Goal: Task Accomplishment & Management: Use online tool/utility

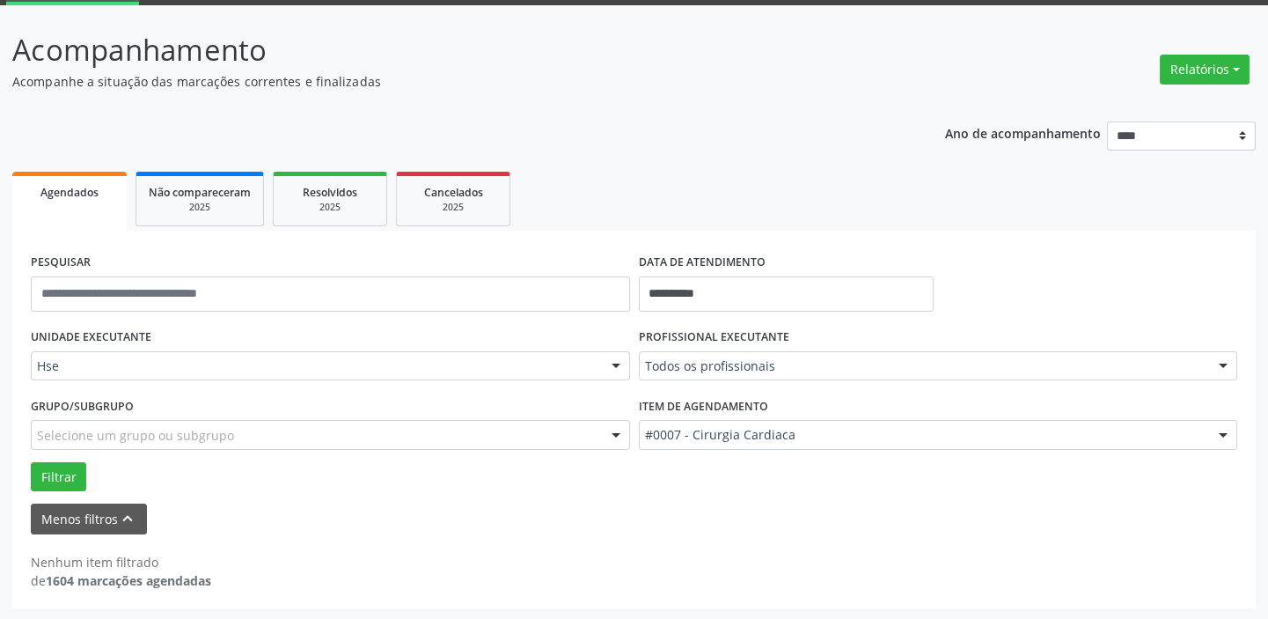
scroll to position [92, 0]
click at [772, 282] on input "**********" at bounding box center [786, 293] width 295 height 35
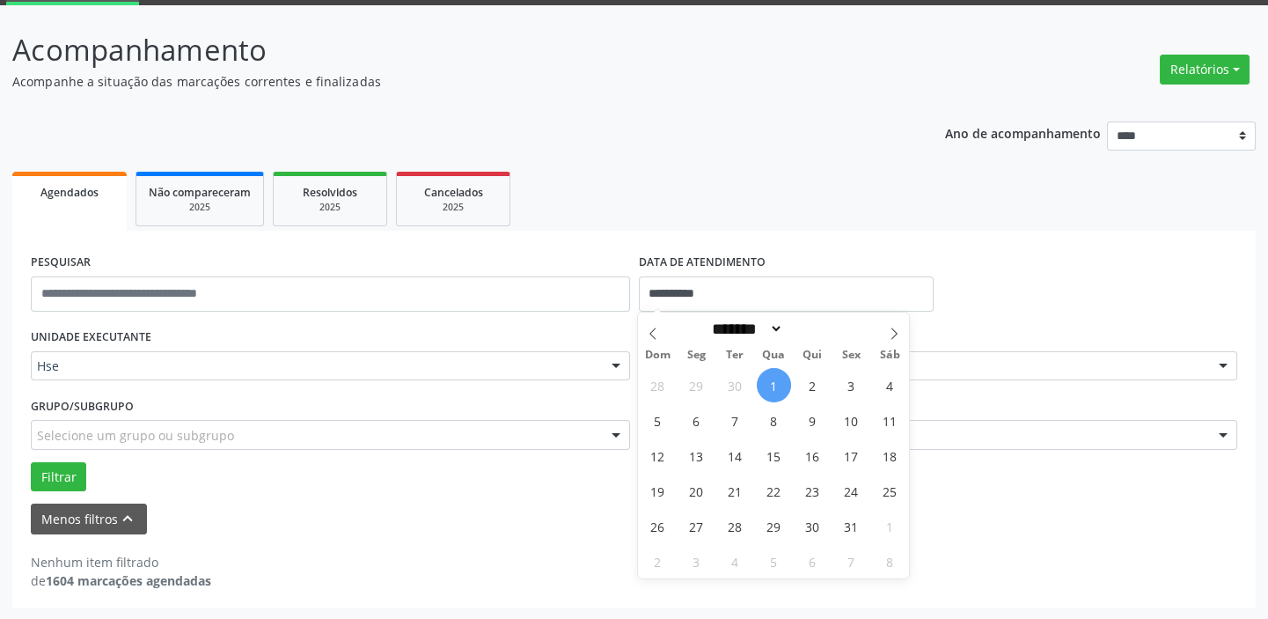
click at [773, 386] on span "1" at bounding box center [774, 385] width 34 height 34
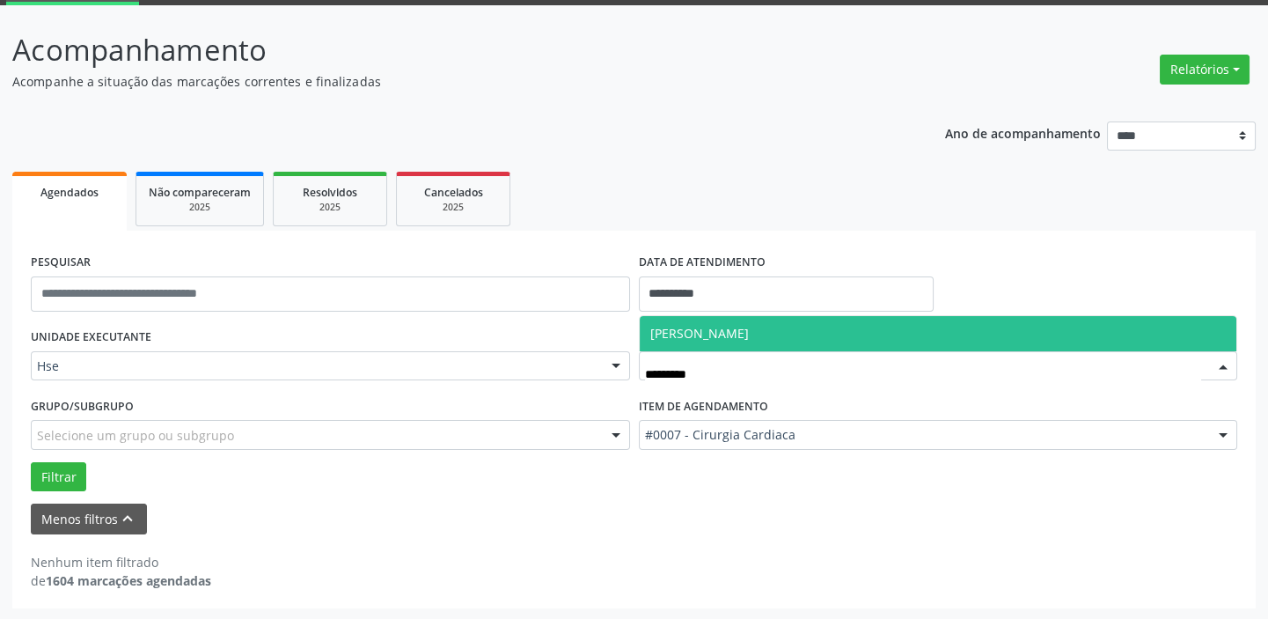
type input "**********"
click at [781, 326] on span "[PERSON_NAME]" at bounding box center [939, 333] width 598 height 35
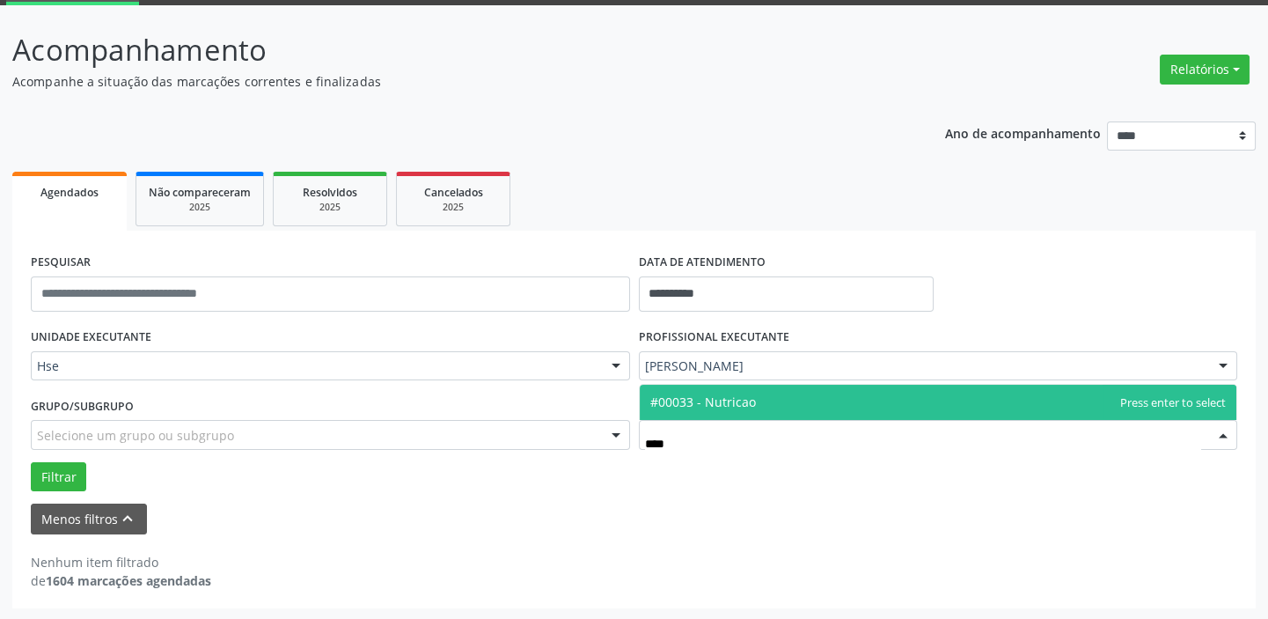
click at [830, 391] on span "#00033 - Nutricao" at bounding box center [939, 402] width 598 height 35
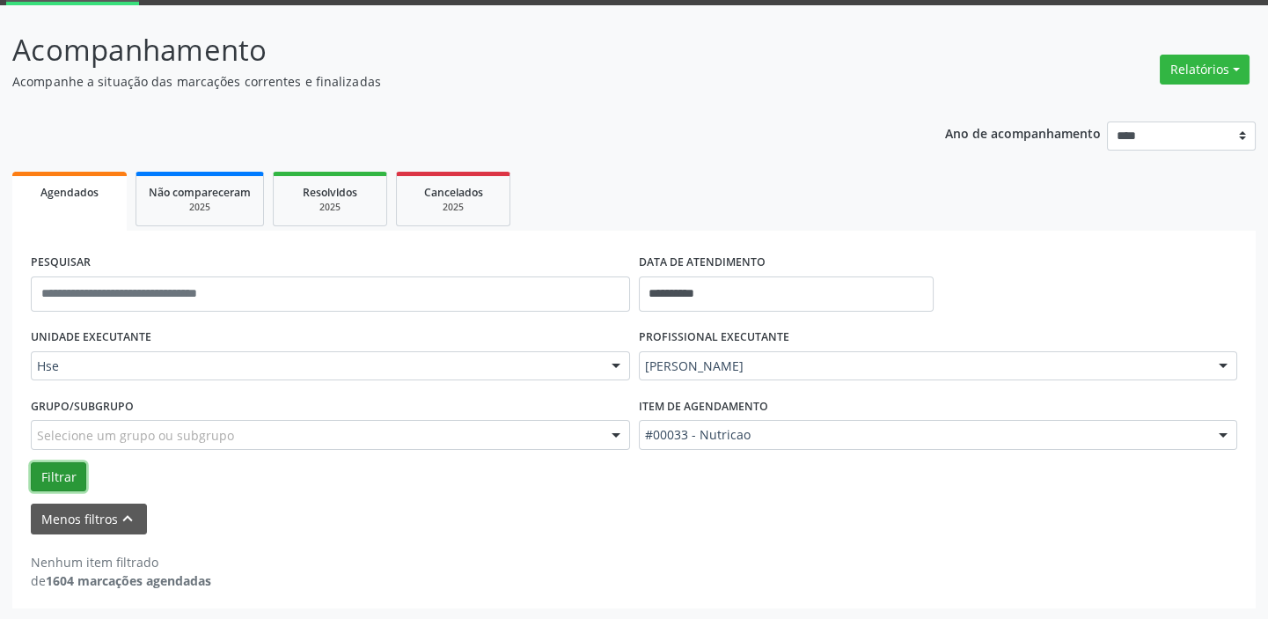
click at [56, 467] on button "Filtrar" at bounding box center [58, 477] width 55 height 30
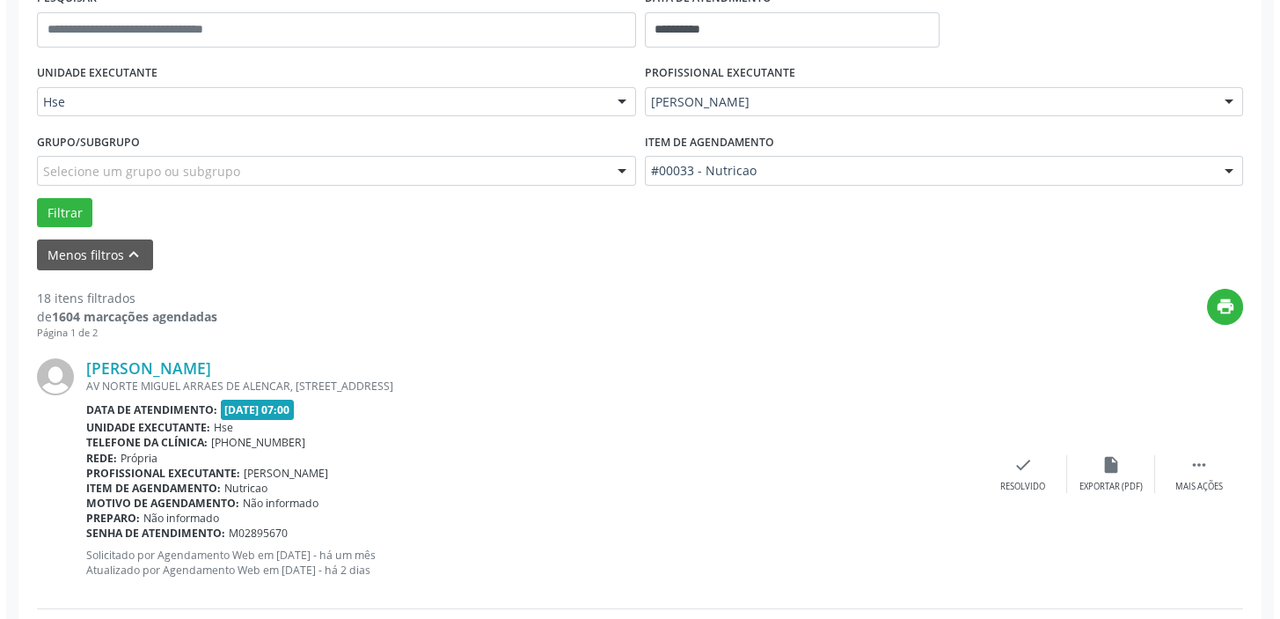
scroll to position [492, 0]
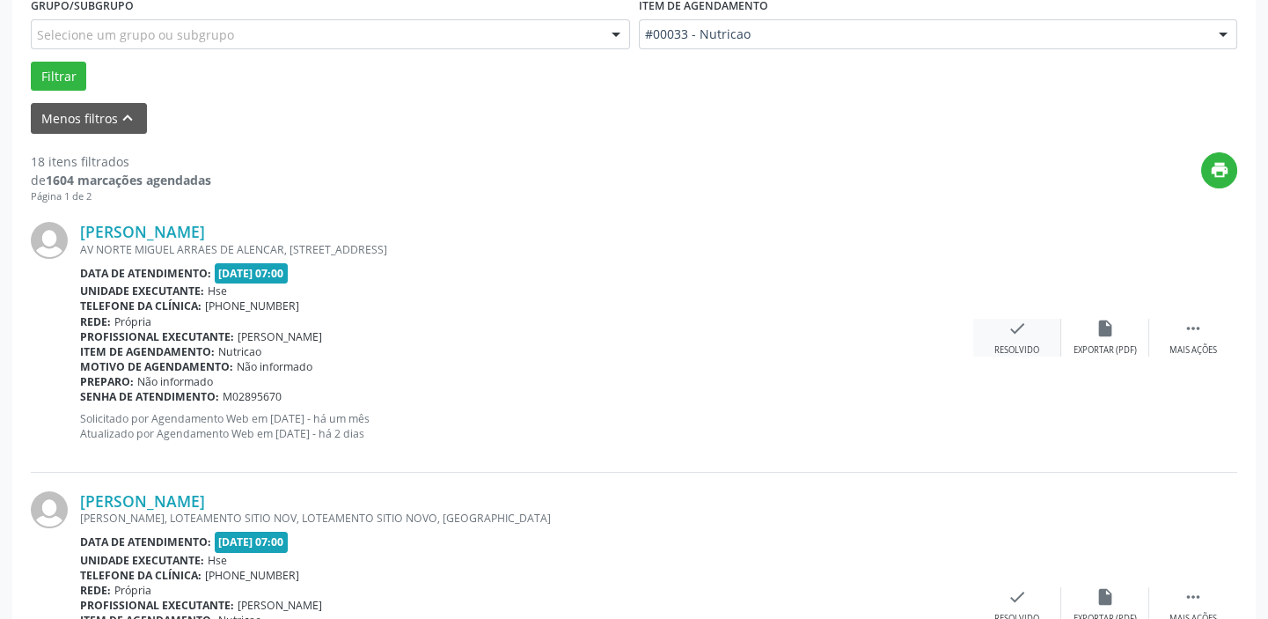
click at [1041, 327] on div "check Resolvido" at bounding box center [1017, 338] width 88 height 38
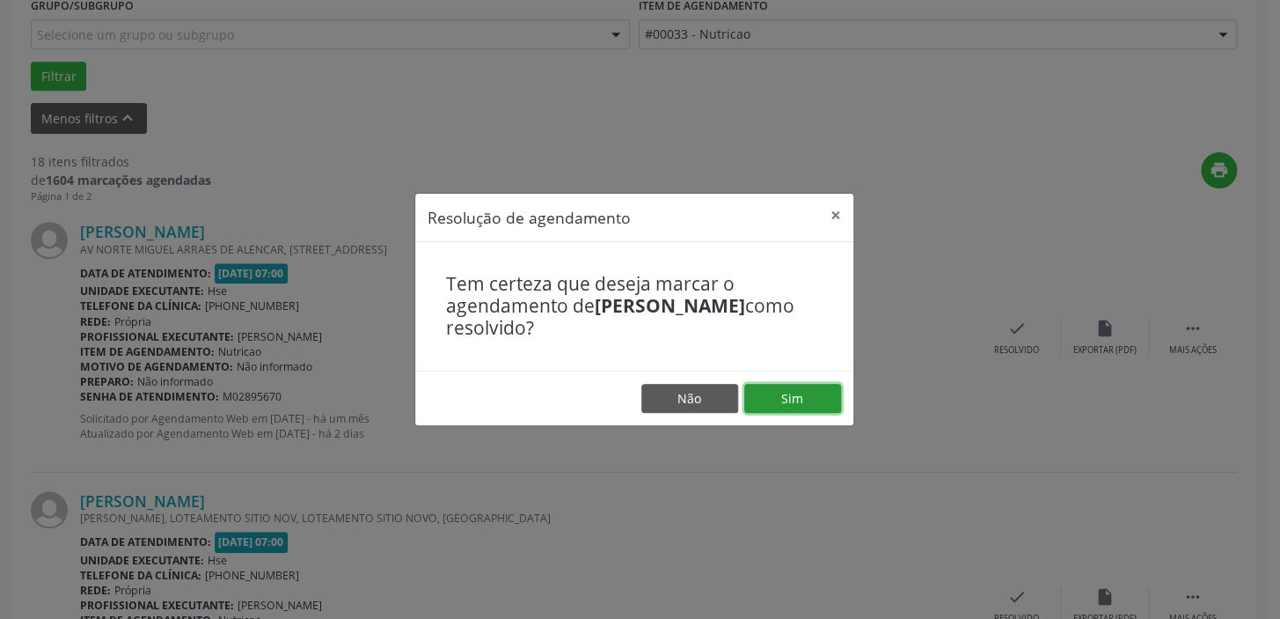
click at [812, 392] on button "Sim" at bounding box center [793, 399] width 97 height 30
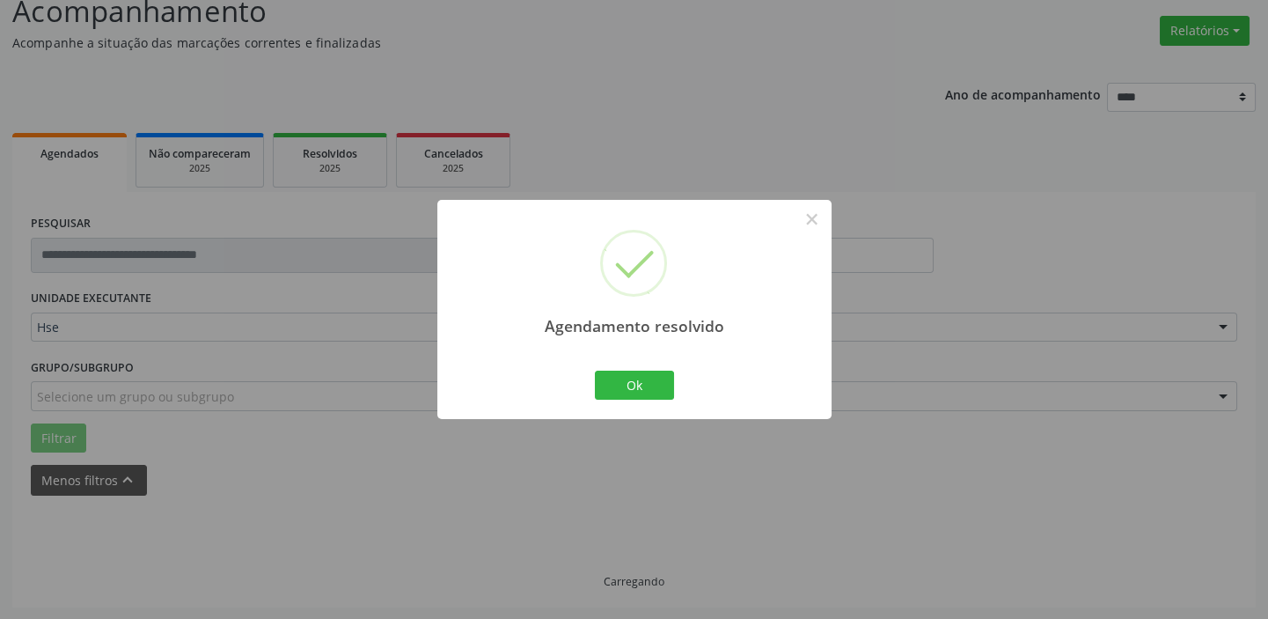
scroll to position [149, 0]
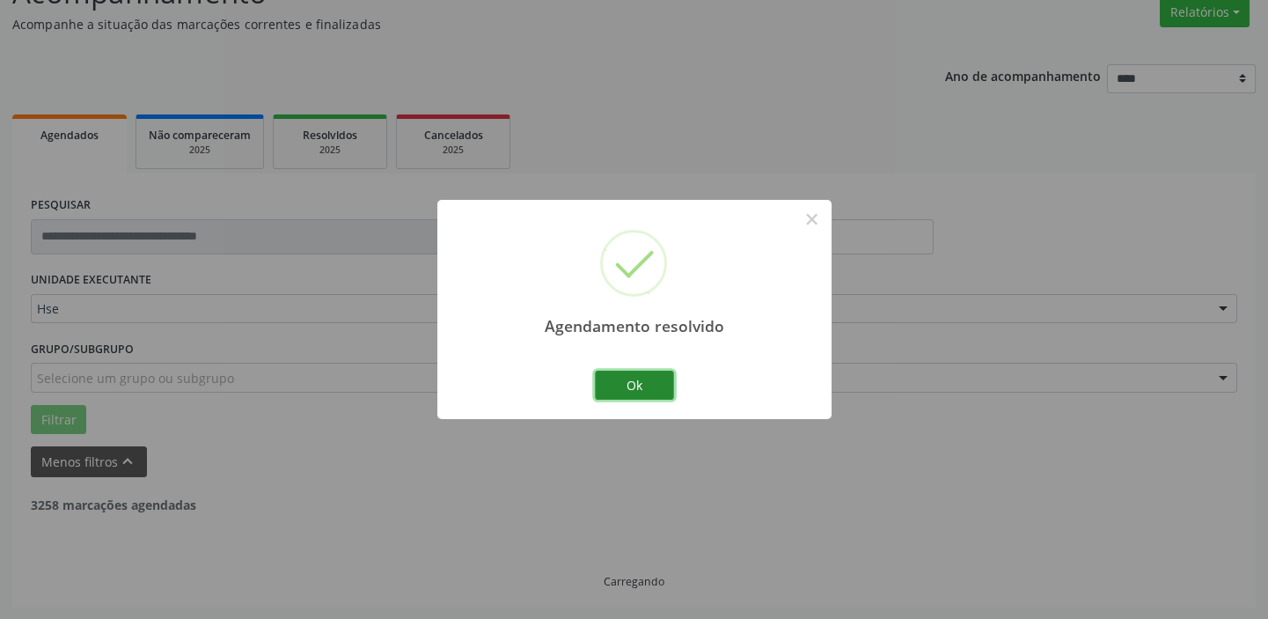
click at [653, 386] on button "Ok" at bounding box center [634, 385] width 79 height 30
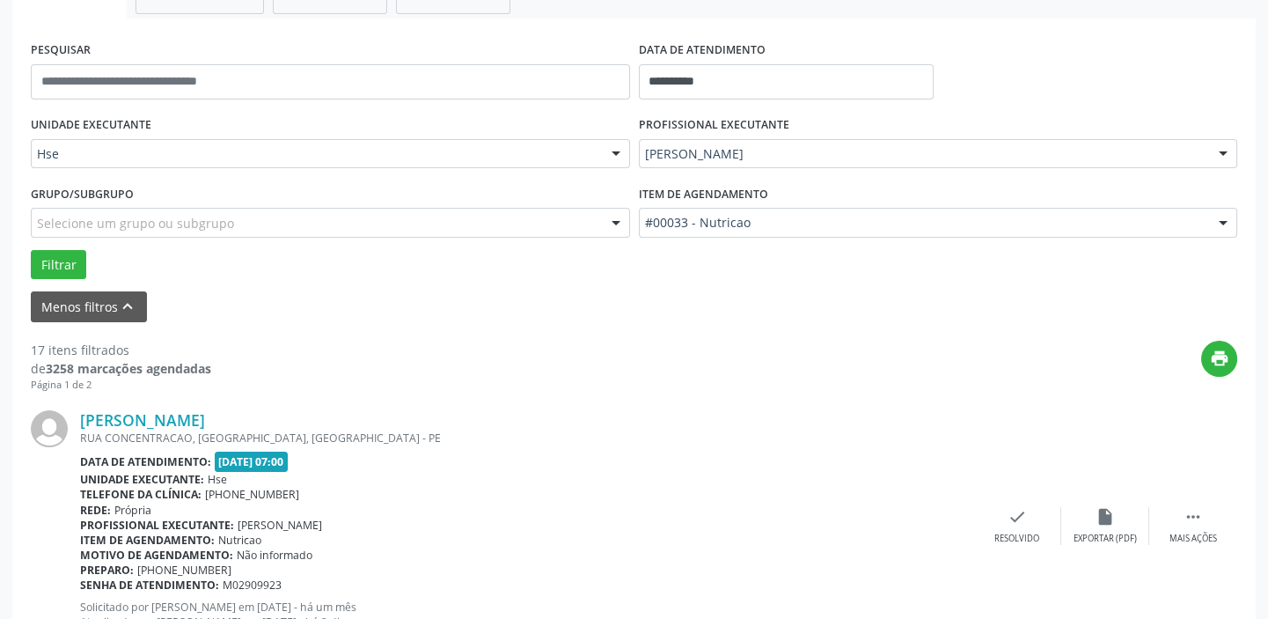
scroll to position [308, 0]
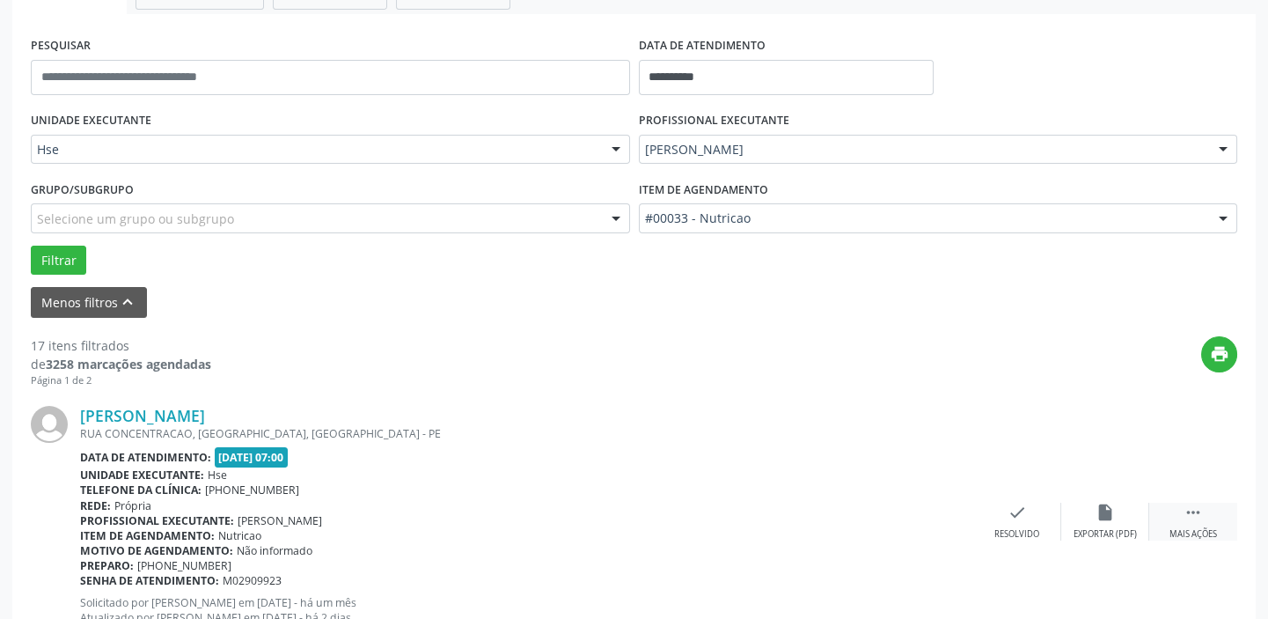
click at [1190, 509] on icon "" at bounding box center [1193, 512] width 19 height 19
click at [1102, 516] on icon "alarm_off" at bounding box center [1105, 512] width 19 height 19
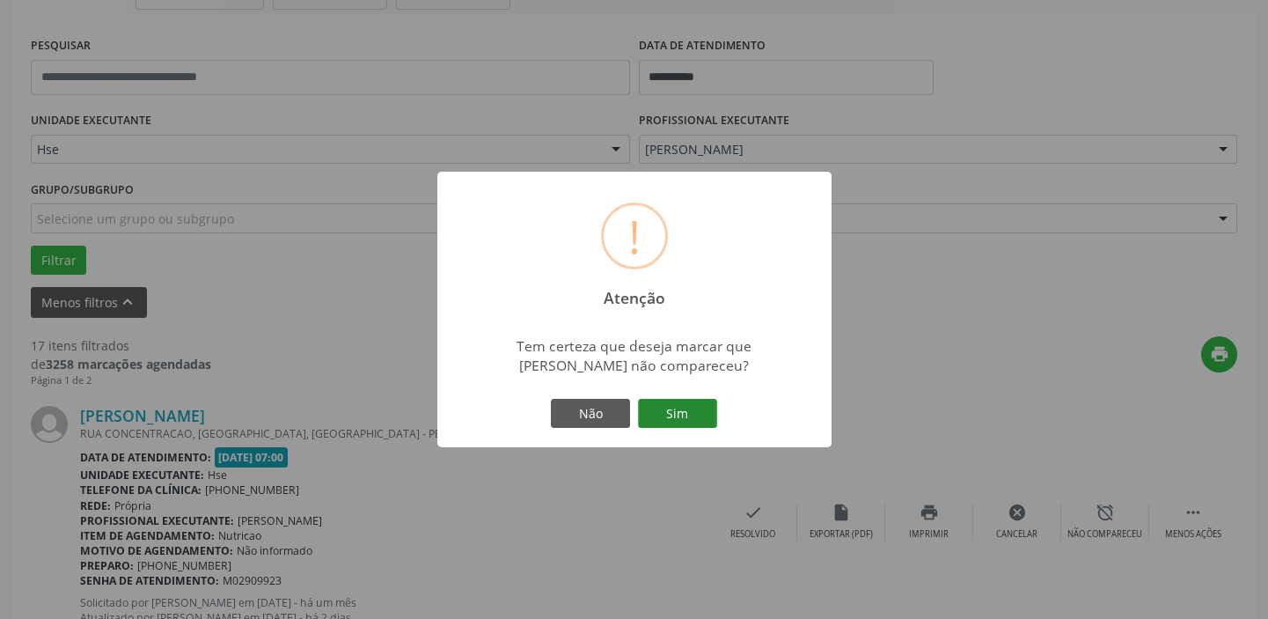
click at [692, 415] on button "Sim" at bounding box center [677, 414] width 79 height 30
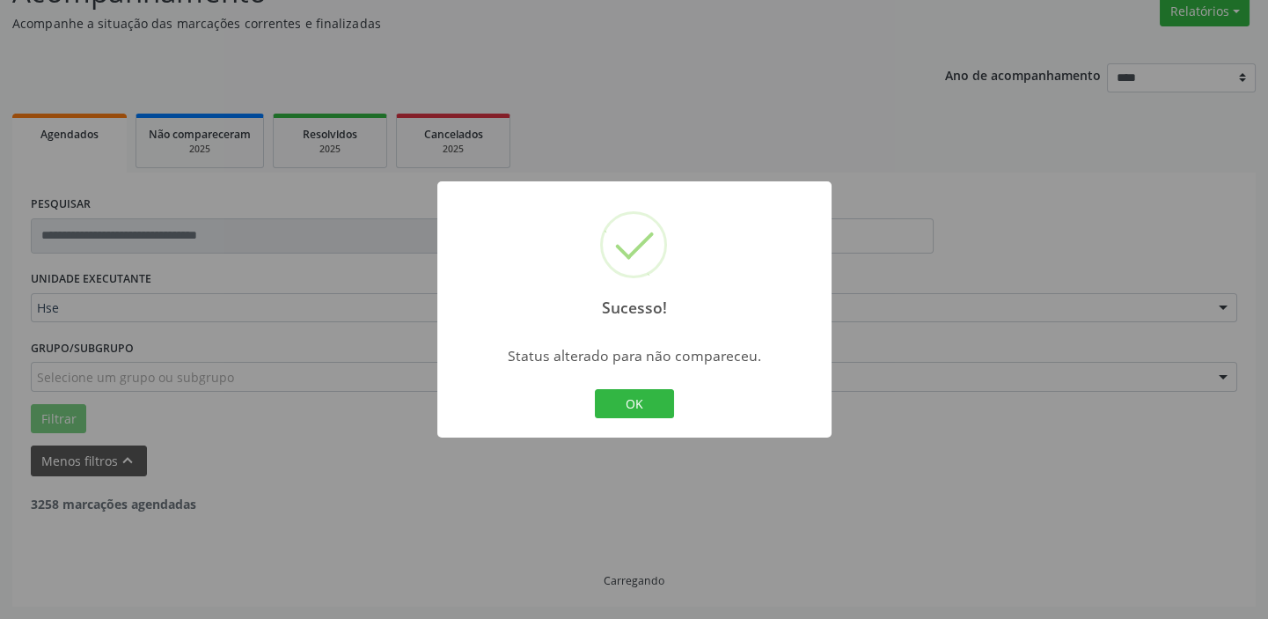
scroll to position [149, 0]
click at [642, 410] on button "OK" at bounding box center [634, 404] width 79 height 30
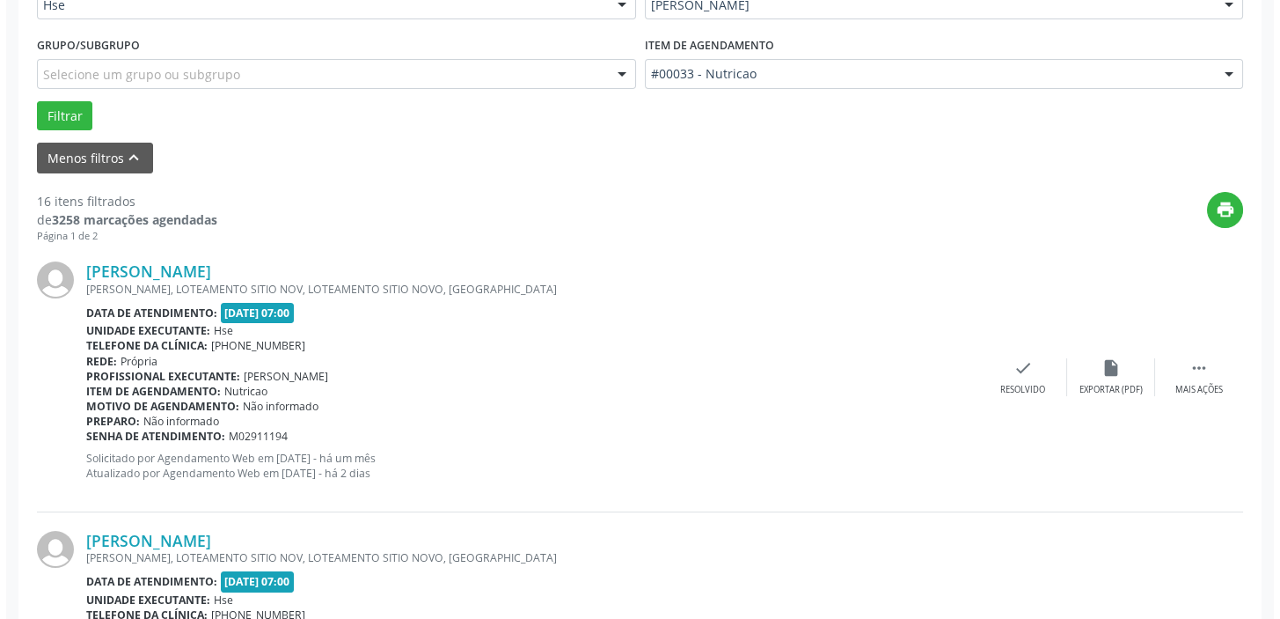
scroll to position [468, 0]
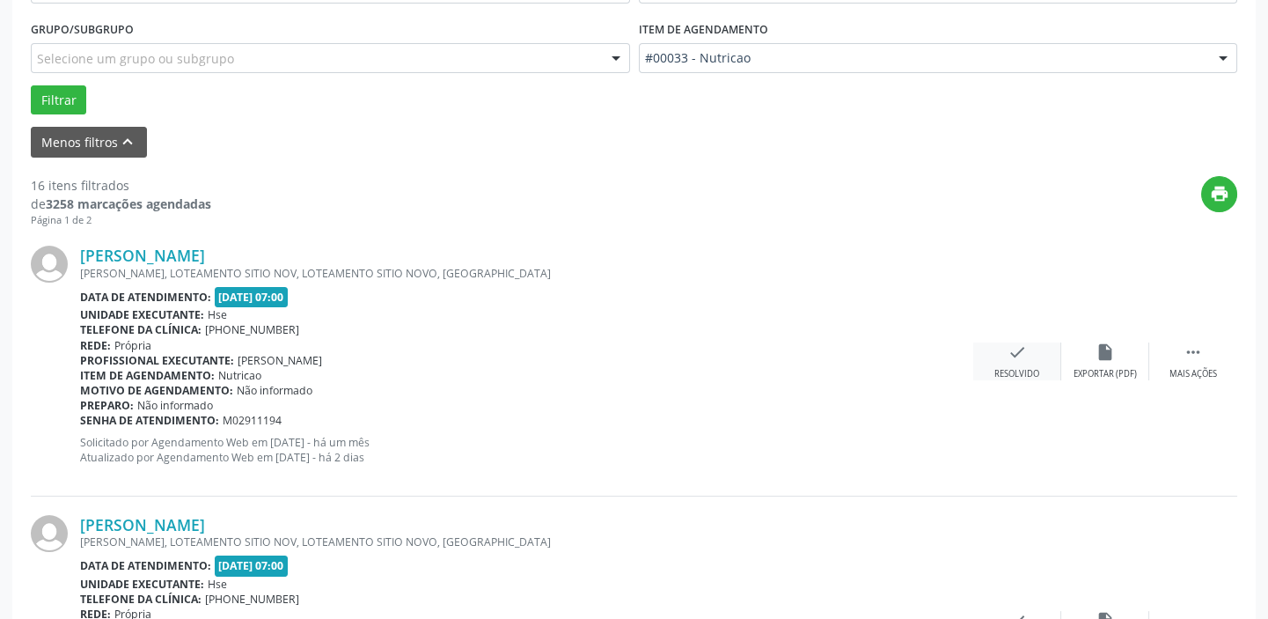
click at [1030, 363] on div "check Resolvido" at bounding box center [1017, 361] width 88 height 38
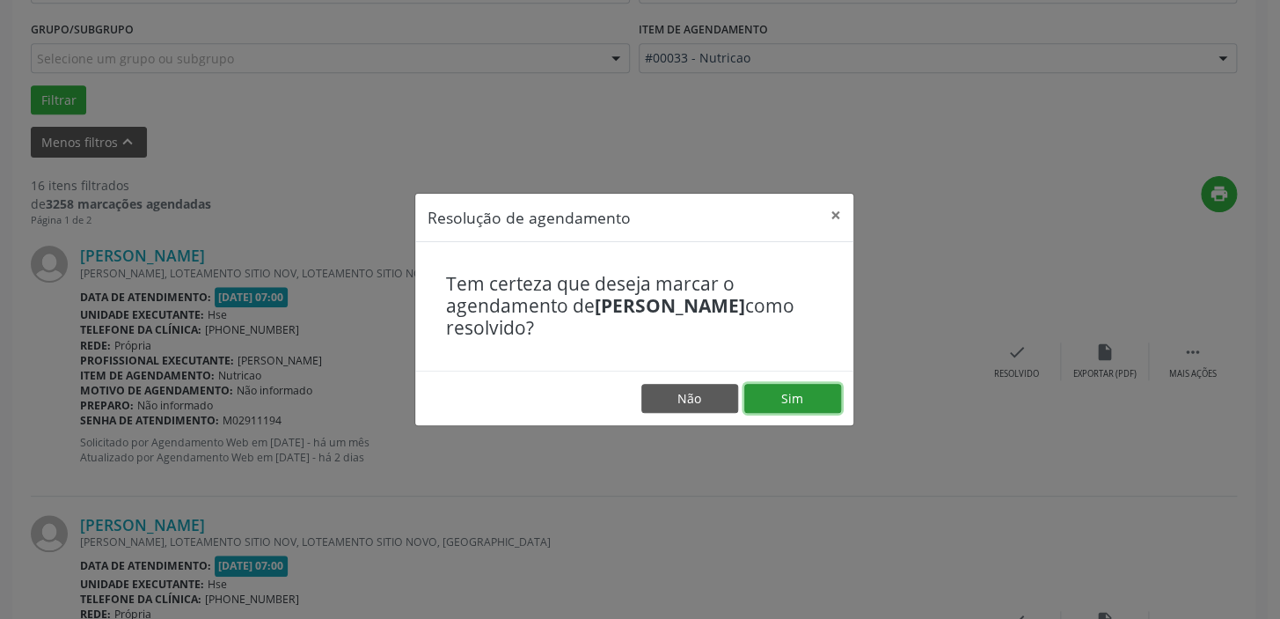
click at [762, 392] on button "Sim" at bounding box center [793, 399] width 97 height 30
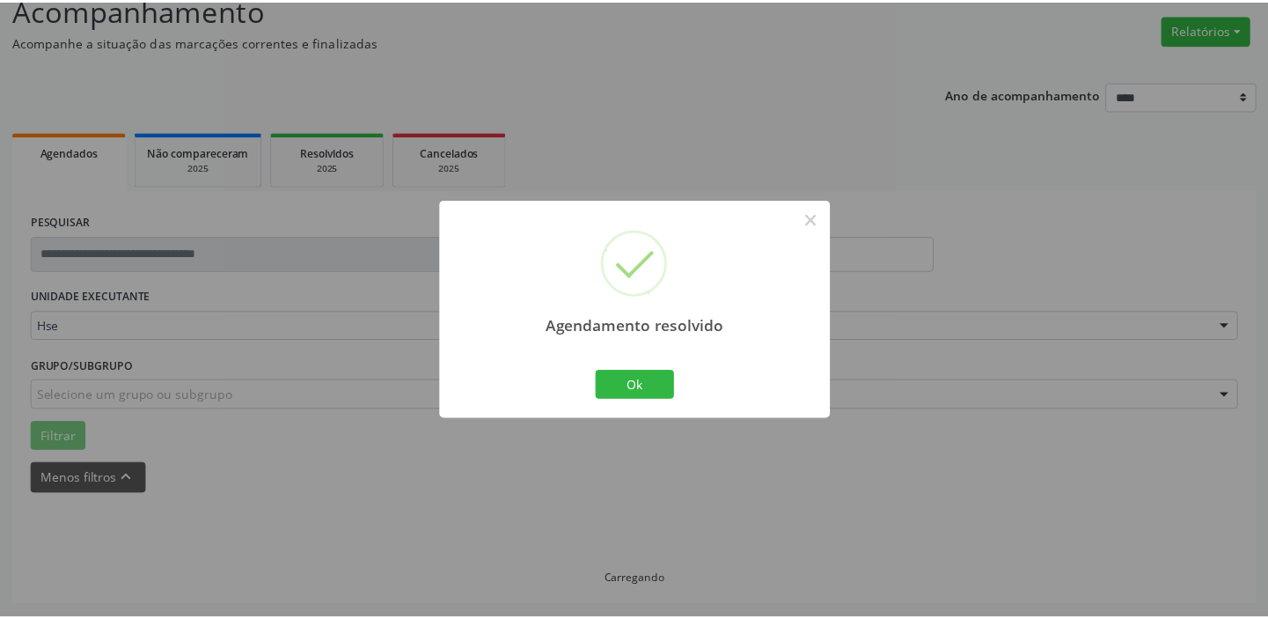
scroll to position [130, 0]
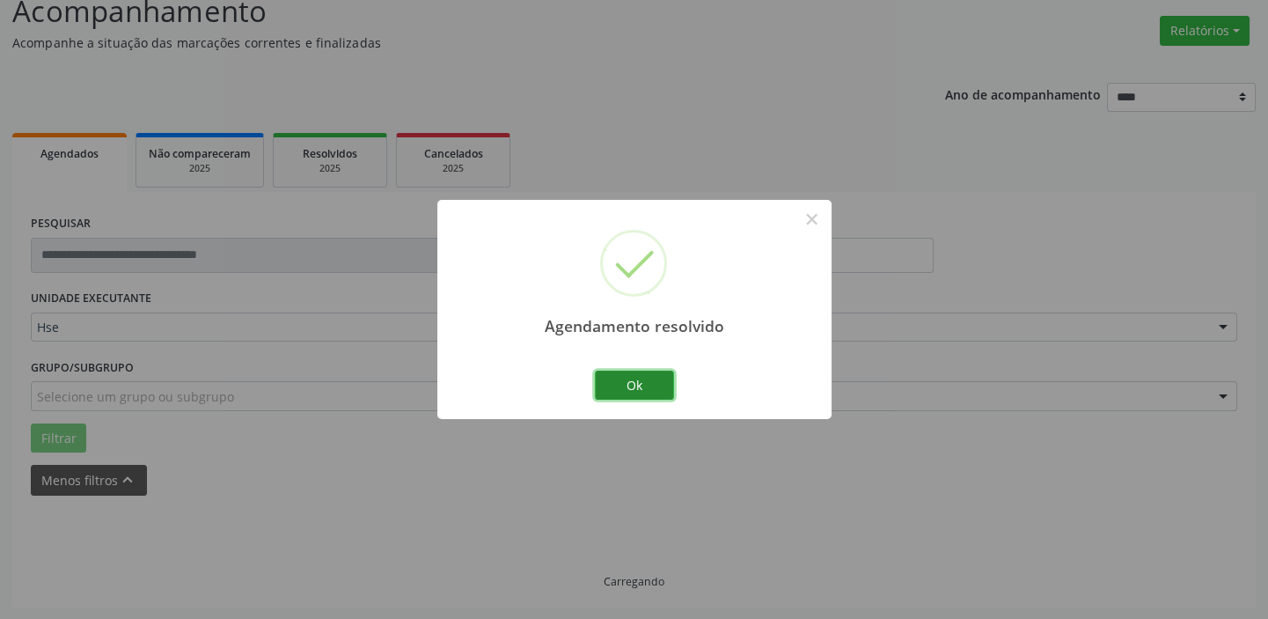
click at [645, 392] on button "Ok" at bounding box center [634, 385] width 79 height 30
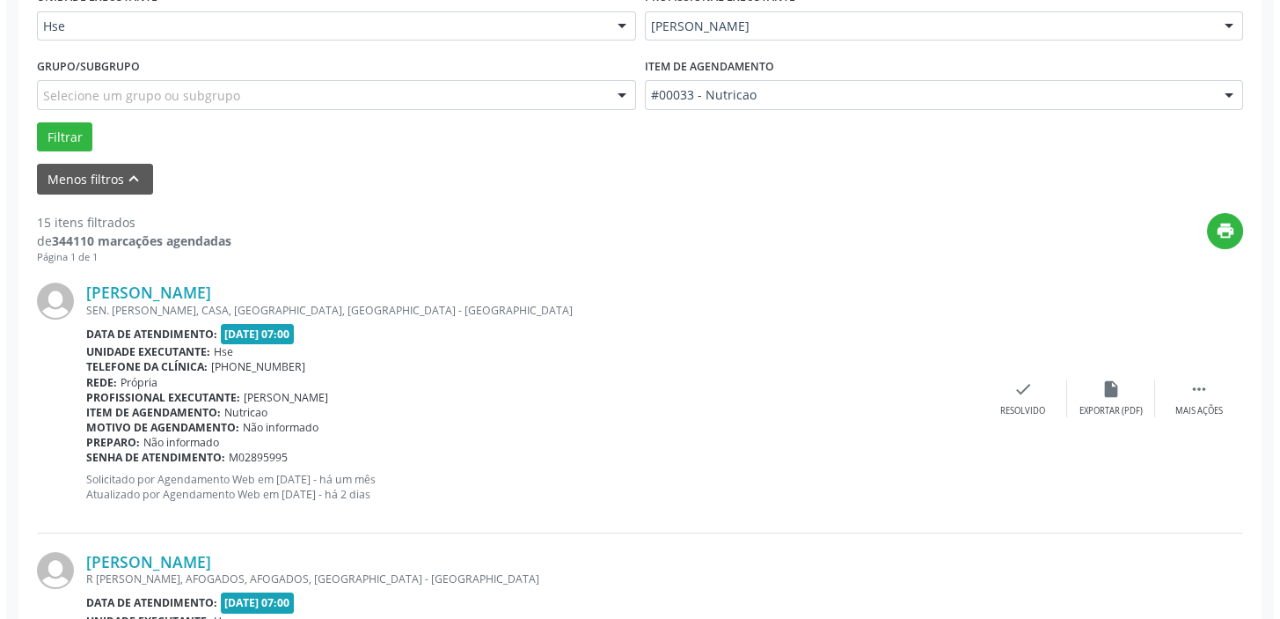
scroll to position [450, 0]
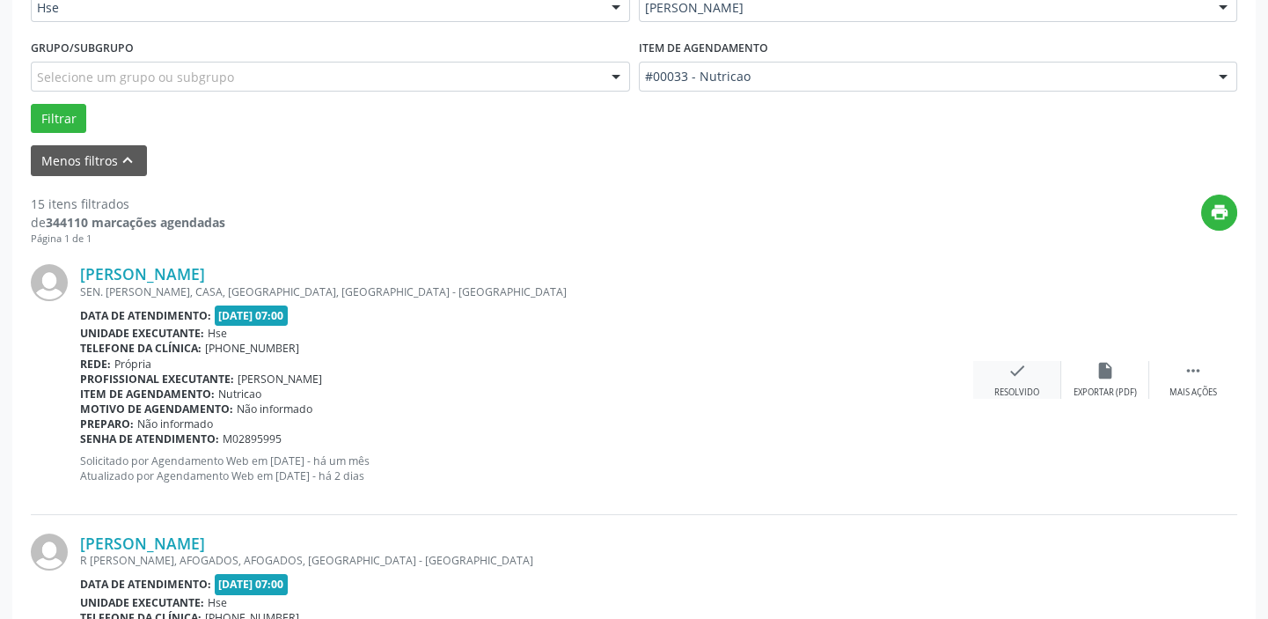
click at [1024, 386] on div "Resolvido" at bounding box center [1016, 392] width 45 height 12
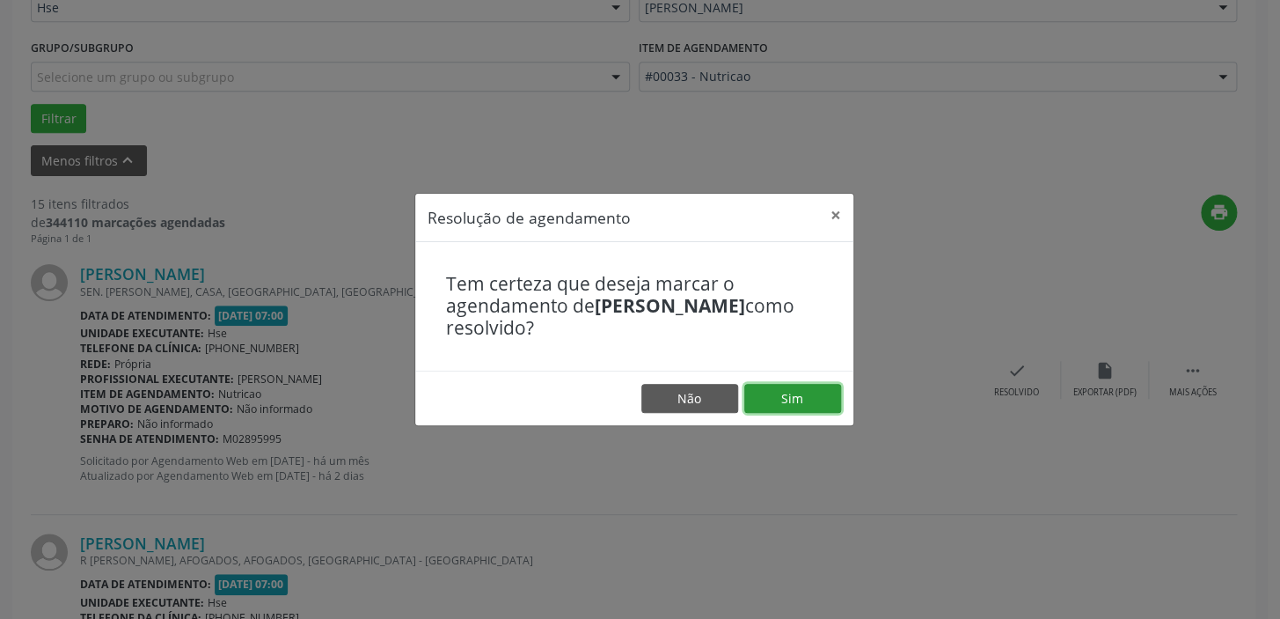
click at [747, 396] on button "Sim" at bounding box center [793, 399] width 97 height 30
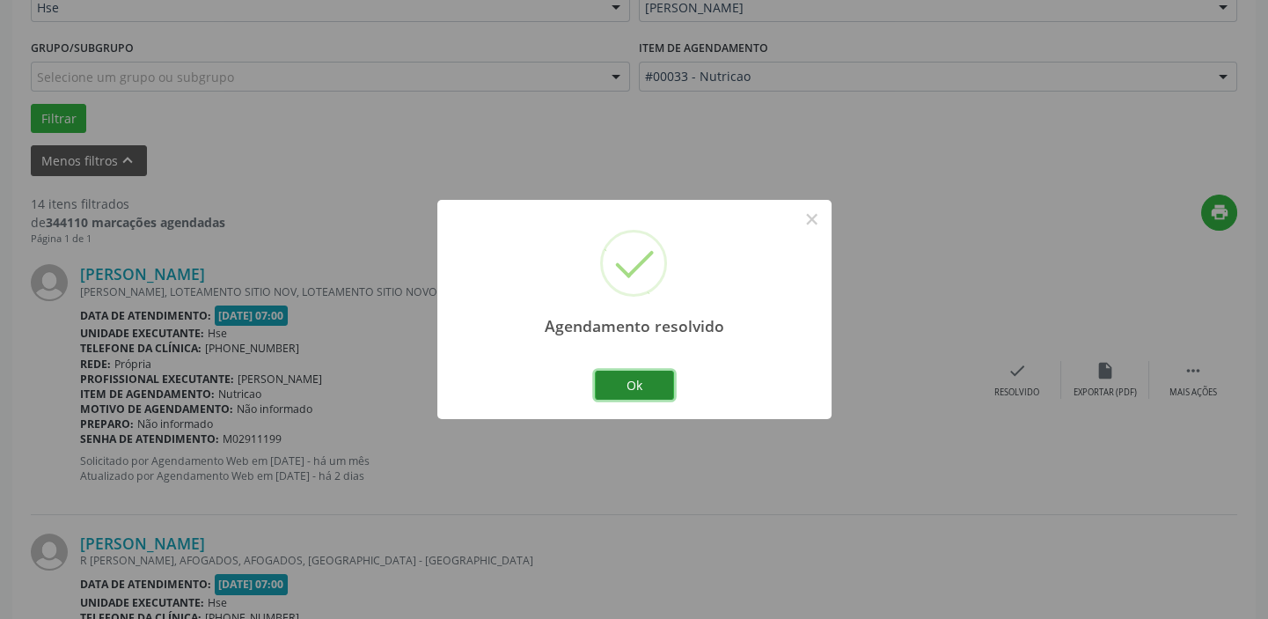
click at [643, 388] on button "Ok" at bounding box center [634, 385] width 79 height 30
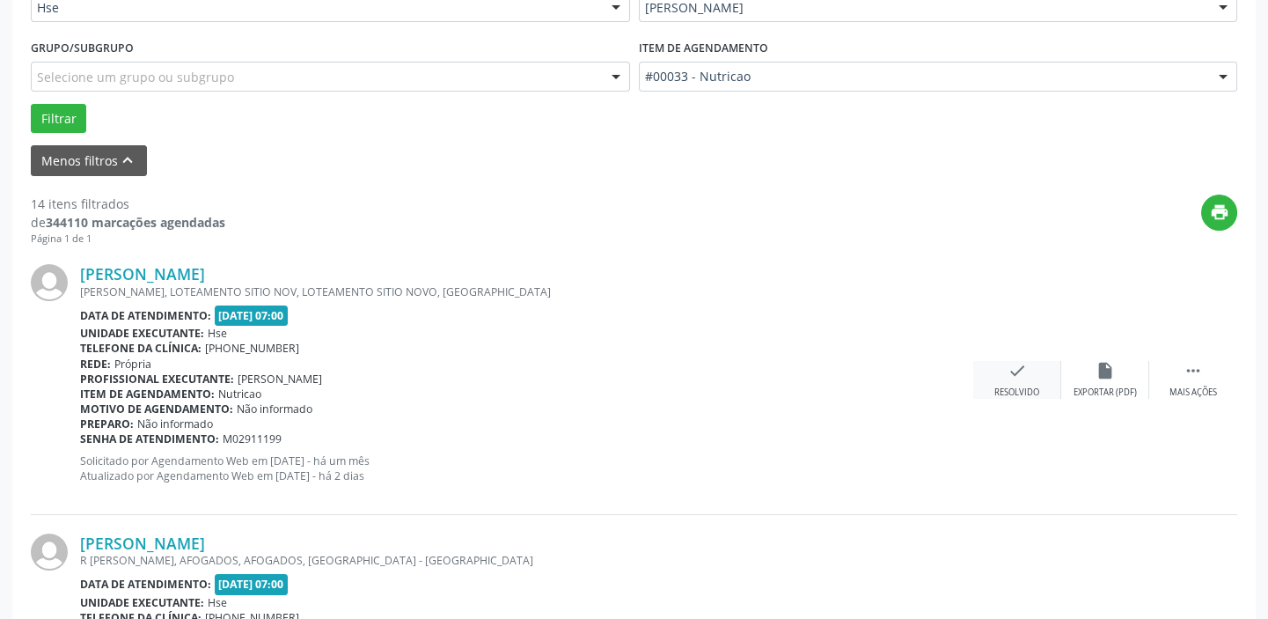
click at [1008, 370] on icon "check" at bounding box center [1017, 370] width 19 height 19
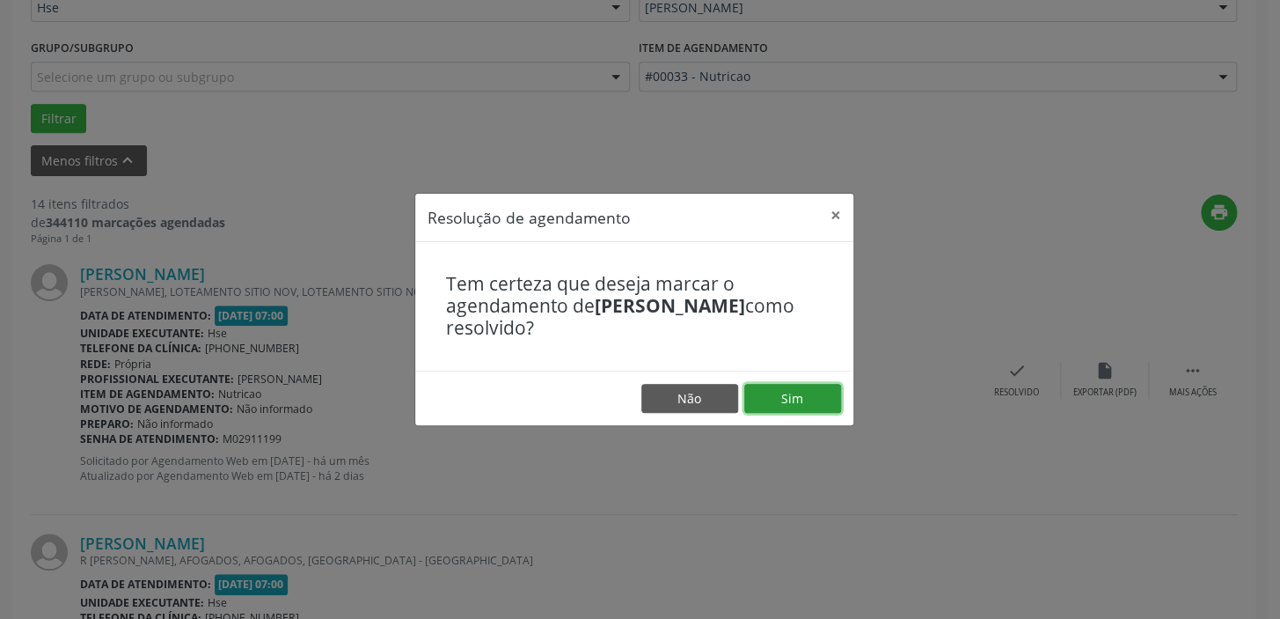
click at [814, 393] on button "Sim" at bounding box center [793, 399] width 97 height 30
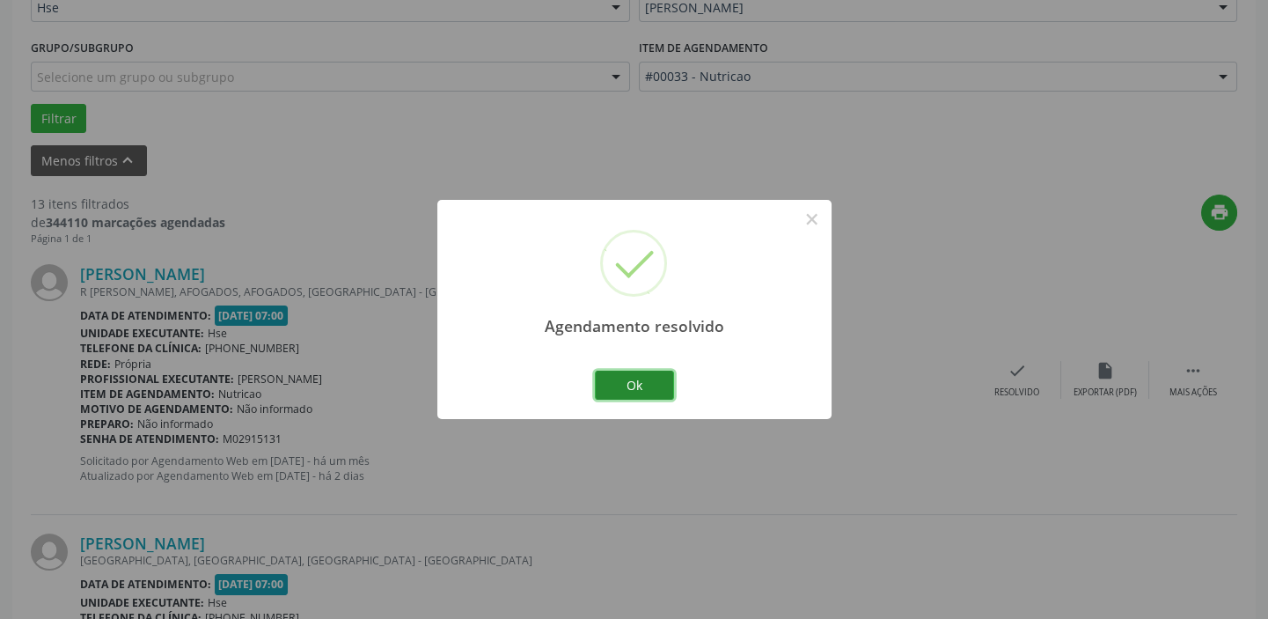
click at [657, 384] on button "Ok" at bounding box center [634, 385] width 79 height 30
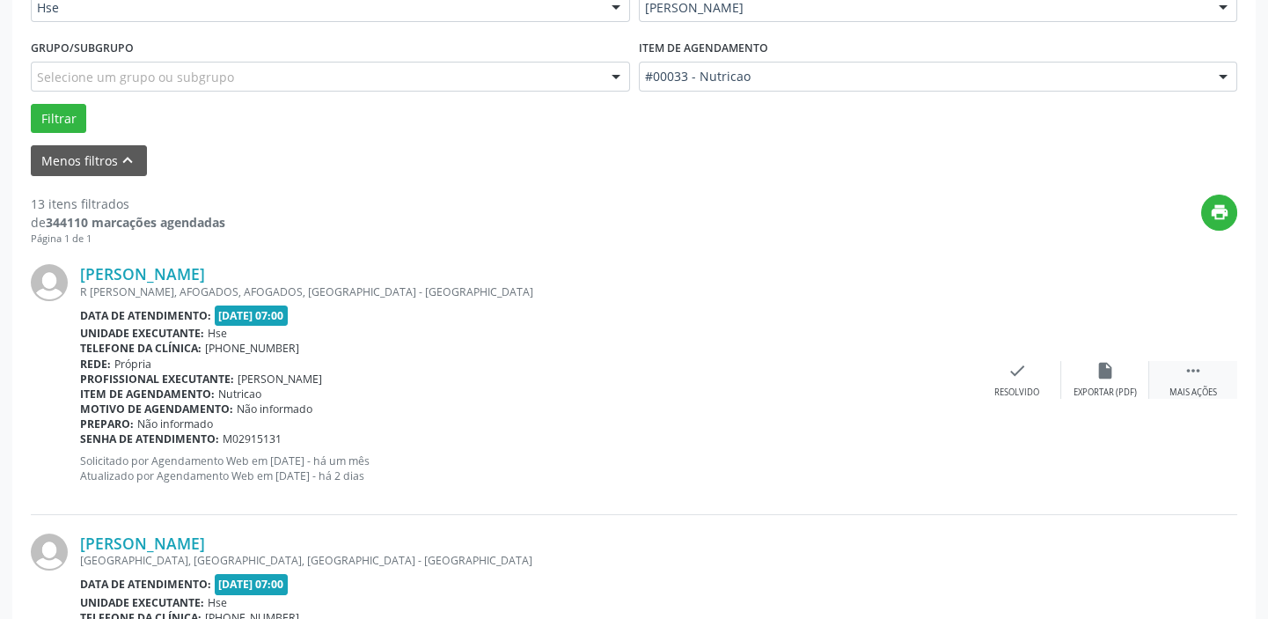
click at [1199, 373] on icon "" at bounding box center [1193, 370] width 19 height 19
click at [1116, 377] on div "alarm_off Não compareceu" at bounding box center [1105, 380] width 88 height 38
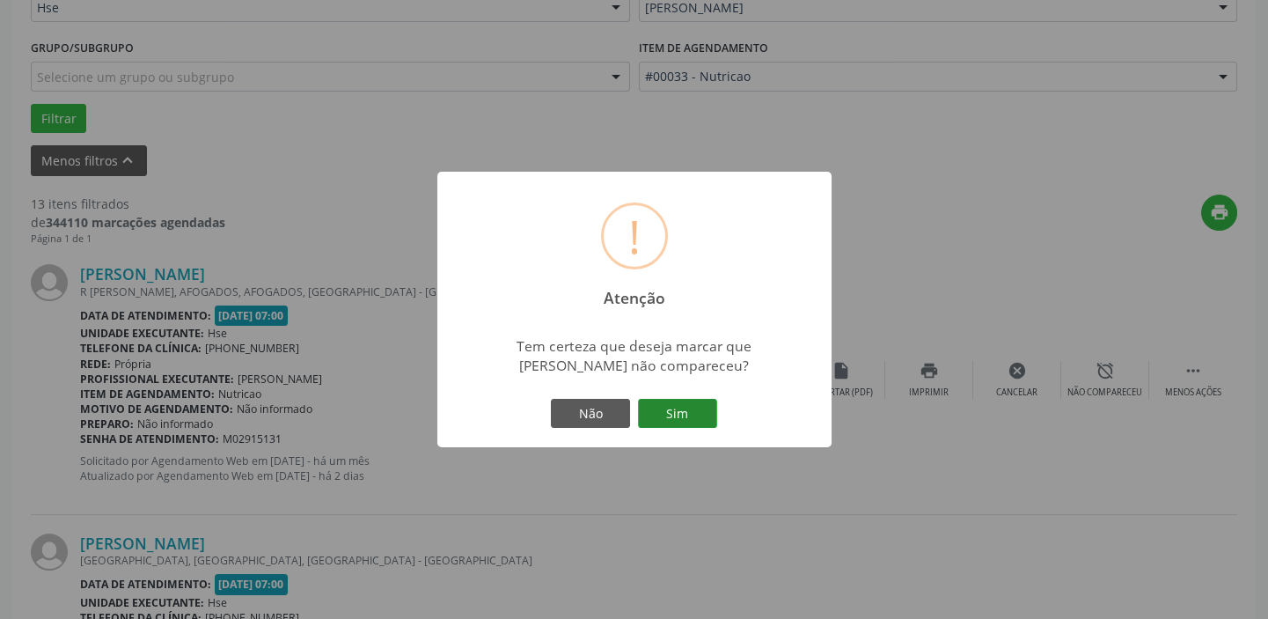
click at [701, 407] on button "Sim" at bounding box center [677, 414] width 79 height 30
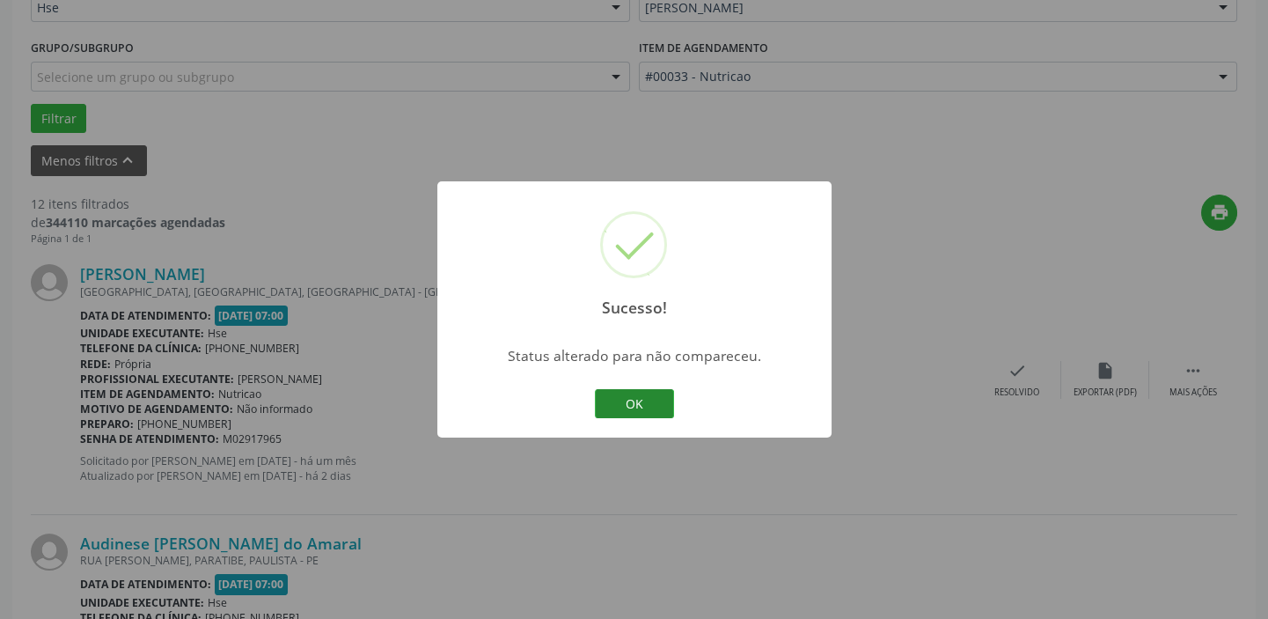
click at [660, 408] on button "OK" at bounding box center [634, 404] width 79 height 30
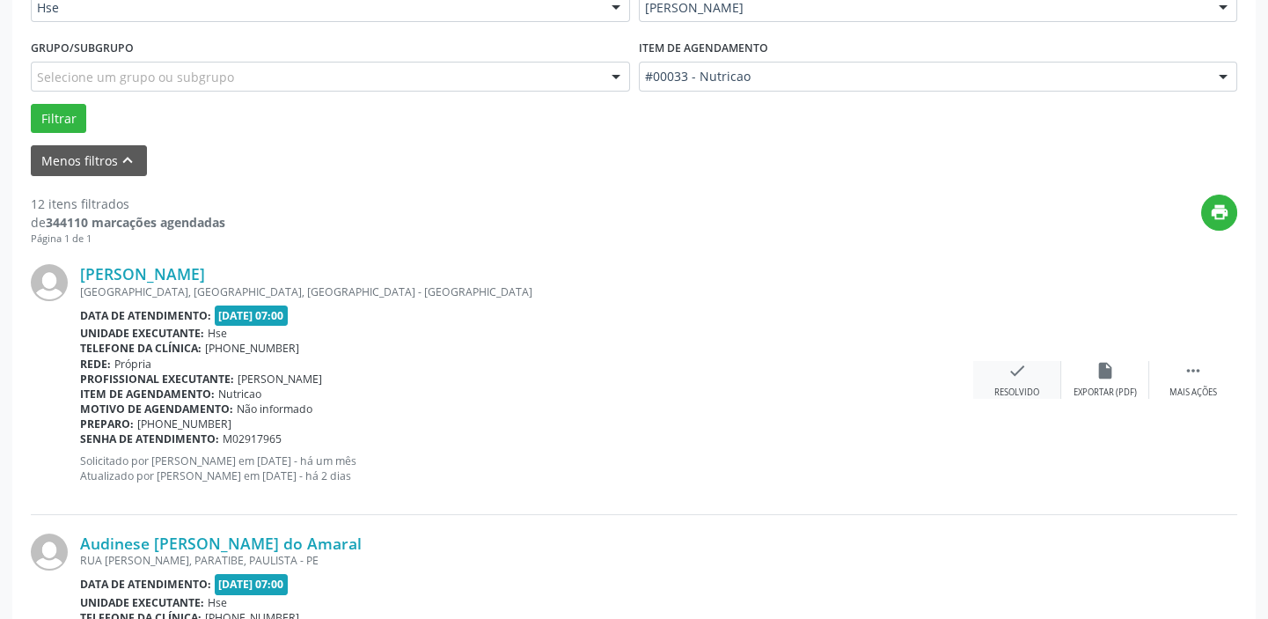
click at [1019, 372] on icon "check" at bounding box center [1017, 370] width 19 height 19
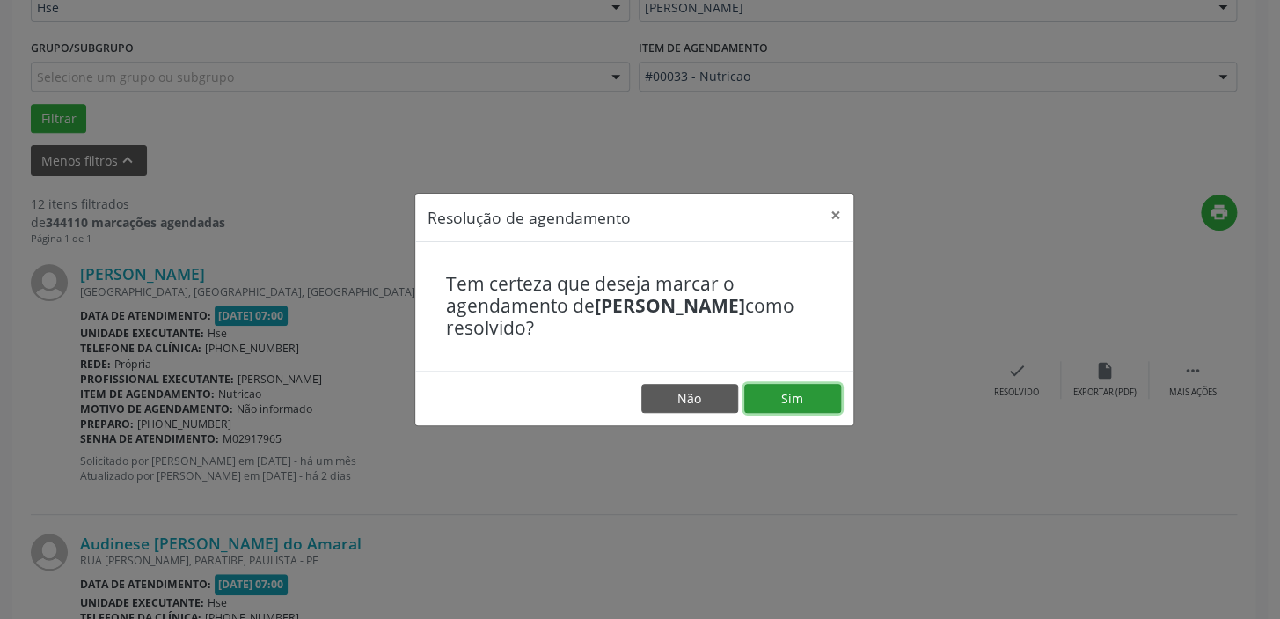
click at [809, 398] on button "Sim" at bounding box center [793, 399] width 97 height 30
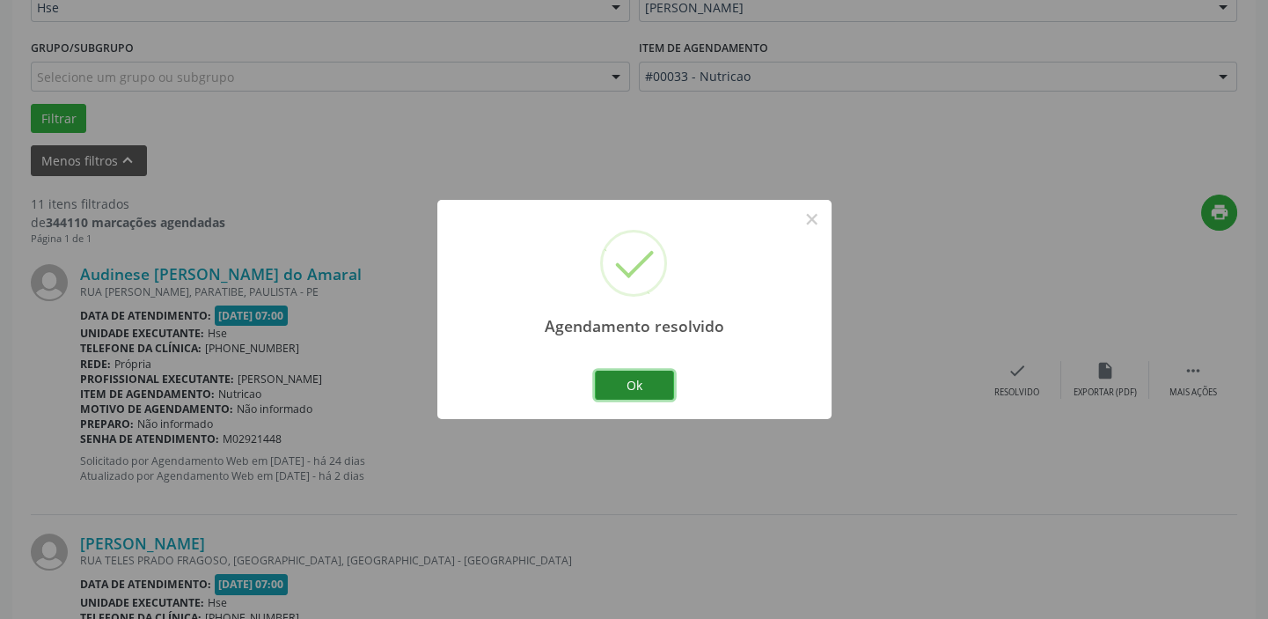
click at [652, 386] on button "Ok" at bounding box center [634, 385] width 79 height 30
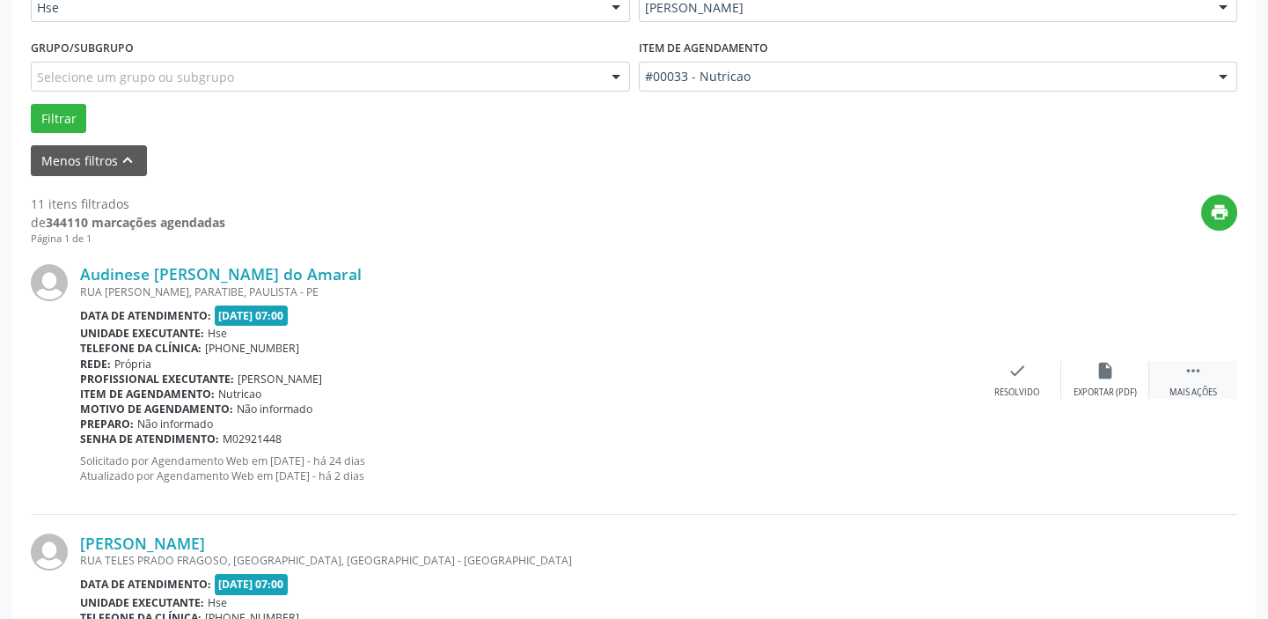
click at [1204, 386] on div "Mais ações" at bounding box center [1194, 392] width 48 height 12
click at [1097, 386] on div "Não compareceu" at bounding box center [1104, 392] width 75 height 12
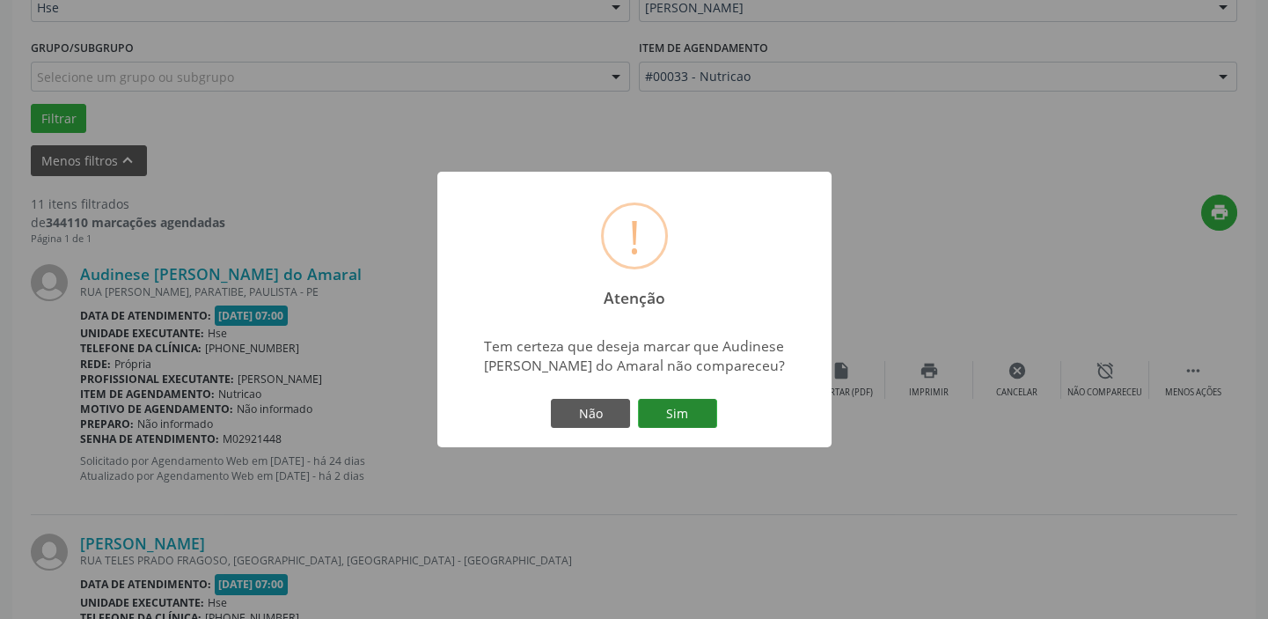
click at [713, 414] on button "Sim" at bounding box center [677, 414] width 79 height 30
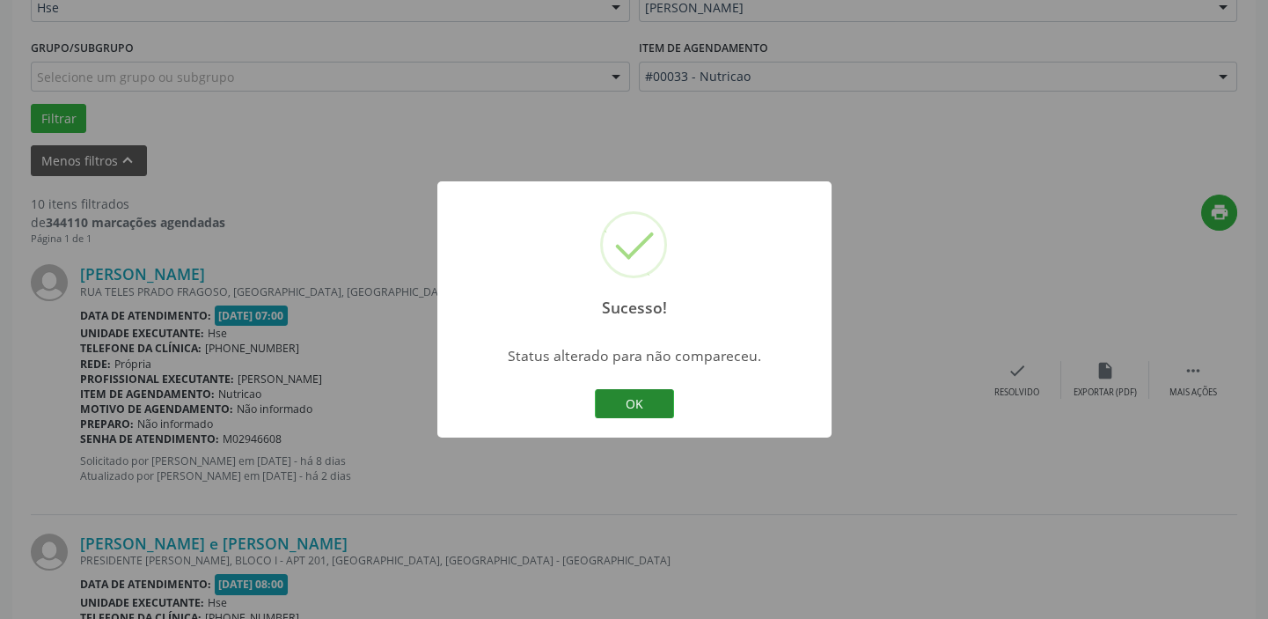
click at [645, 408] on button "OK" at bounding box center [634, 404] width 79 height 30
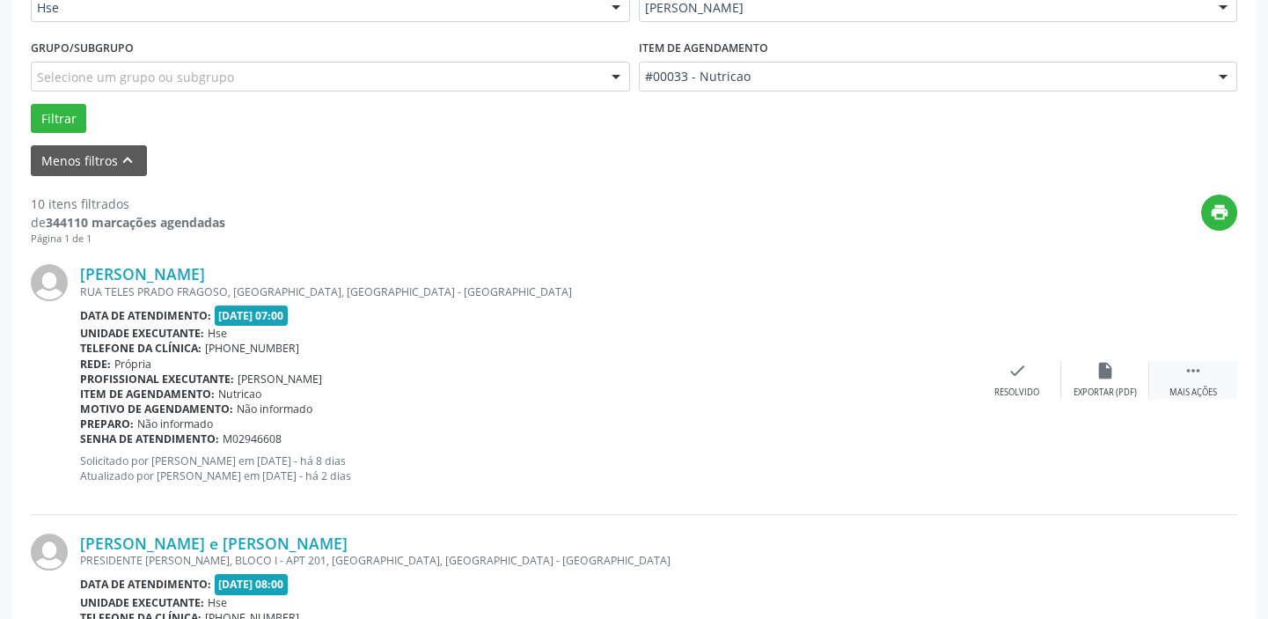
click at [1200, 381] on div " Mais ações" at bounding box center [1193, 380] width 88 height 38
click at [1108, 367] on icon "alarm_off" at bounding box center [1105, 370] width 19 height 19
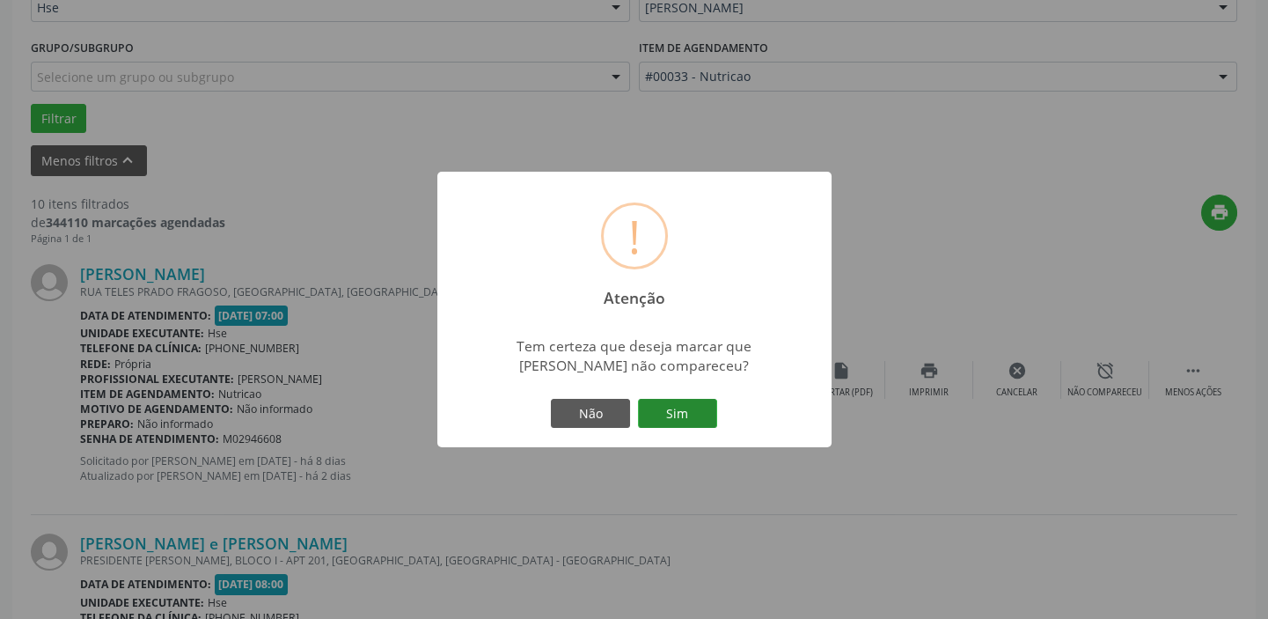
click at [703, 405] on button "Sim" at bounding box center [677, 414] width 79 height 30
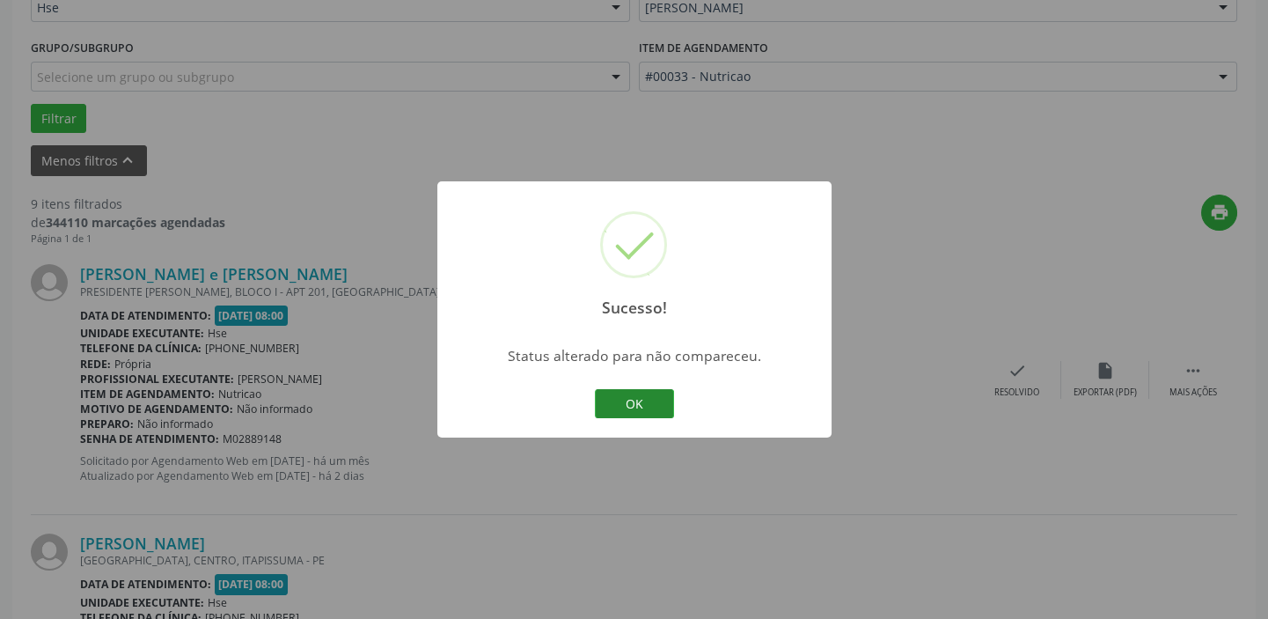
click at [613, 396] on button "OK" at bounding box center [634, 404] width 79 height 30
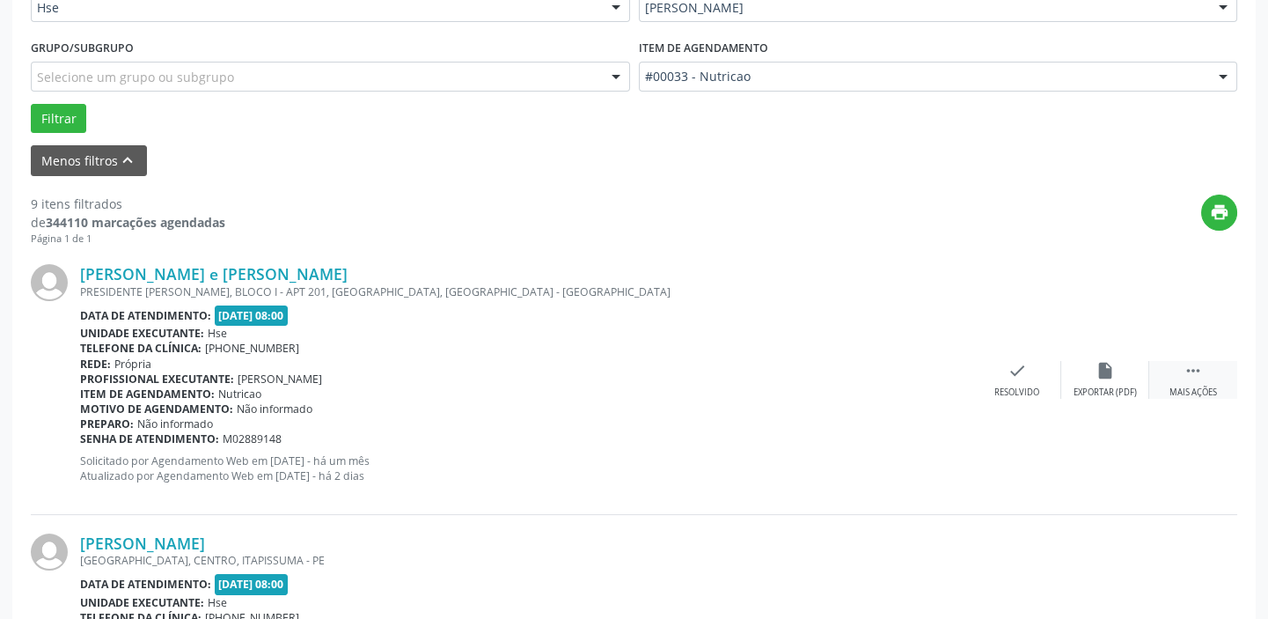
click at [1195, 376] on icon "" at bounding box center [1193, 370] width 19 height 19
click at [1074, 376] on div "alarm_off Não compareceu" at bounding box center [1105, 380] width 88 height 38
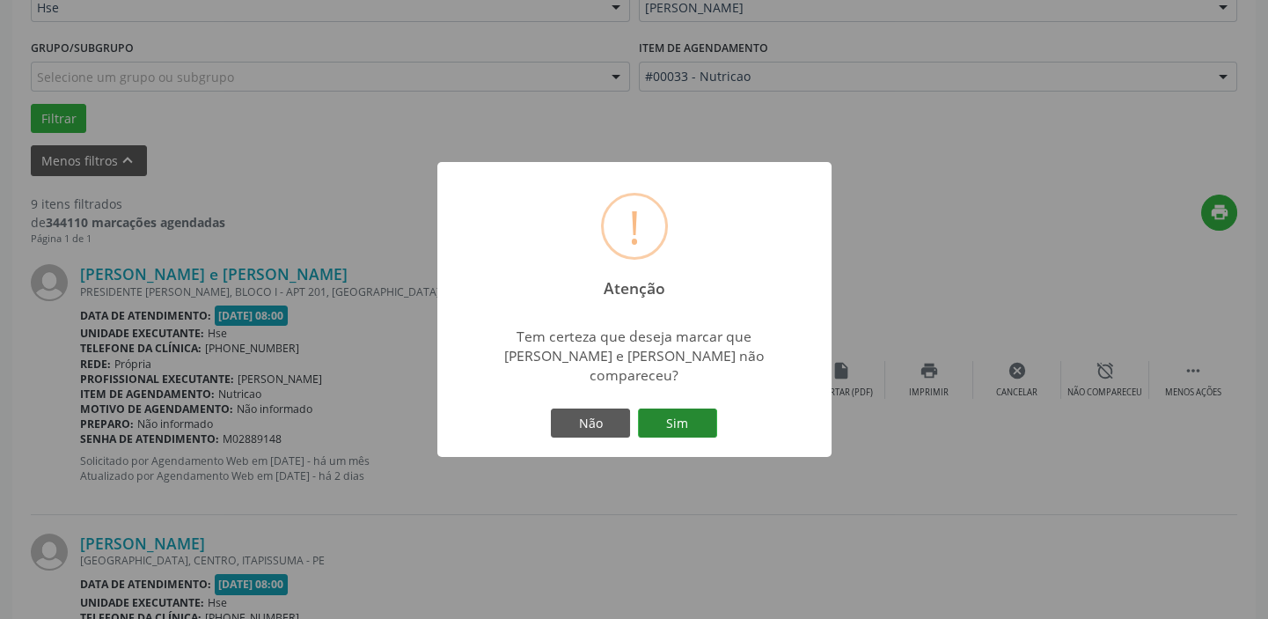
click at [682, 422] on button "Sim" at bounding box center [677, 423] width 79 height 30
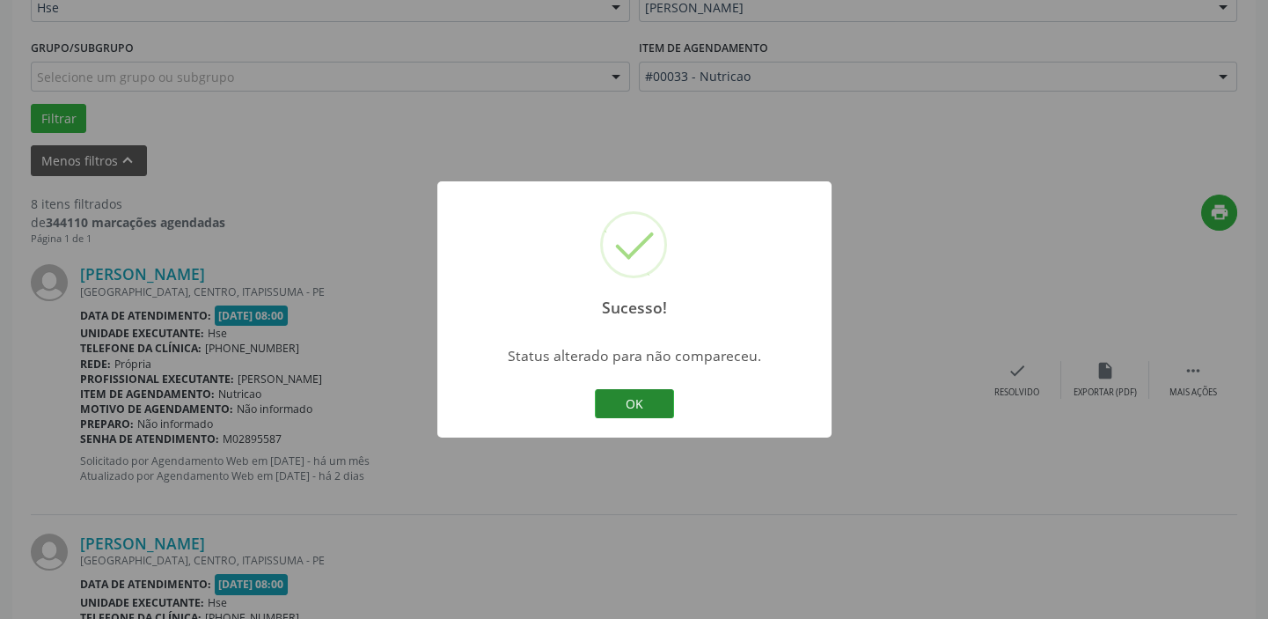
click at [632, 413] on button "OK" at bounding box center [634, 404] width 79 height 30
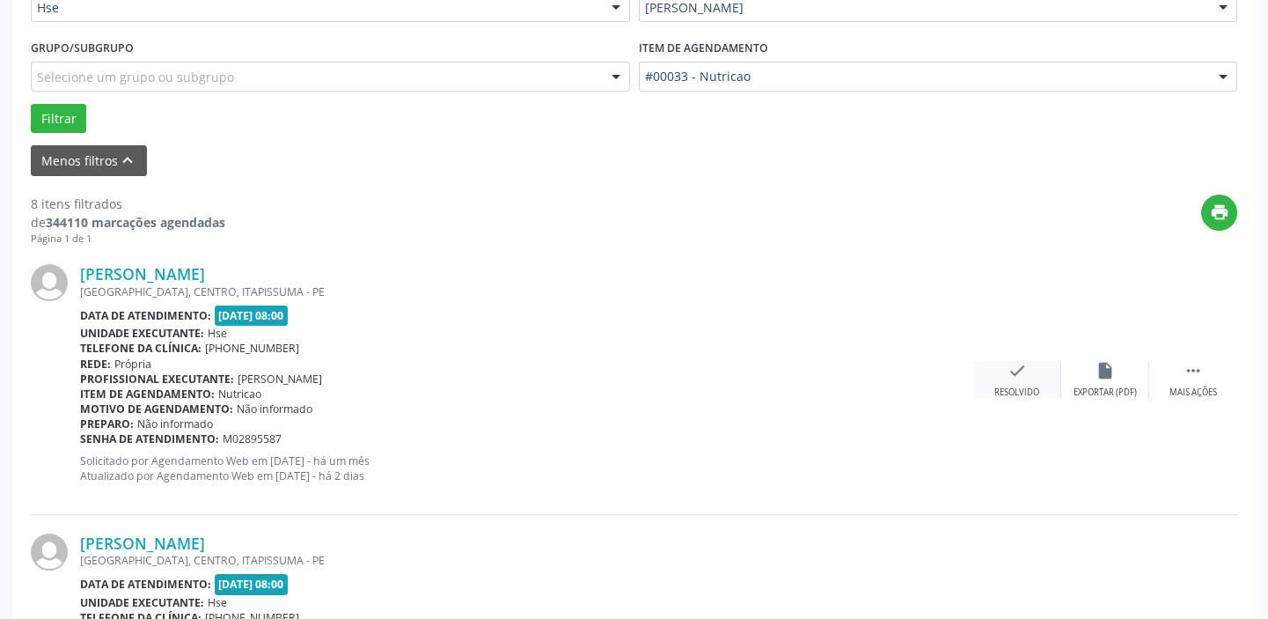
click at [1016, 372] on icon "check" at bounding box center [1017, 370] width 19 height 19
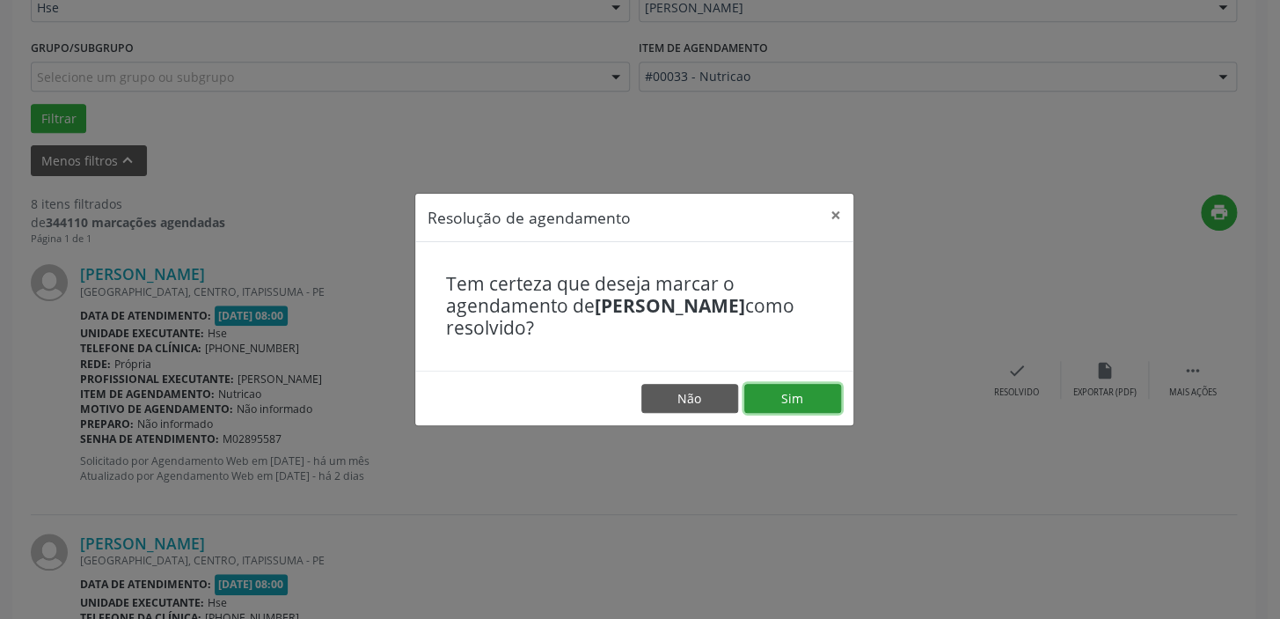
click at [789, 396] on button "Sim" at bounding box center [793, 399] width 97 height 30
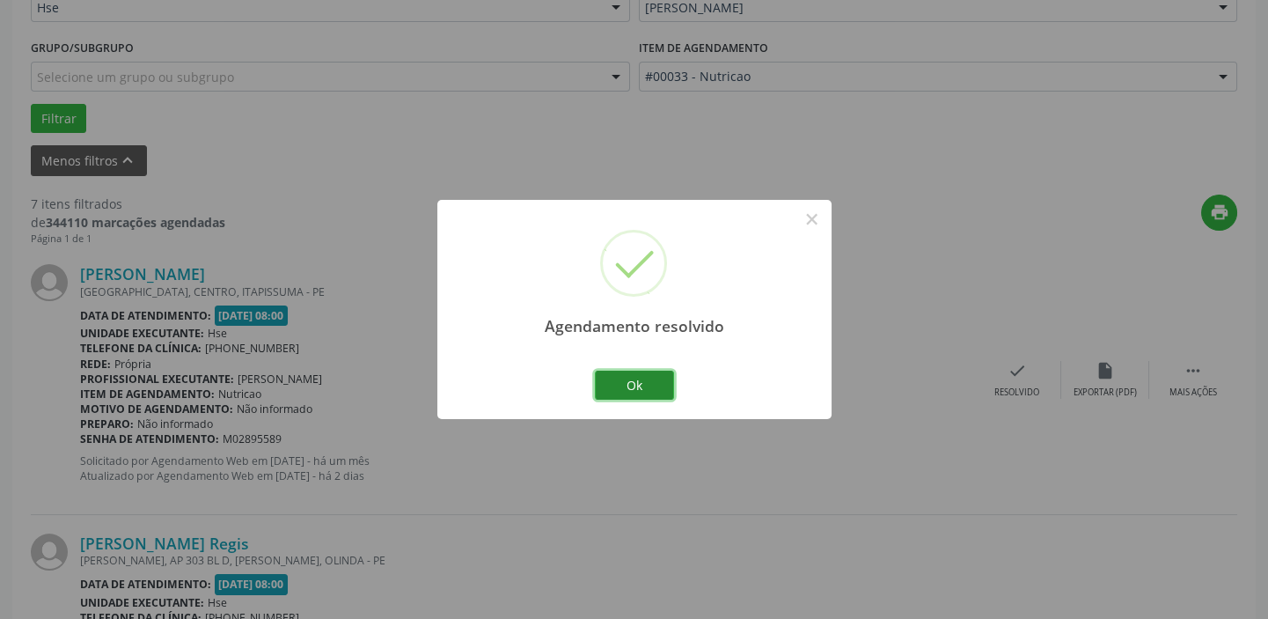
click at [647, 383] on button "Ok" at bounding box center [634, 385] width 79 height 30
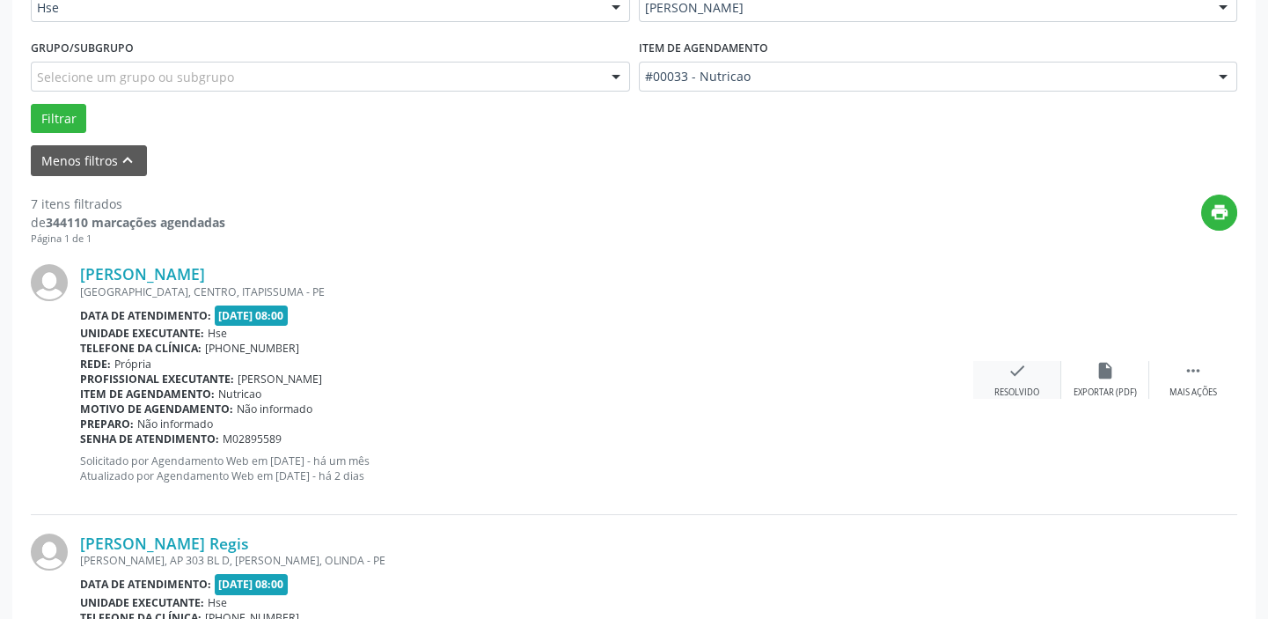
click at [1009, 369] on icon "check" at bounding box center [1017, 370] width 19 height 19
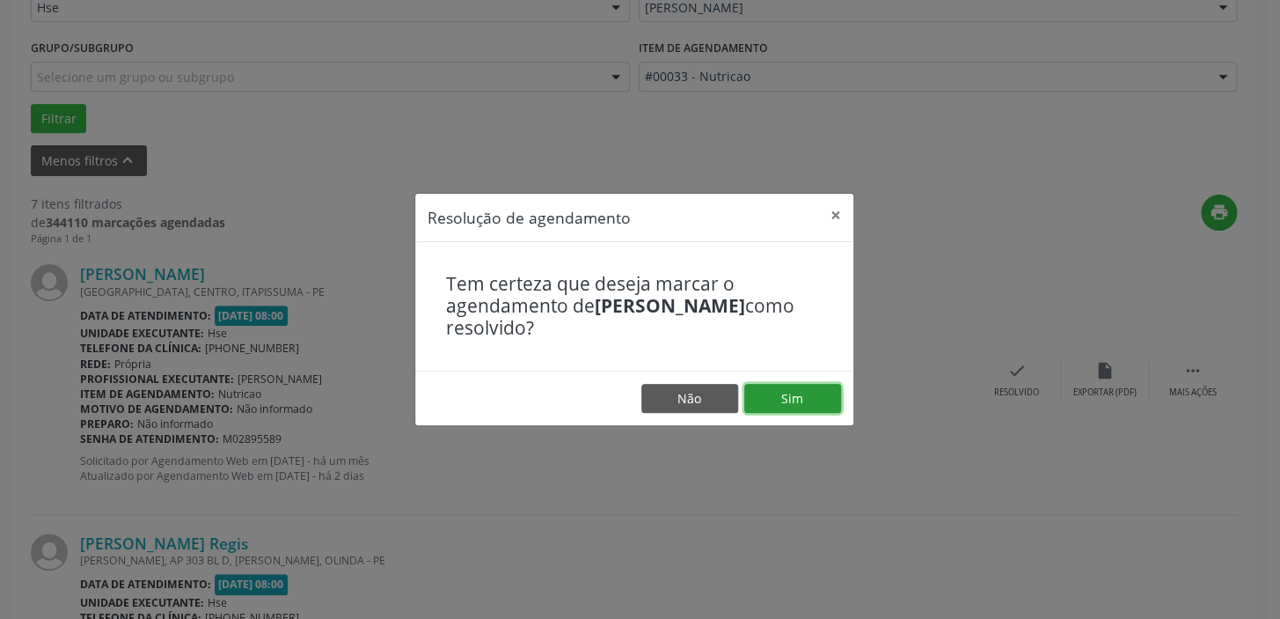
click at [805, 393] on button "Sim" at bounding box center [793, 399] width 97 height 30
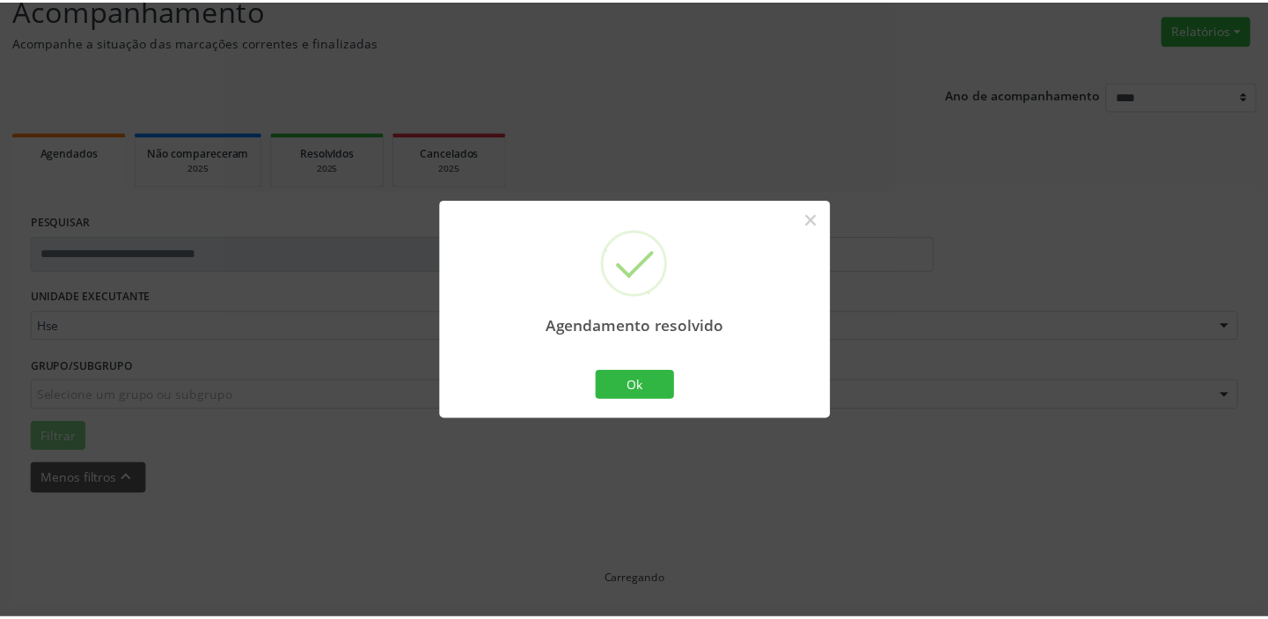
scroll to position [130, 0]
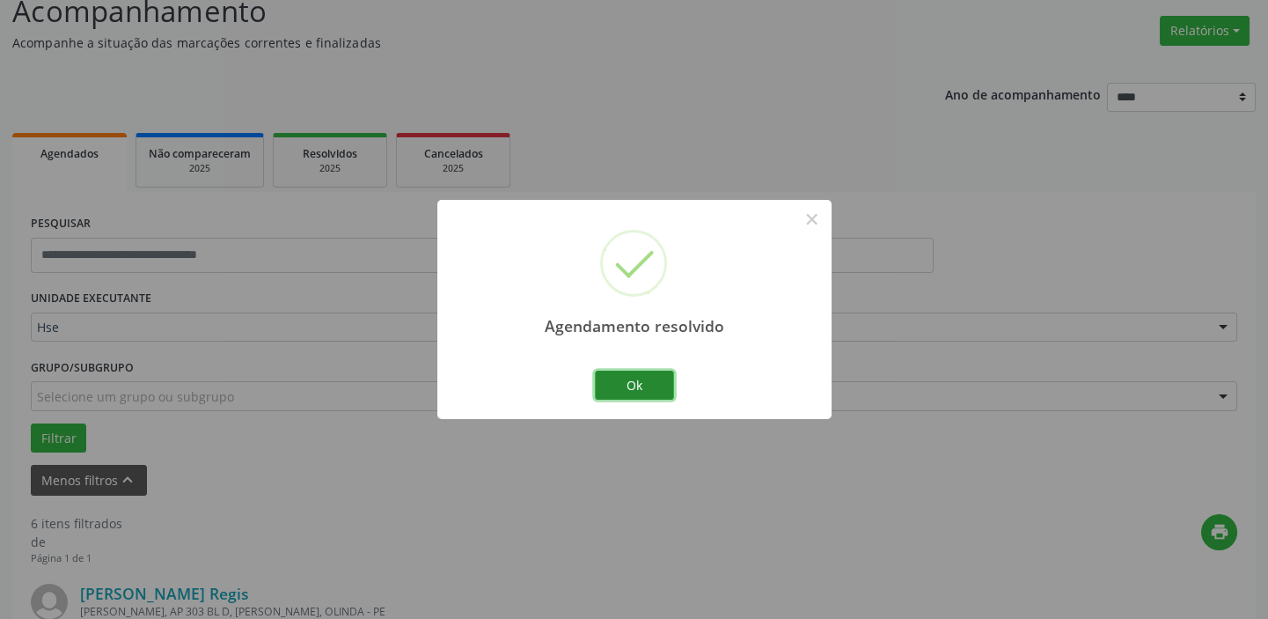
click at [636, 378] on button "Ok" at bounding box center [634, 385] width 79 height 30
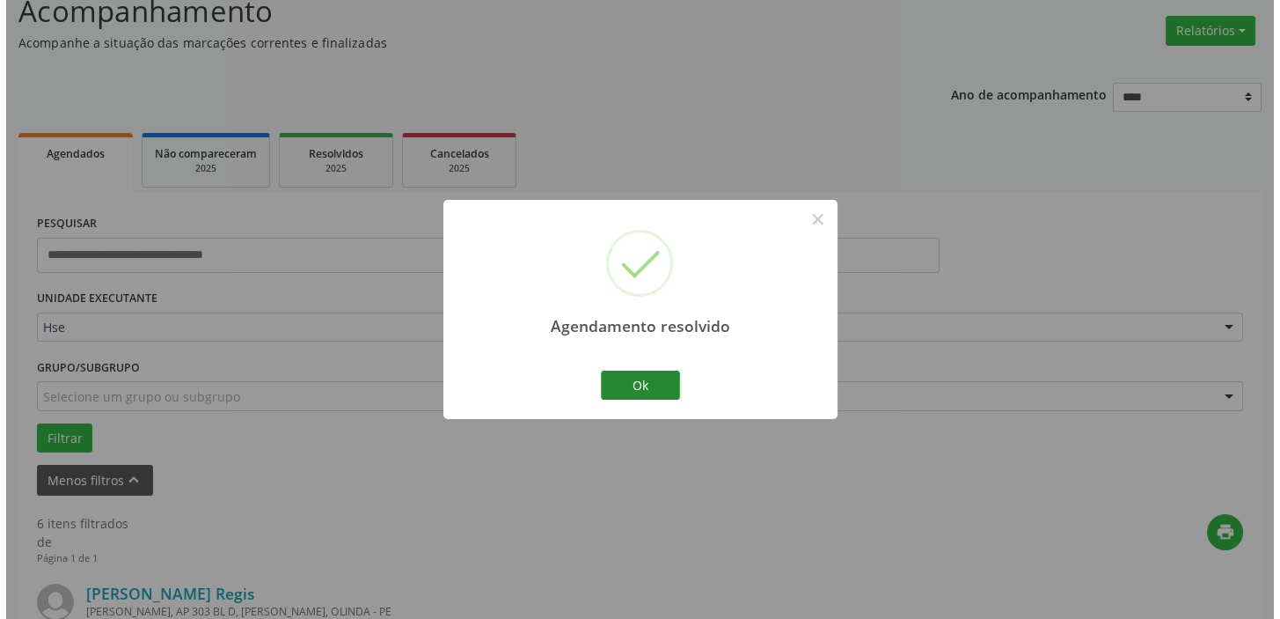
scroll to position [450, 0]
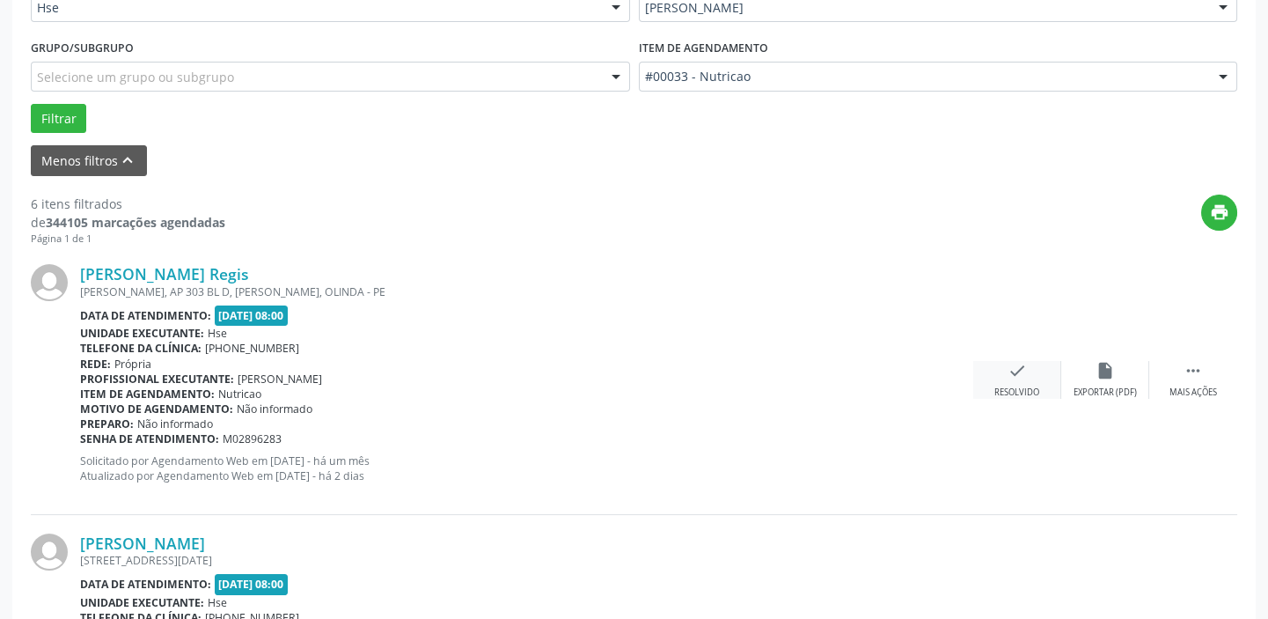
click at [1016, 365] on icon "check" at bounding box center [1017, 370] width 19 height 19
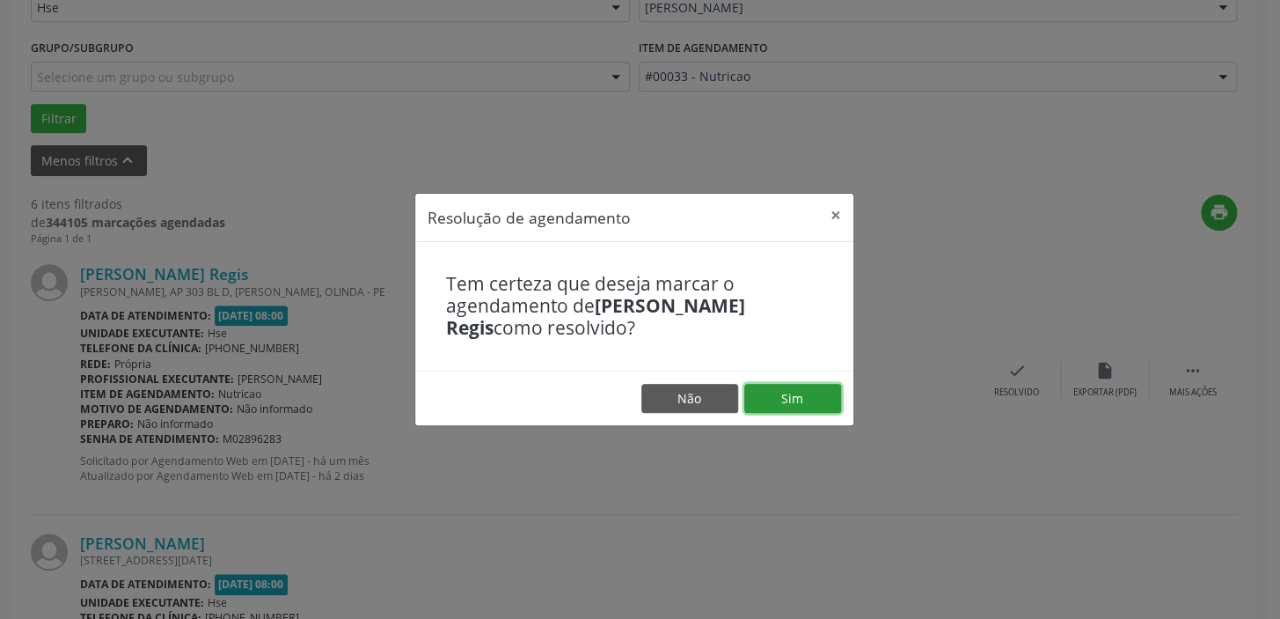
click at [834, 395] on button "Sim" at bounding box center [793, 399] width 97 height 30
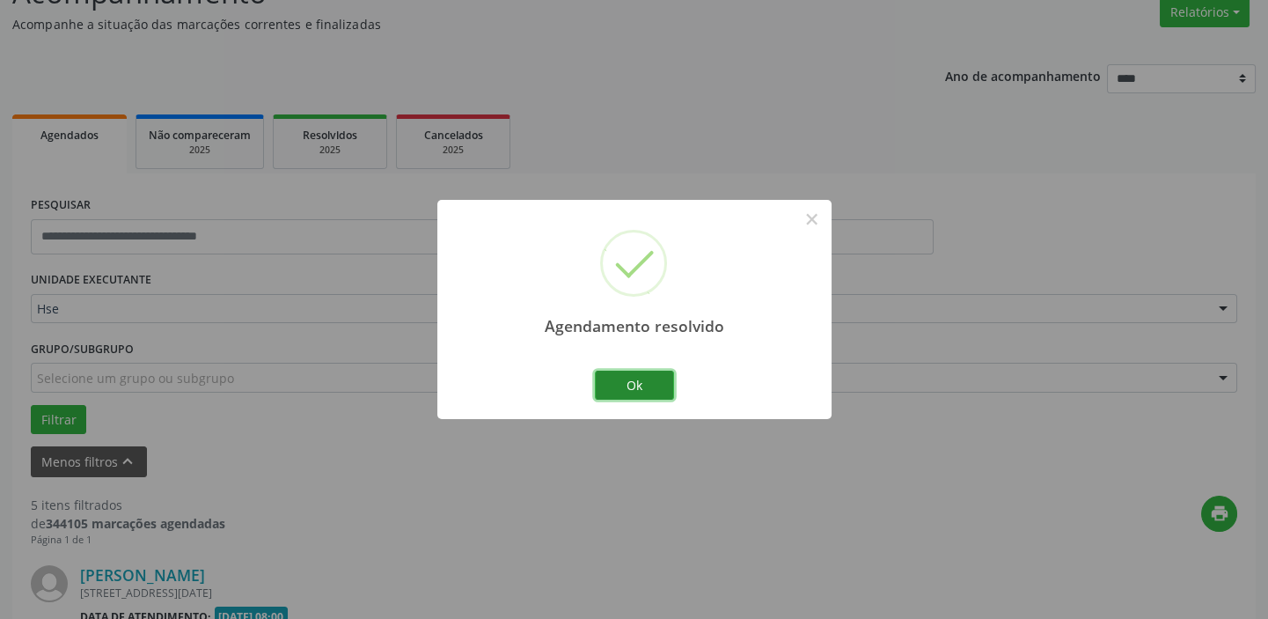
click at [642, 387] on button "Ok" at bounding box center [634, 385] width 79 height 30
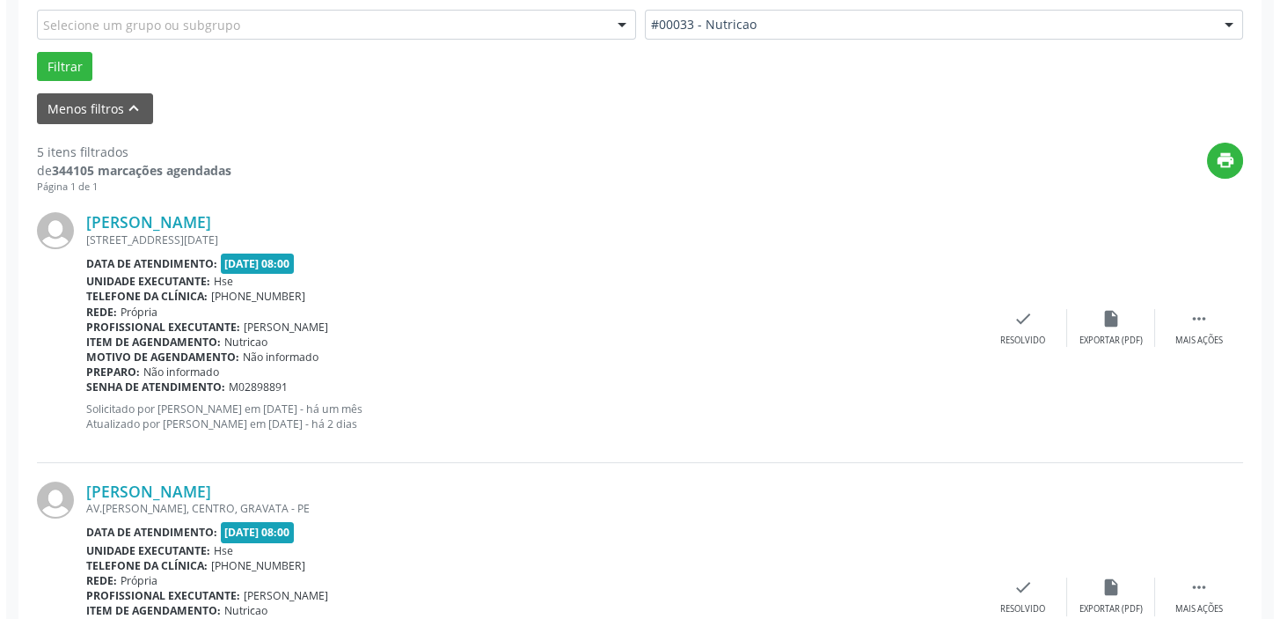
scroll to position [530, 0]
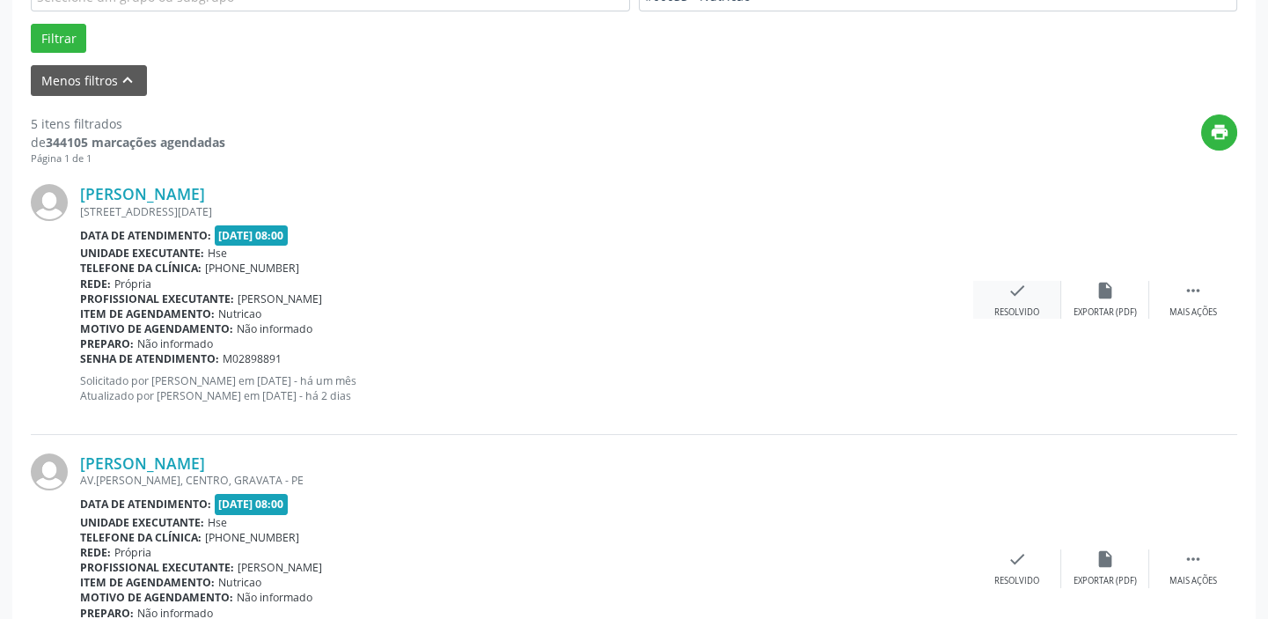
click at [1003, 300] on div "check Resolvido" at bounding box center [1017, 300] width 88 height 38
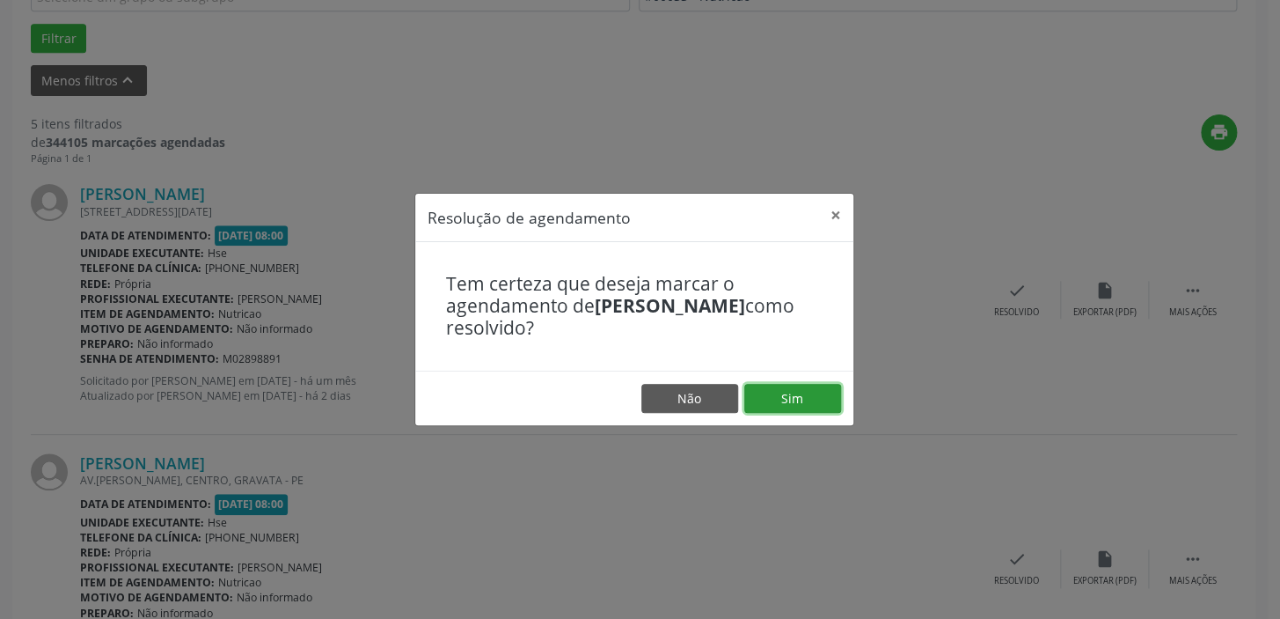
click at [818, 395] on button "Sim" at bounding box center [793, 399] width 97 height 30
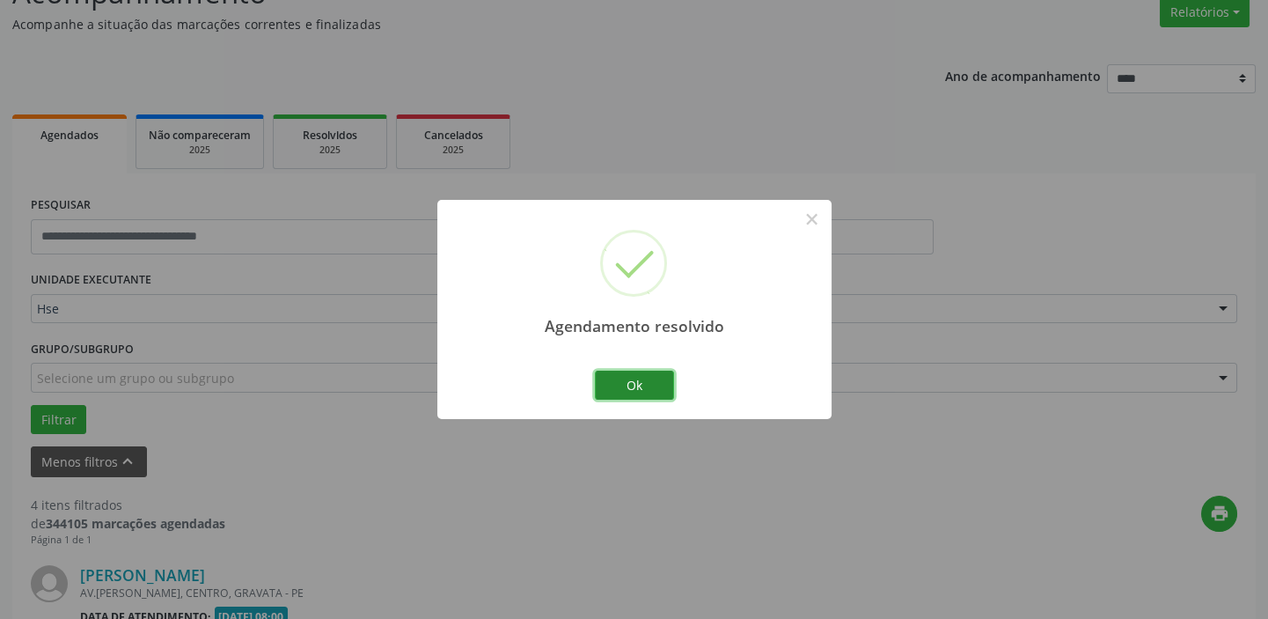
click at [638, 371] on button "Ok" at bounding box center [634, 385] width 79 height 30
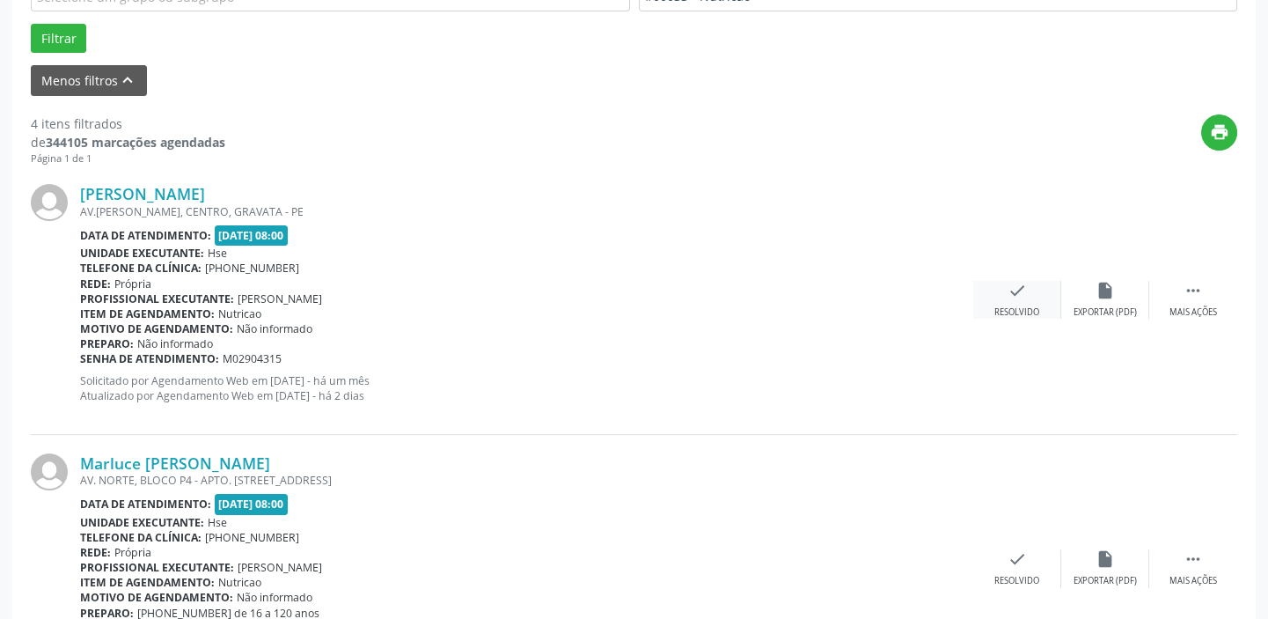
click at [1001, 301] on div "check Resolvido" at bounding box center [1017, 300] width 88 height 38
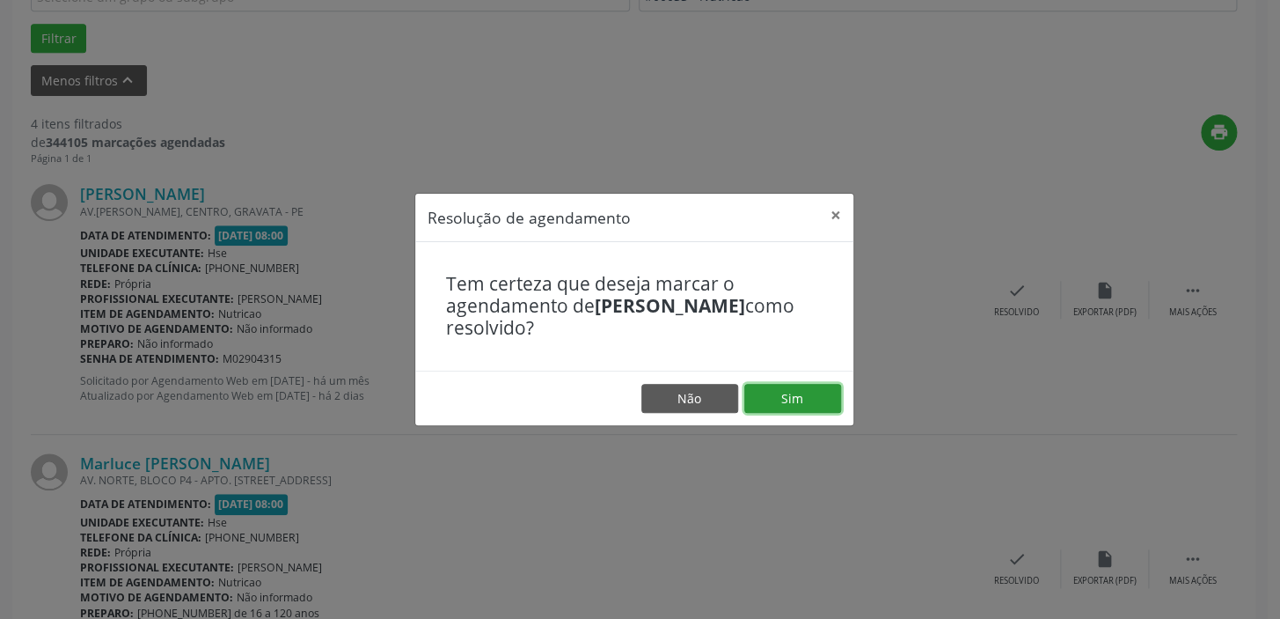
click at [810, 395] on button "Sim" at bounding box center [793, 399] width 97 height 30
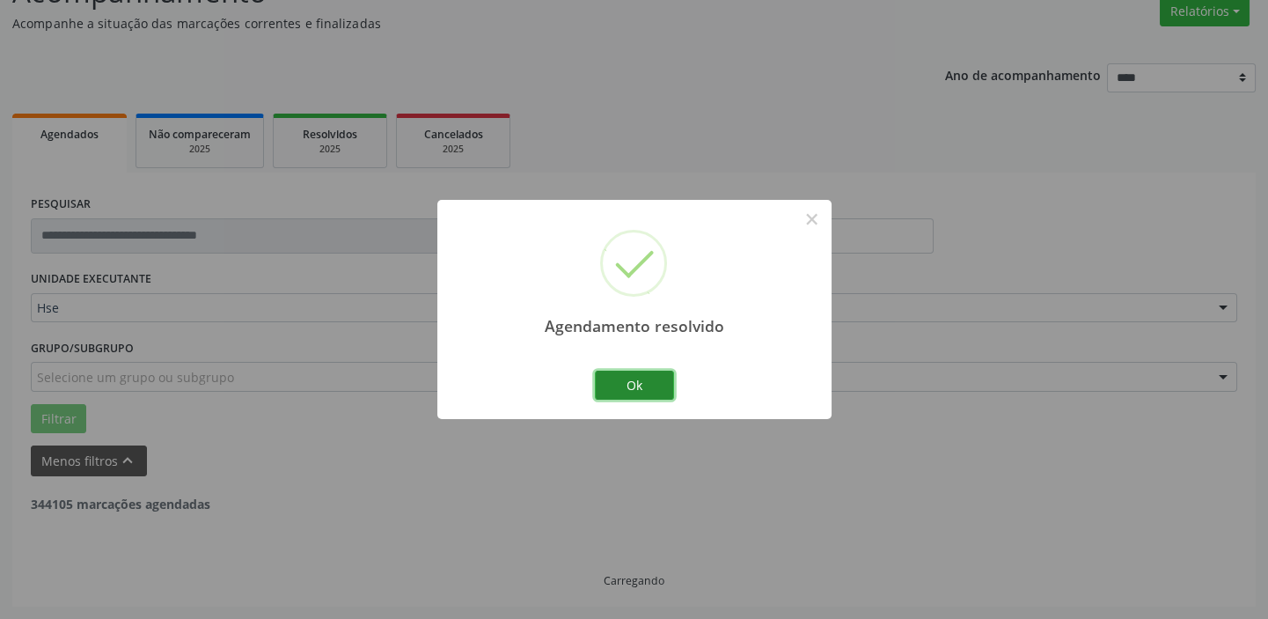
click at [652, 378] on button "Ok" at bounding box center [634, 385] width 79 height 30
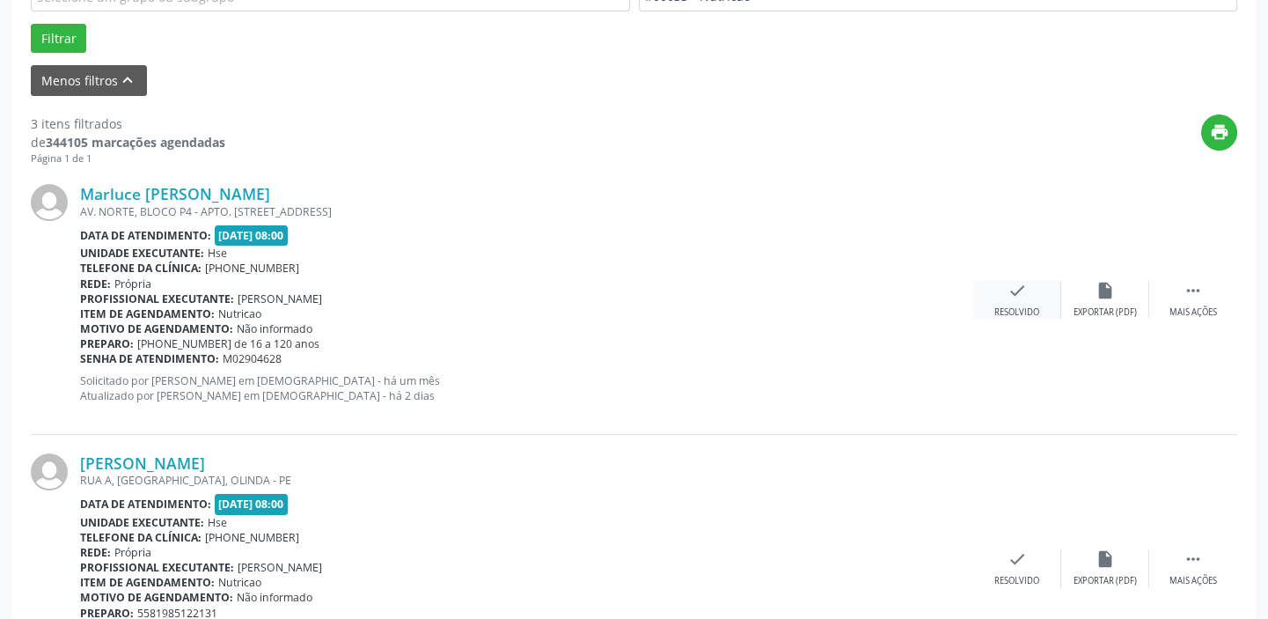
click at [1021, 288] on icon "check" at bounding box center [1017, 290] width 19 height 19
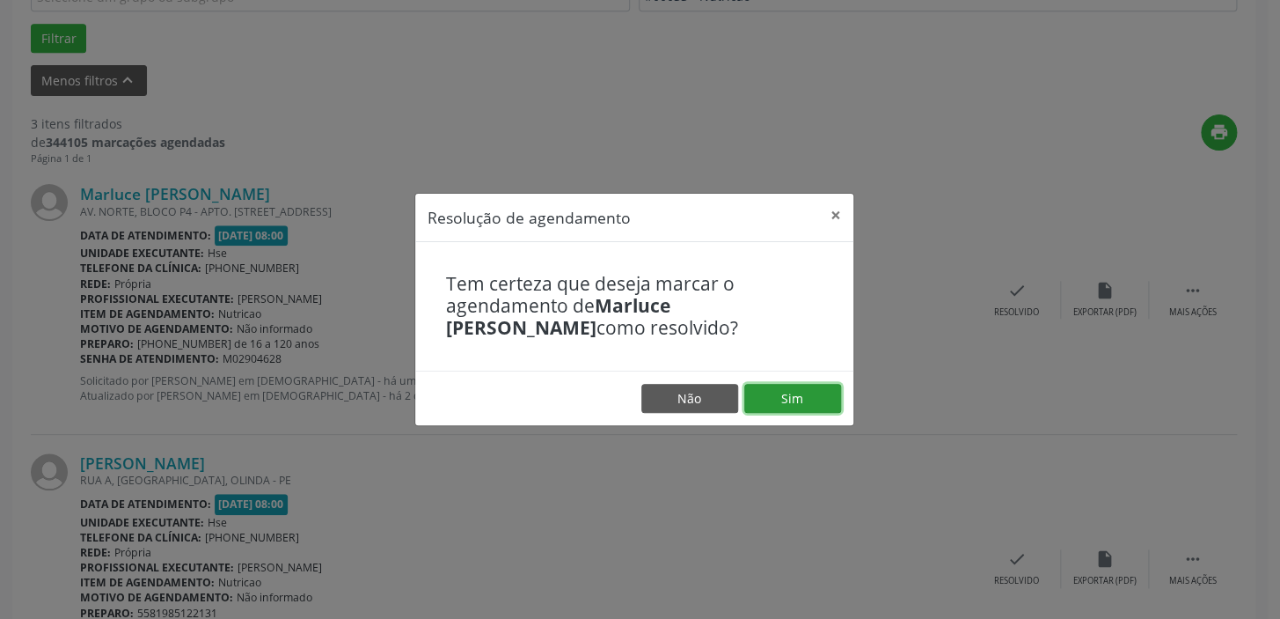
click at [822, 391] on button "Sim" at bounding box center [793, 399] width 97 height 30
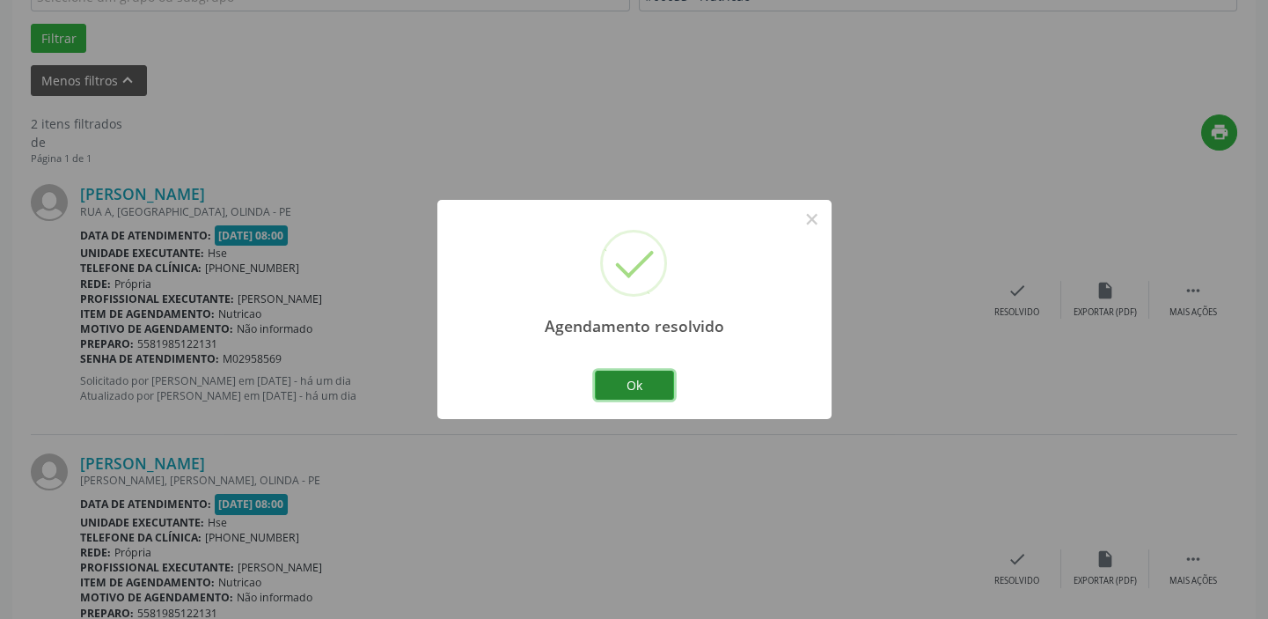
click at [660, 384] on button "Ok" at bounding box center [634, 385] width 79 height 30
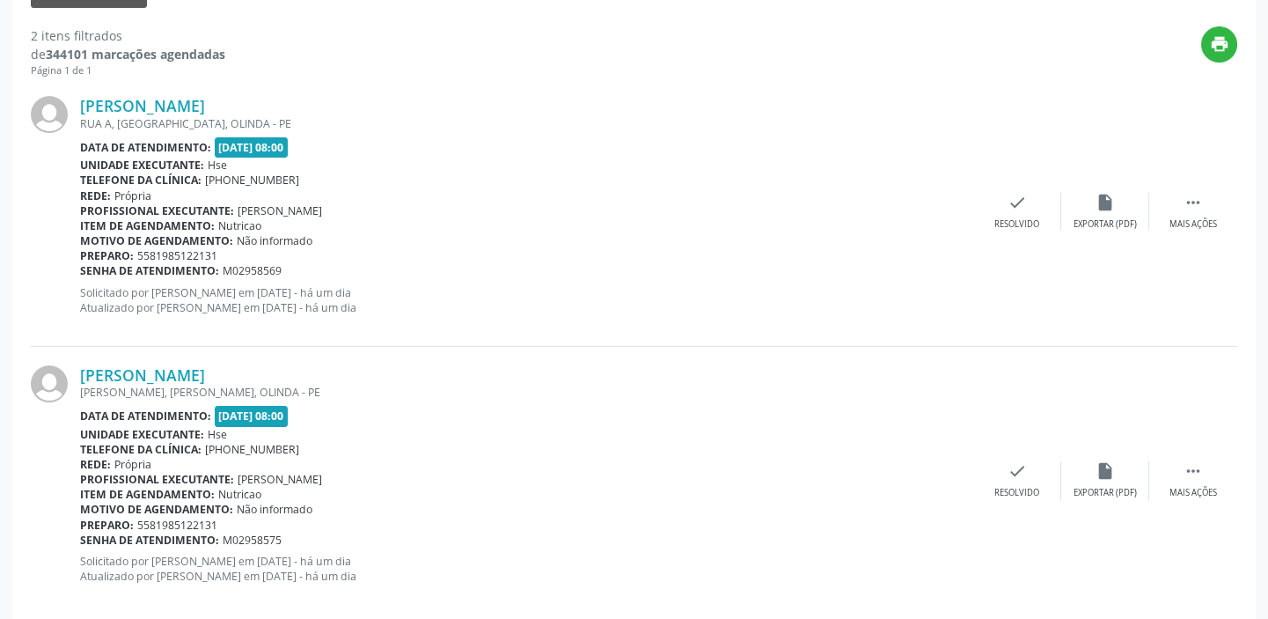
scroll to position [642, 0]
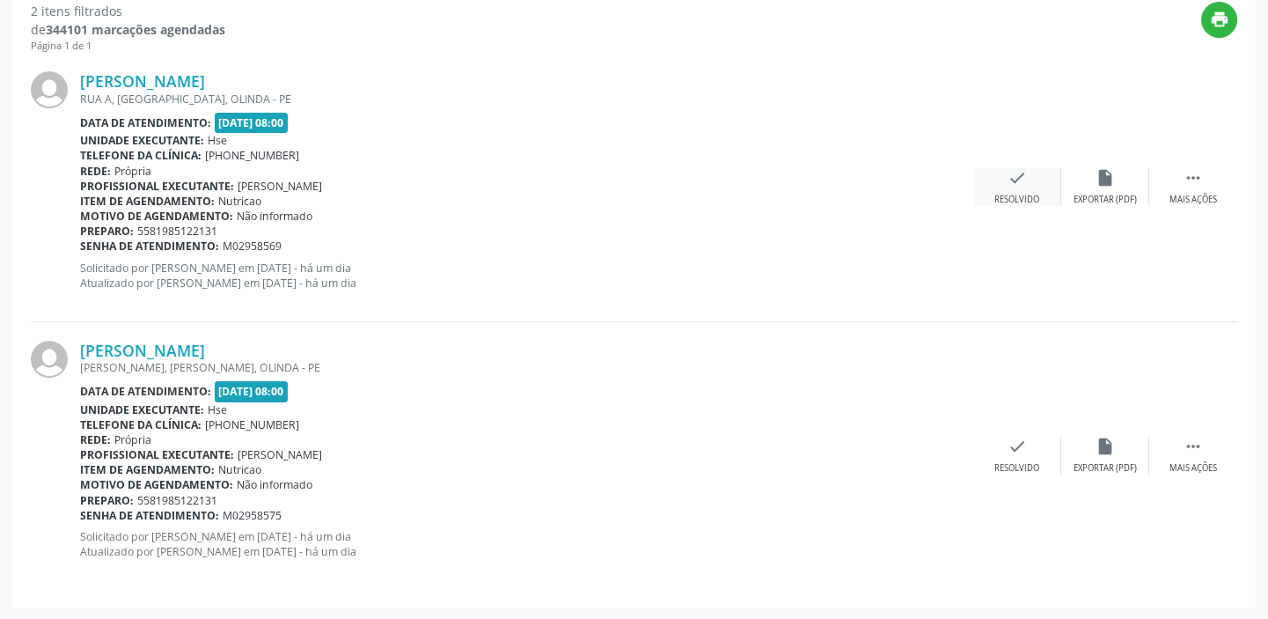
click at [1030, 194] on div "Resolvido" at bounding box center [1016, 200] width 45 height 12
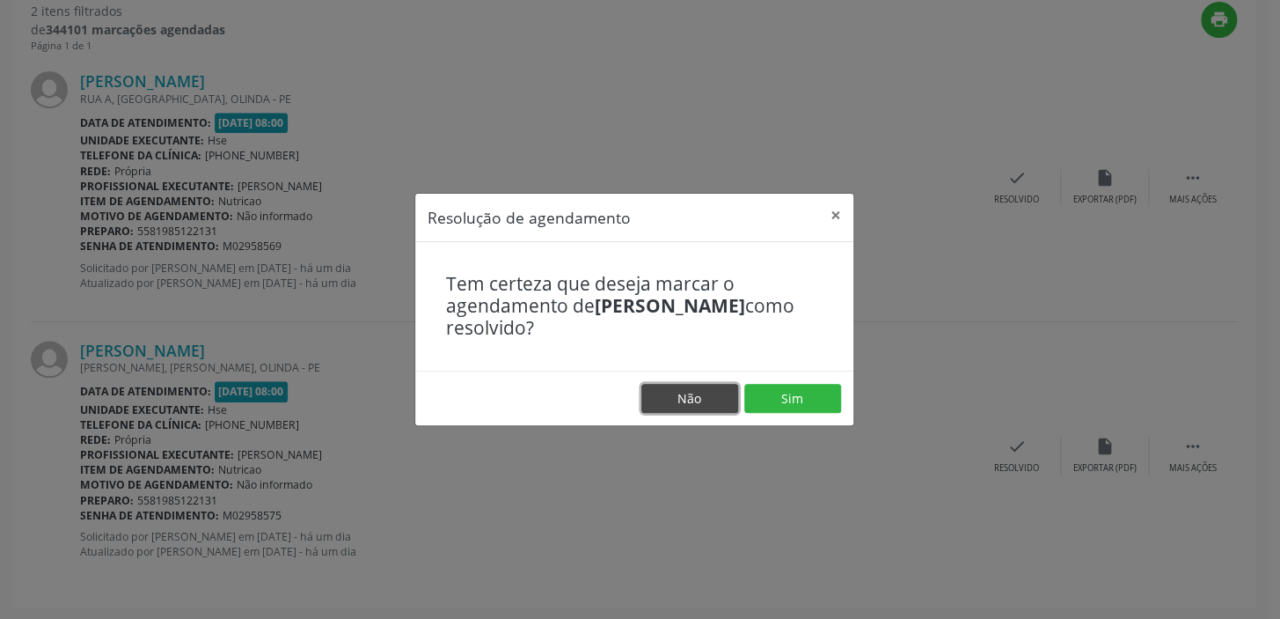
click at [704, 404] on button "Não" at bounding box center [690, 399] width 97 height 30
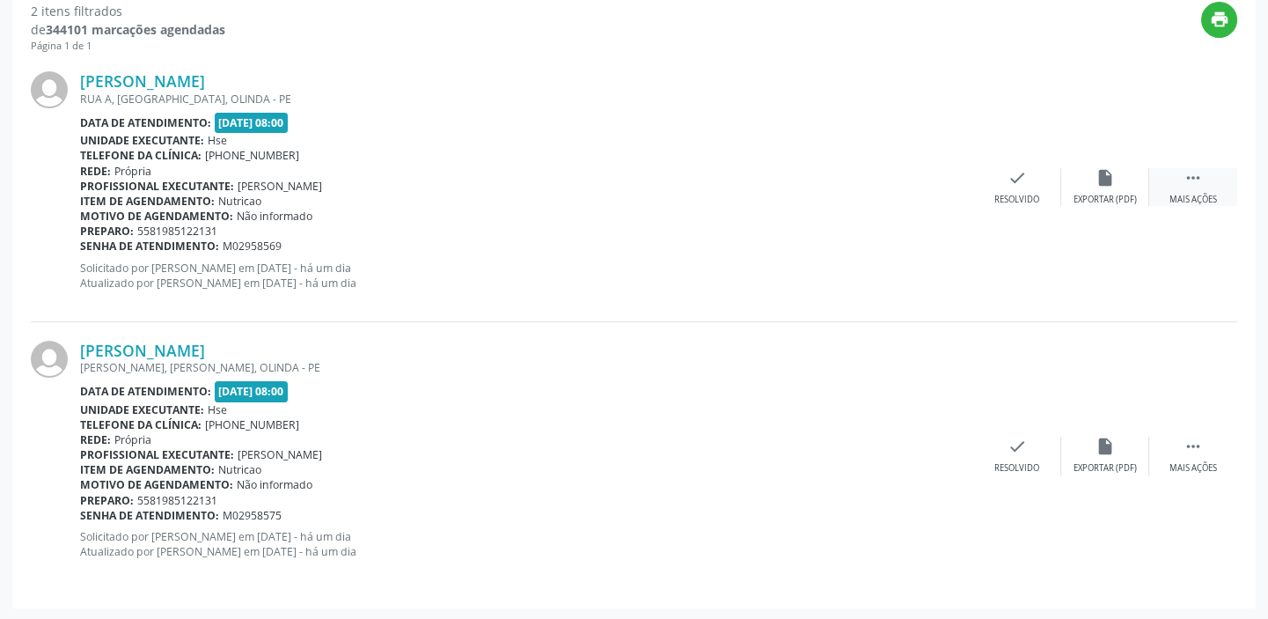
click at [1214, 179] on div " Mais ações" at bounding box center [1193, 187] width 88 height 38
click at [1112, 187] on div "alarm_off Não compareceu" at bounding box center [1105, 187] width 88 height 38
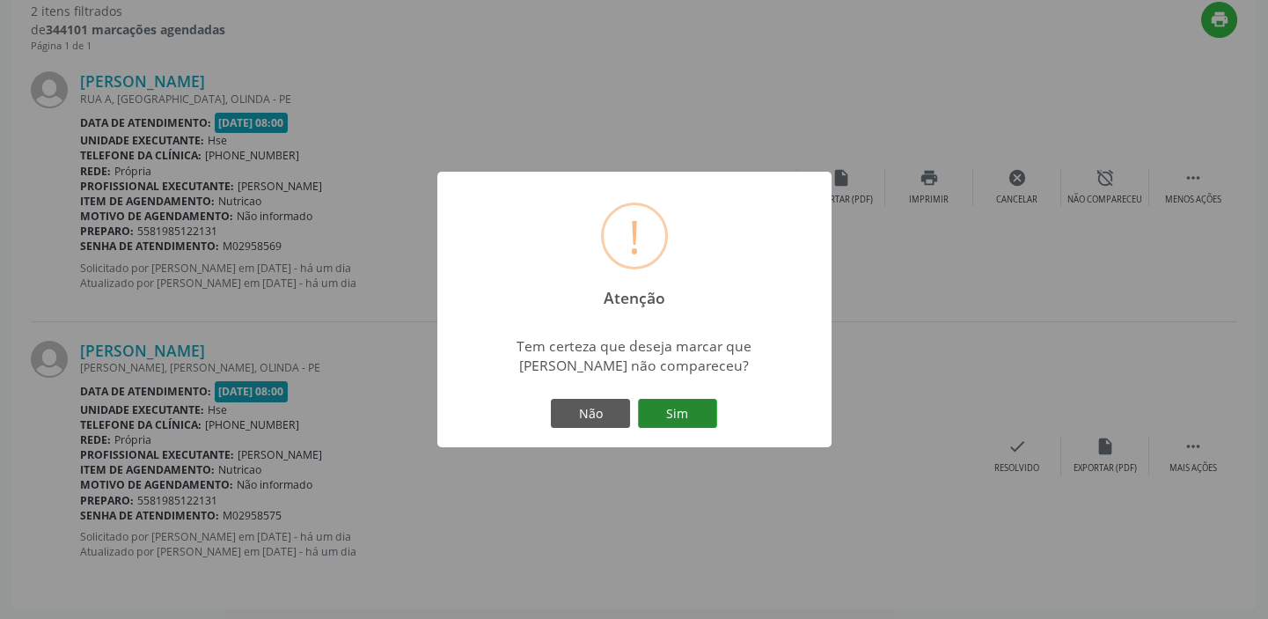
click at [693, 419] on button "Sim" at bounding box center [677, 414] width 79 height 30
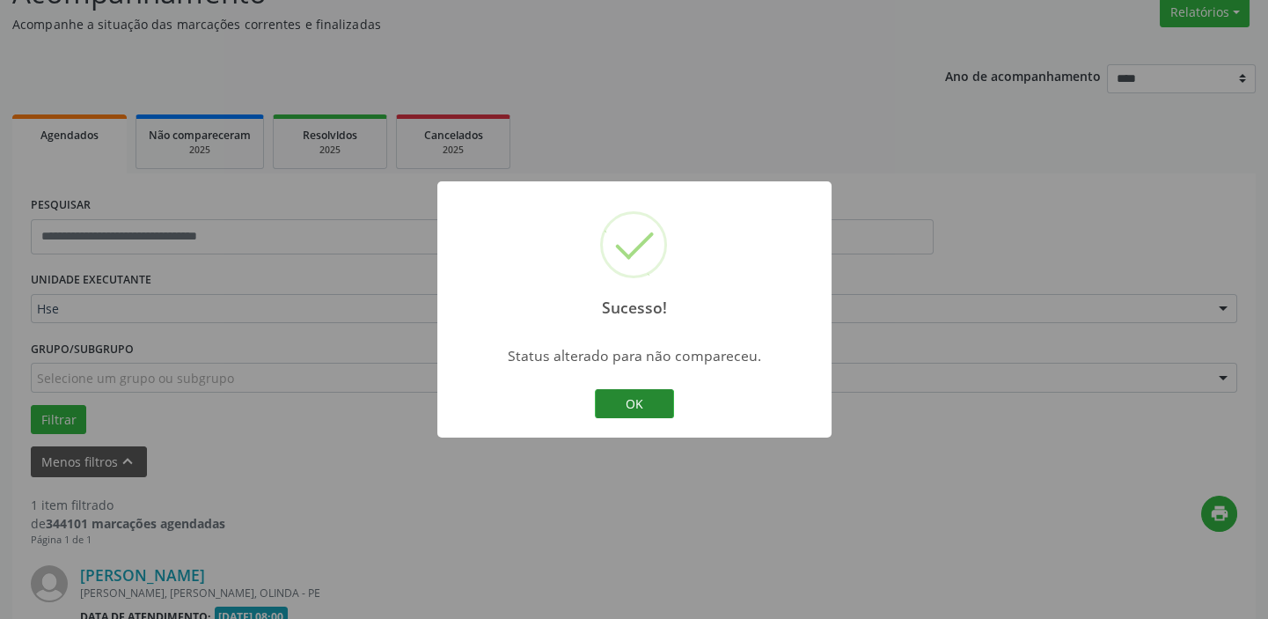
scroll to position [375, 0]
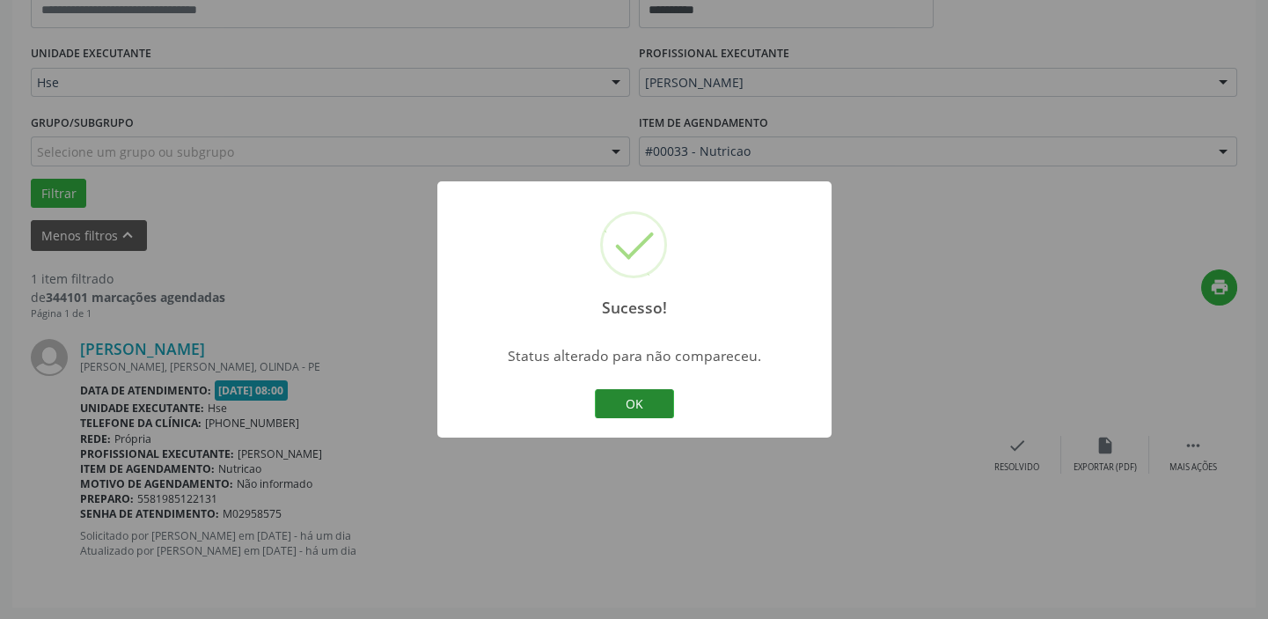
click at [641, 404] on button "OK" at bounding box center [634, 404] width 79 height 30
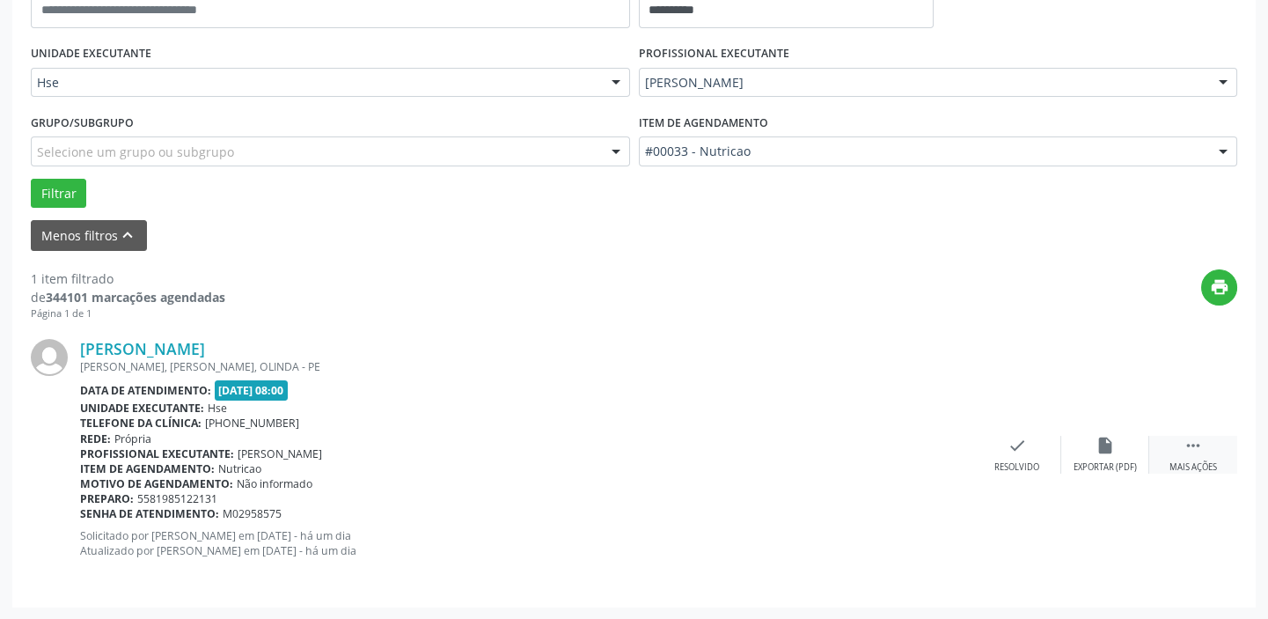
click at [1196, 450] on icon "" at bounding box center [1193, 445] width 19 height 19
click at [1109, 439] on icon "alarm_off" at bounding box center [1105, 445] width 19 height 19
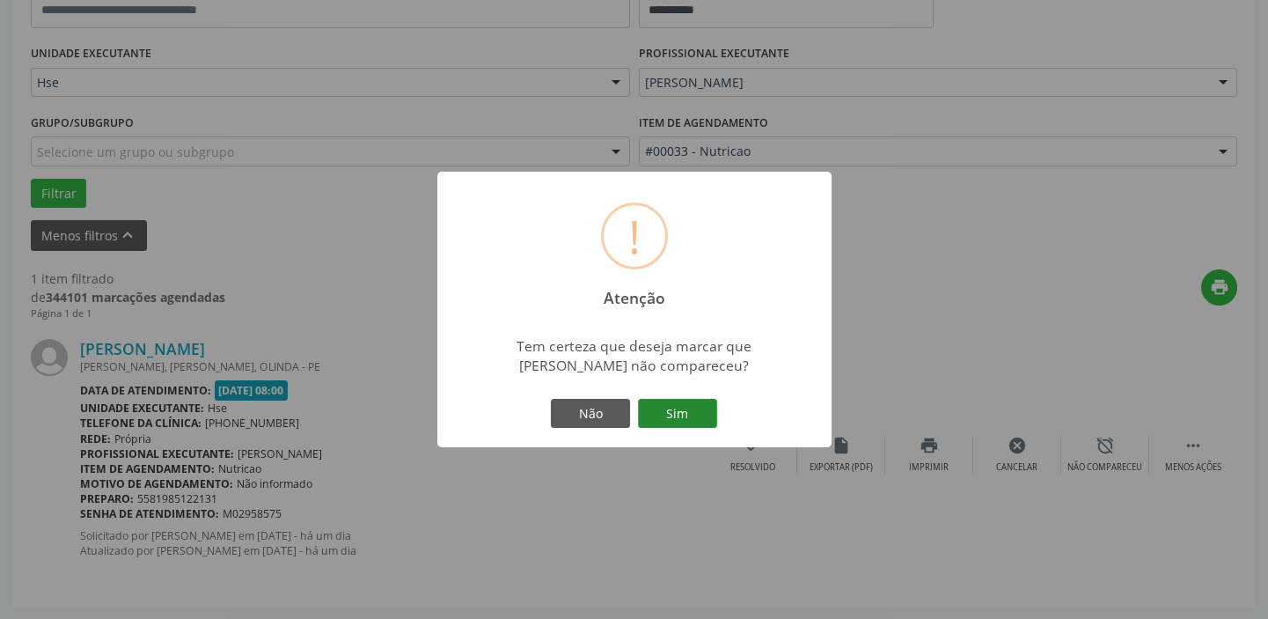
click at [690, 414] on button "Sim" at bounding box center [677, 414] width 79 height 30
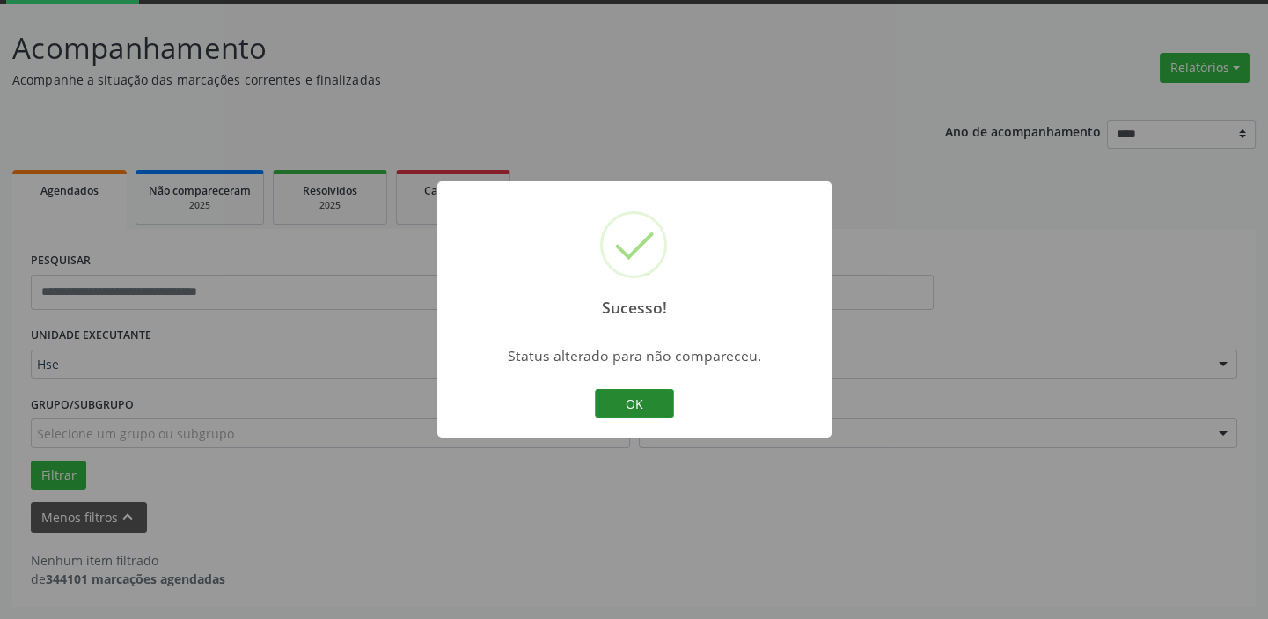
scroll to position [92, 0]
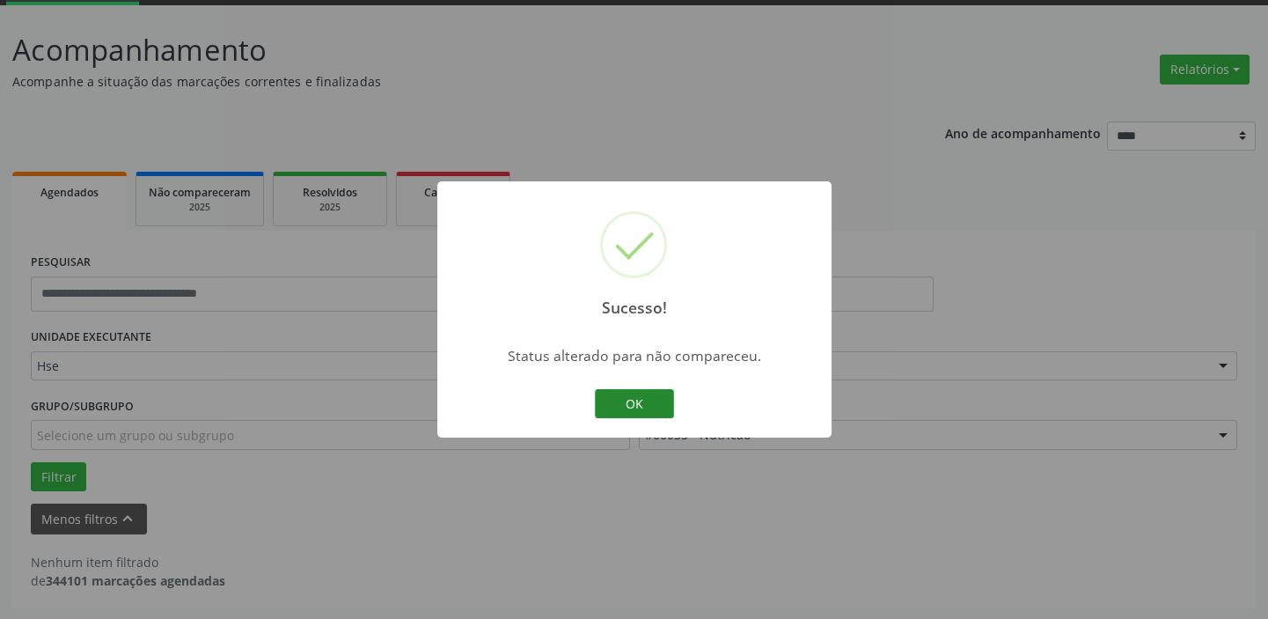
click at [660, 396] on button "OK" at bounding box center [634, 404] width 79 height 30
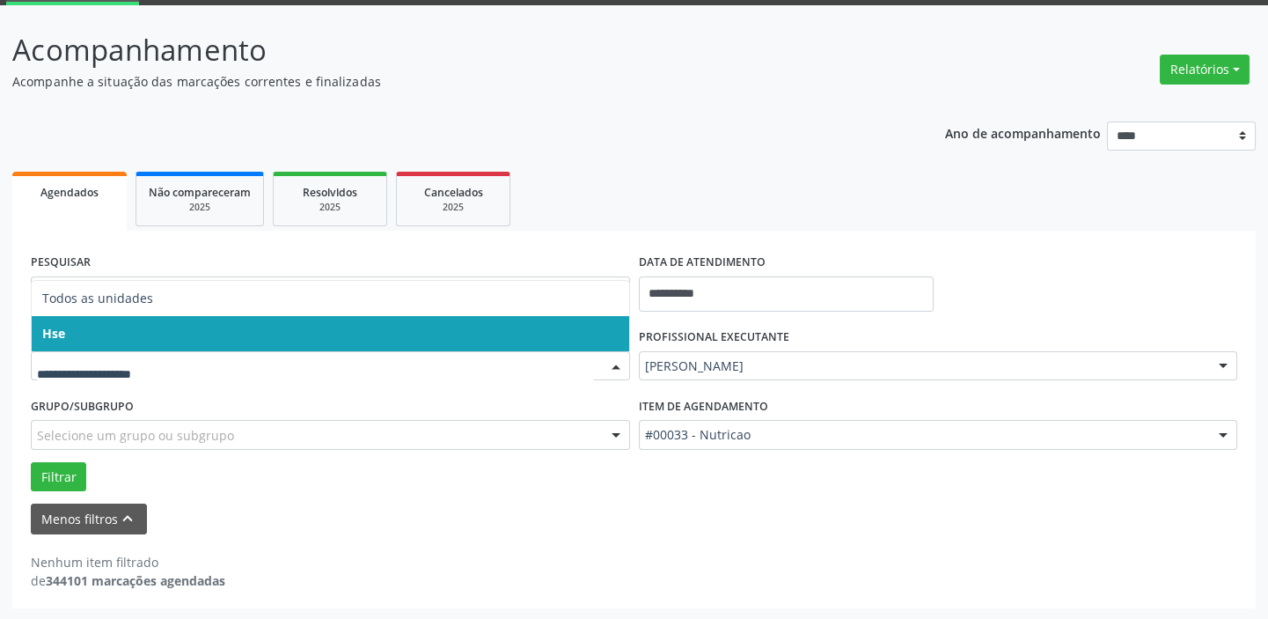
click at [114, 334] on span "Hse" at bounding box center [331, 333] width 598 height 35
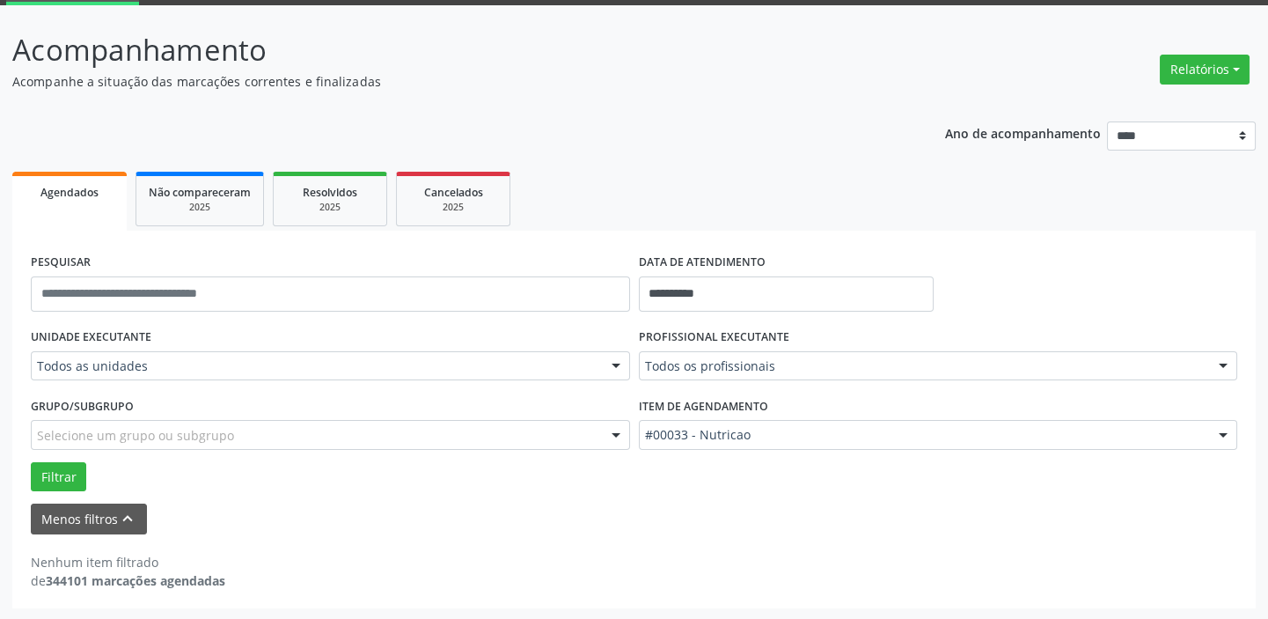
click at [137, 378] on div "Todos as unidades" at bounding box center [330, 366] width 599 height 30
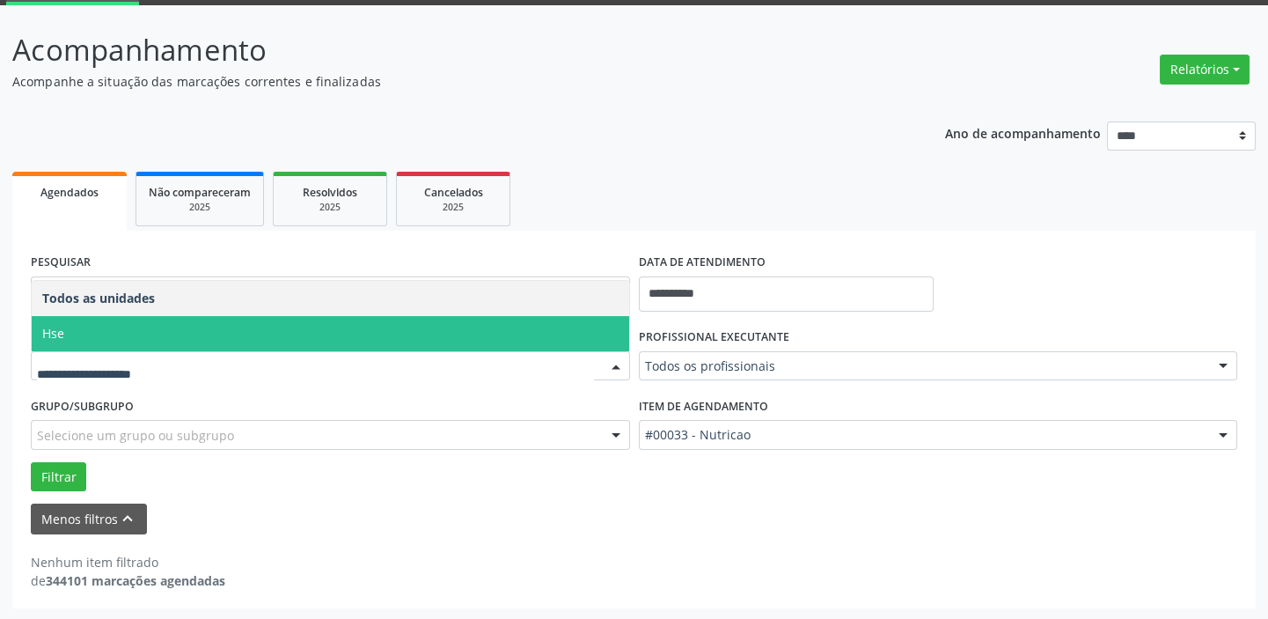
click at [133, 345] on span "Hse" at bounding box center [331, 333] width 598 height 35
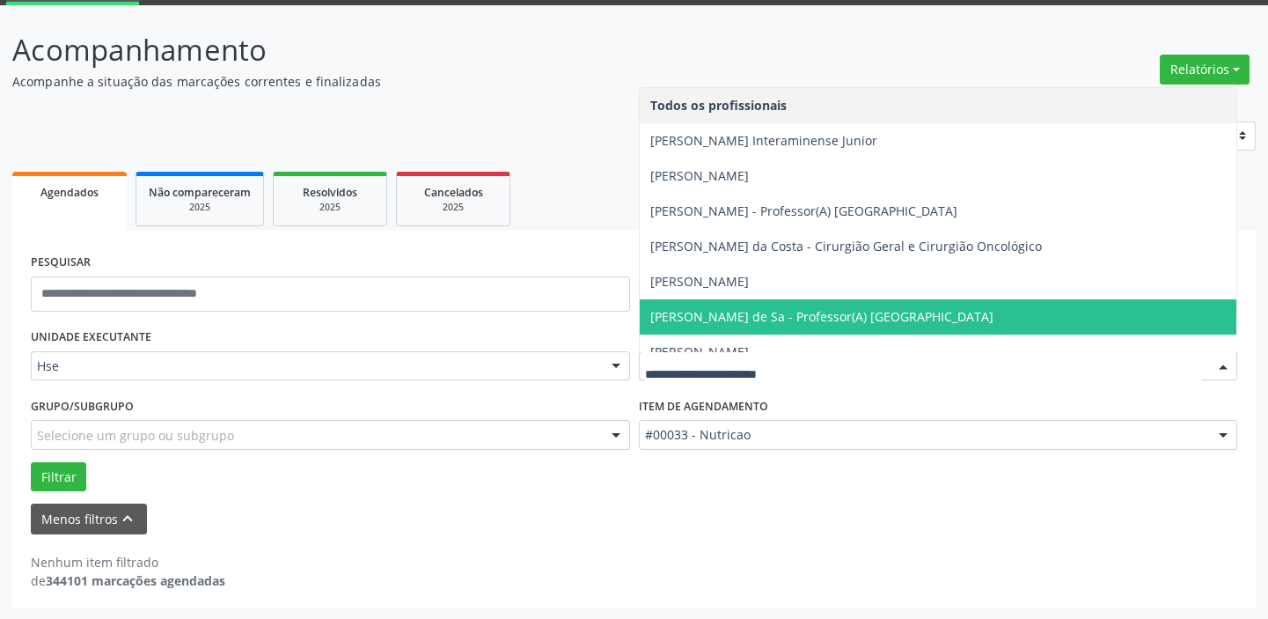
click at [828, 315] on span "[PERSON_NAME] de Sa - Professor(A) [GEOGRAPHIC_DATA]" at bounding box center [821, 316] width 343 height 17
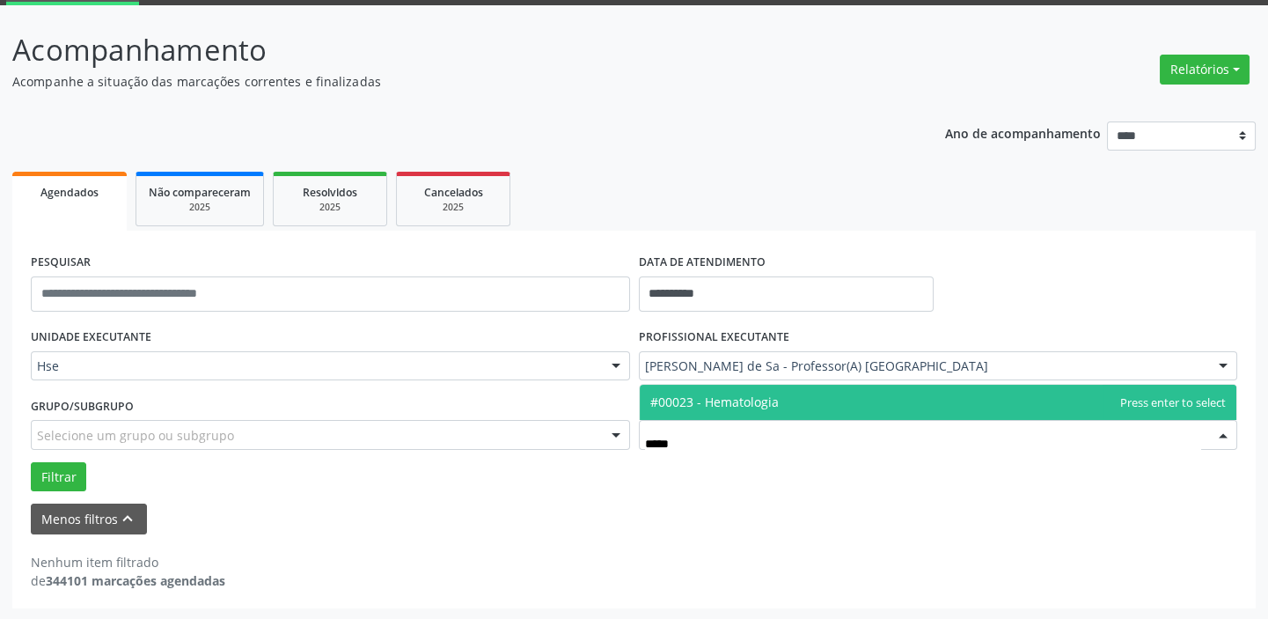
type input "******"
click at [774, 408] on span "#00023 - Hematologia" at bounding box center [714, 401] width 128 height 17
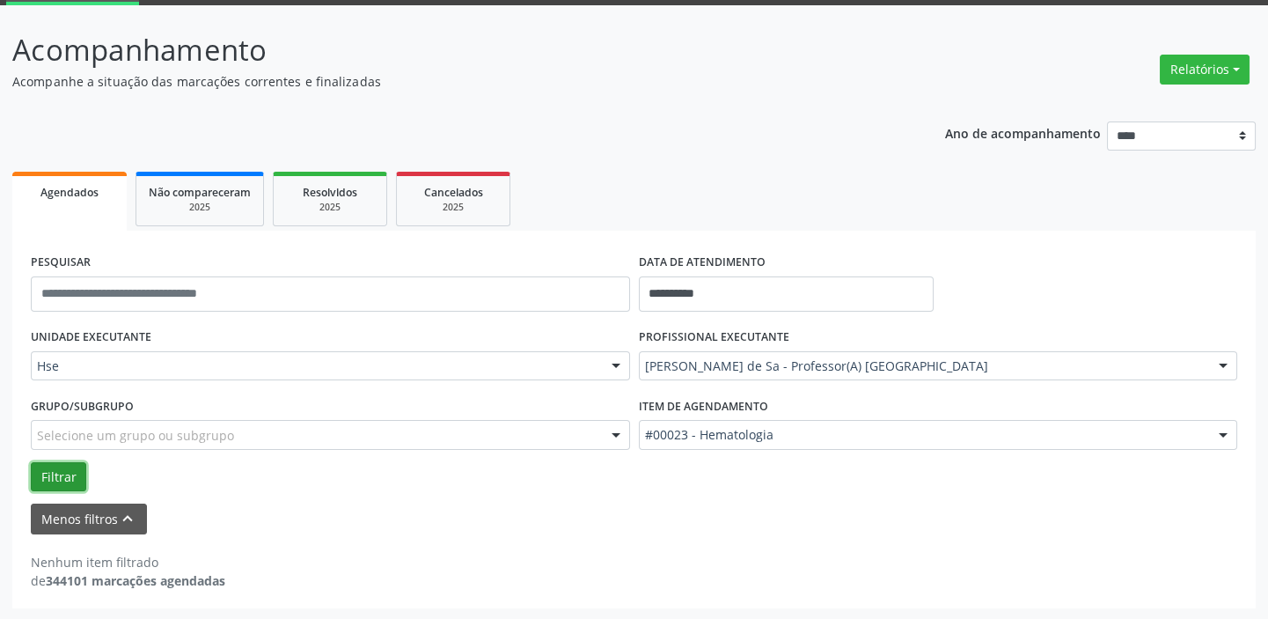
click at [63, 481] on button "Filtrar" at bounding box center [58, 477] width 55 height 30
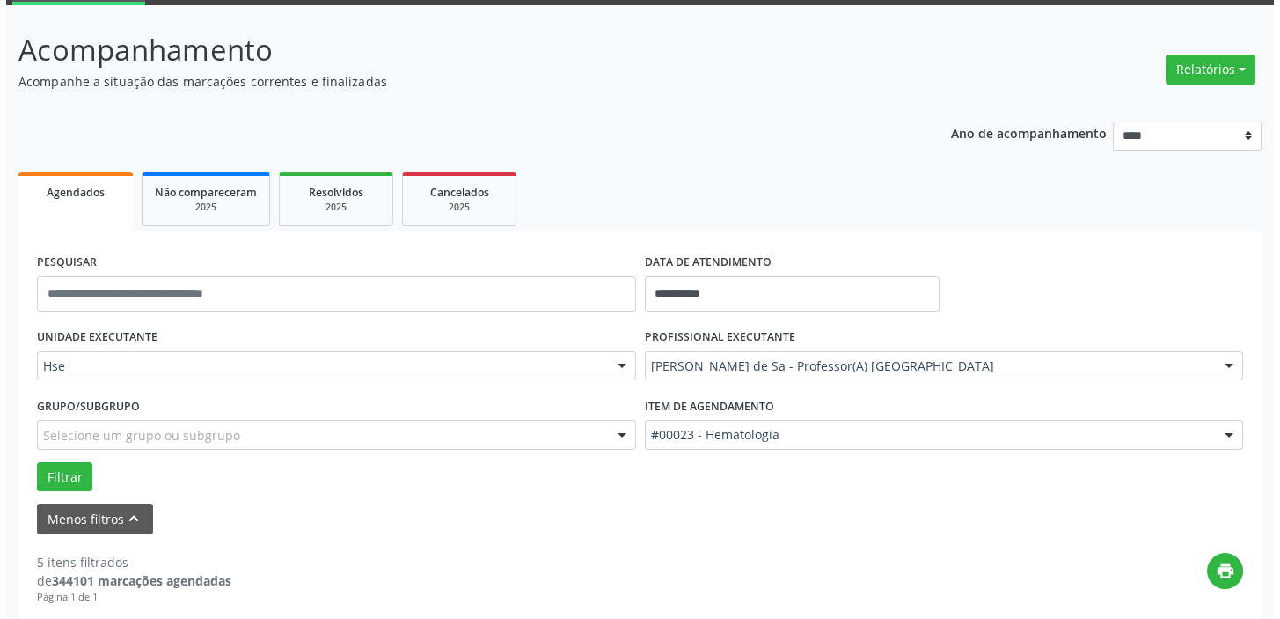
scroll to position [332, 0]
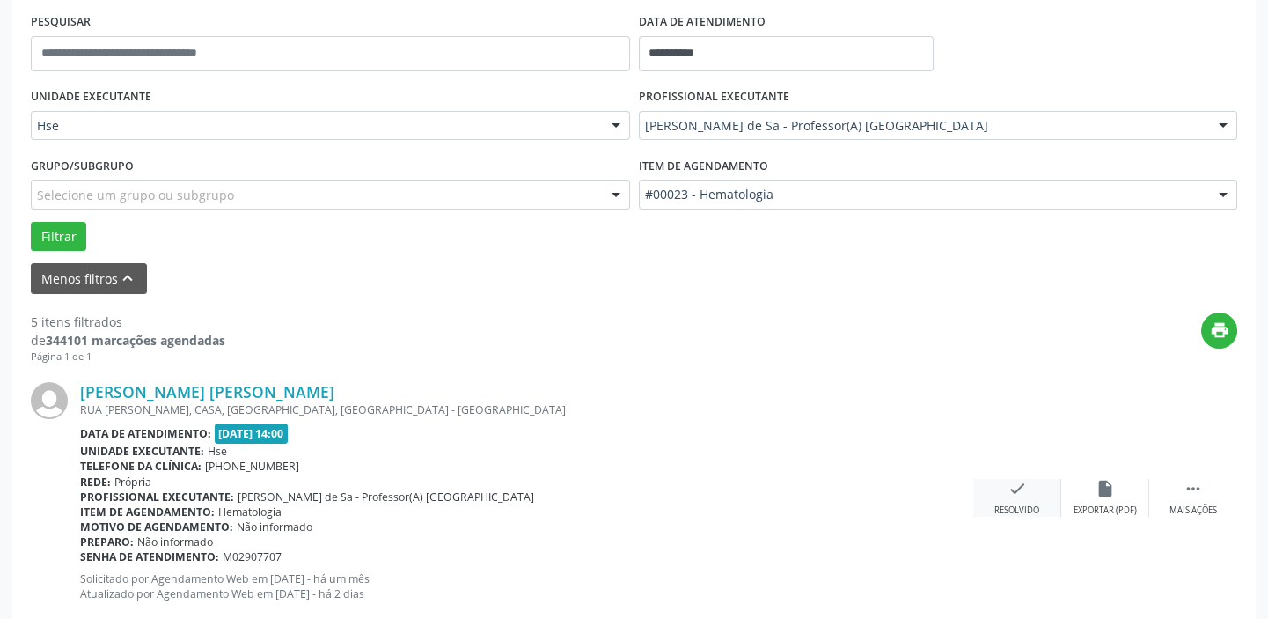
click at [1027, 496] on div "check Resolvido" at bounding box center [1017, 498] width 88 height 38
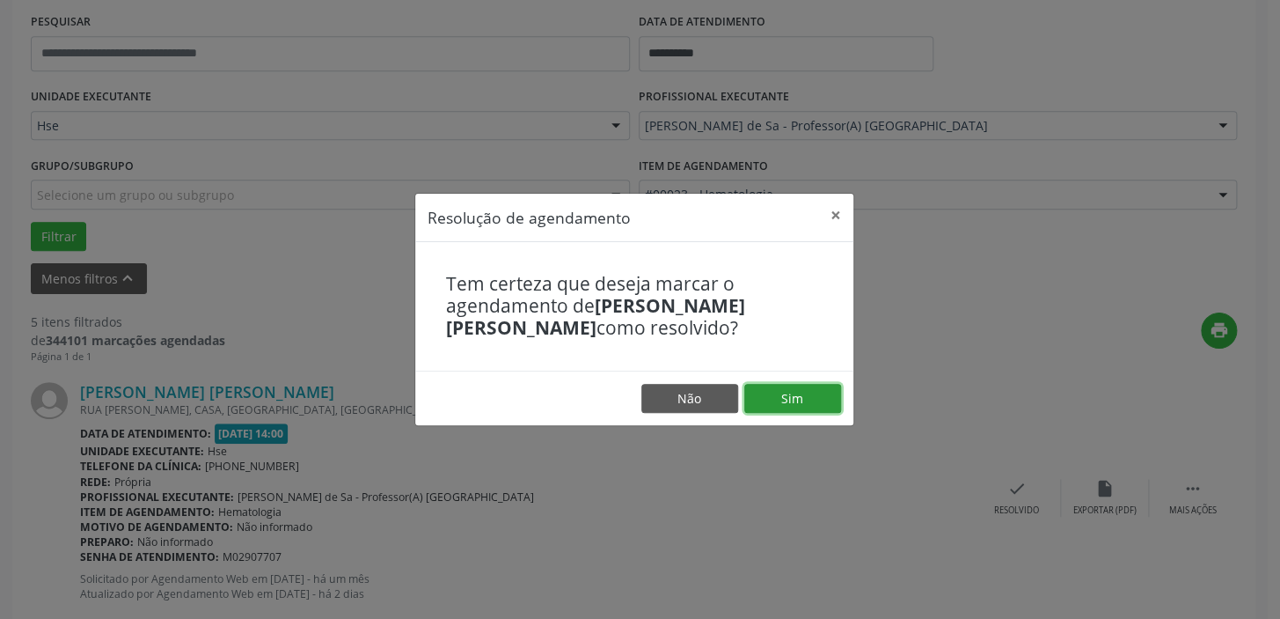
click at [782, 403] on button "Sim" at bounding box center [793, 399] width 97 height 30
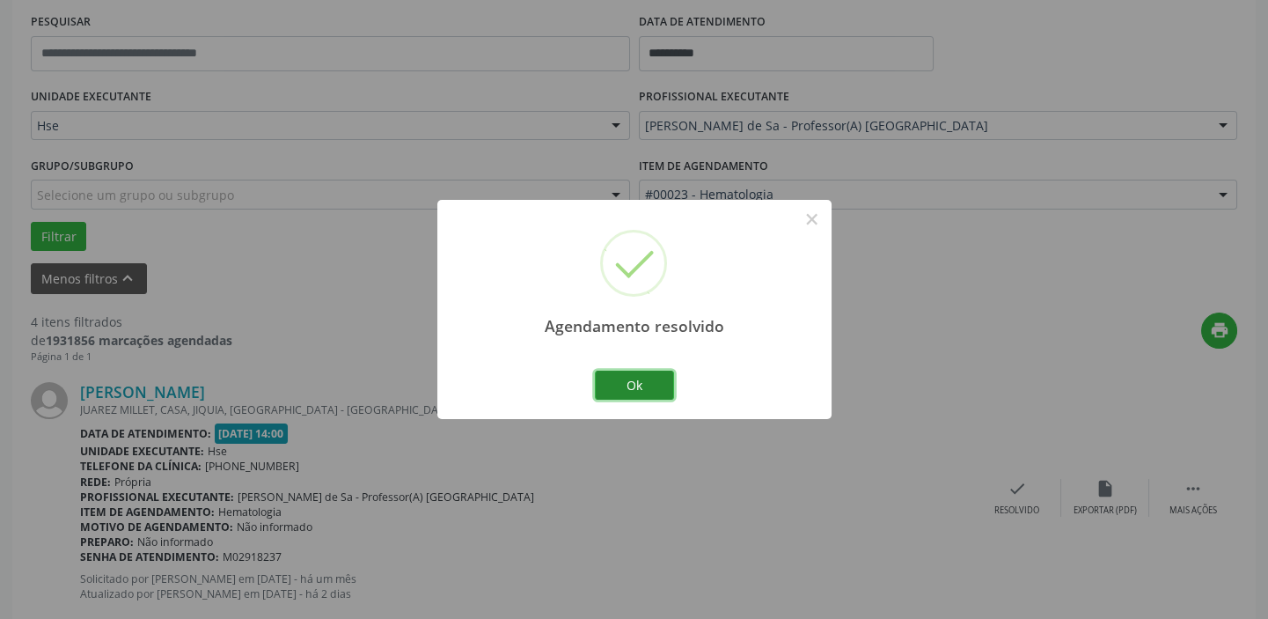
click at [630, 377] on button "Ok" at bounding box center [634, 385] width 79 height 30
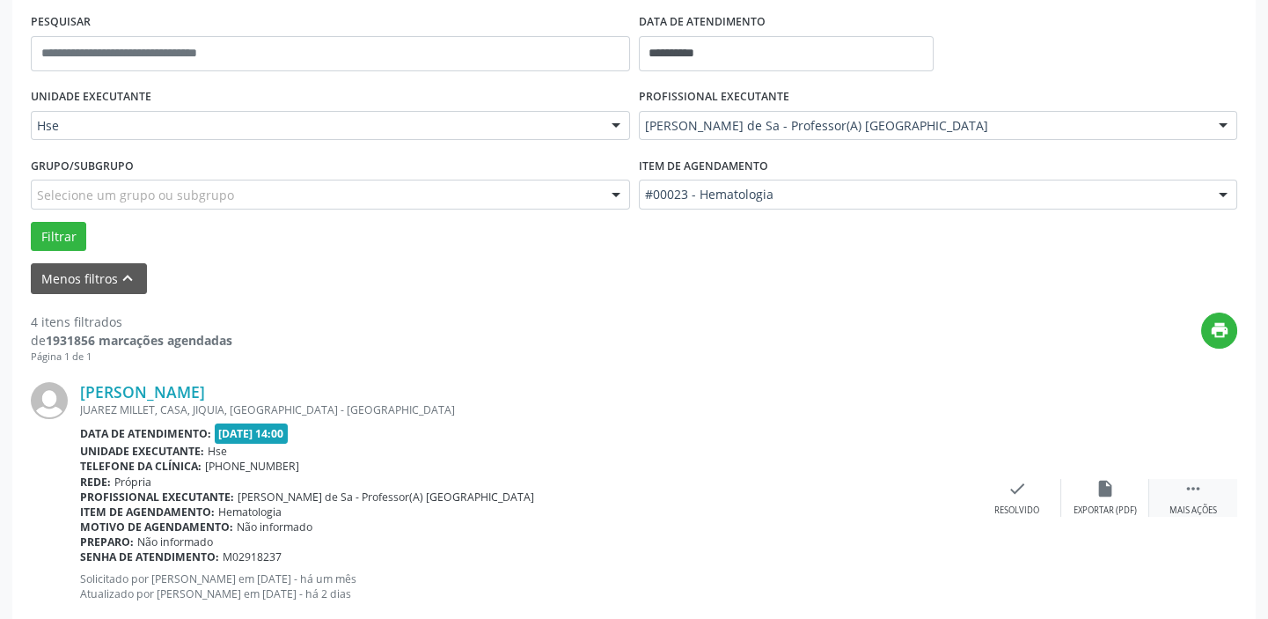
click at [1193, 501] on div " Mais ações" at bounding box center [1193, 498] width 88 height 38
click at [1115, 498] on div "alarm_off Não compareceu" at bounding box center [1105, 498] width 88 height 38
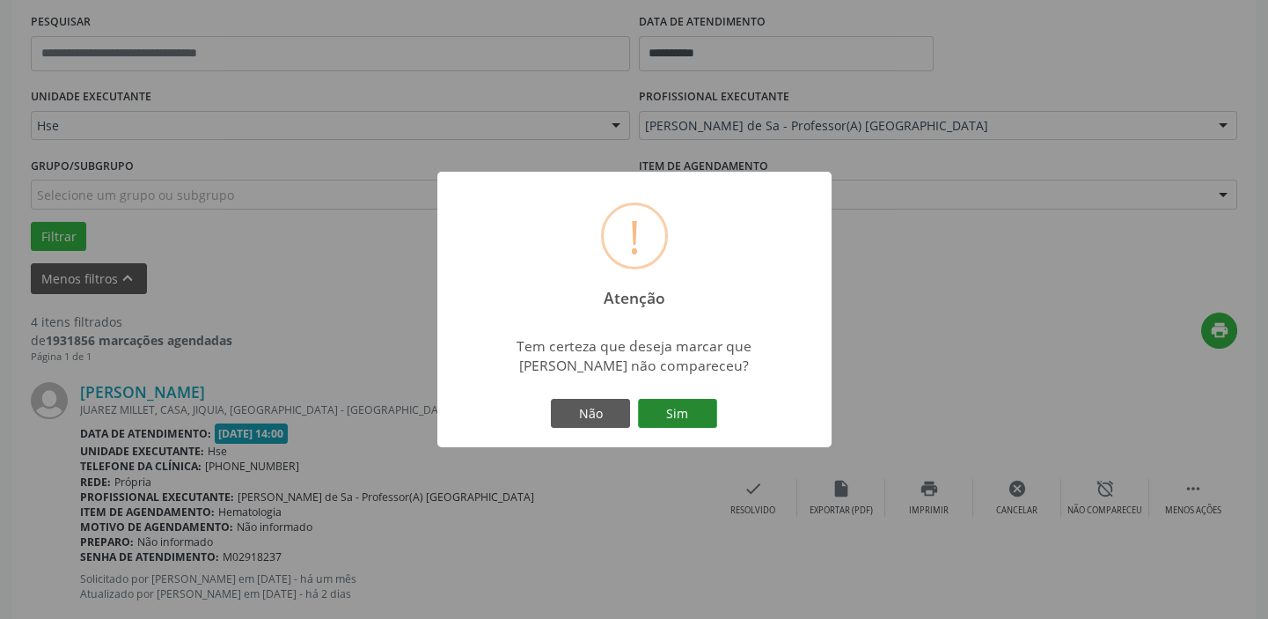
click at [686, 416] on button "Sim" at bounding box center [677, 414] width 79 height 30
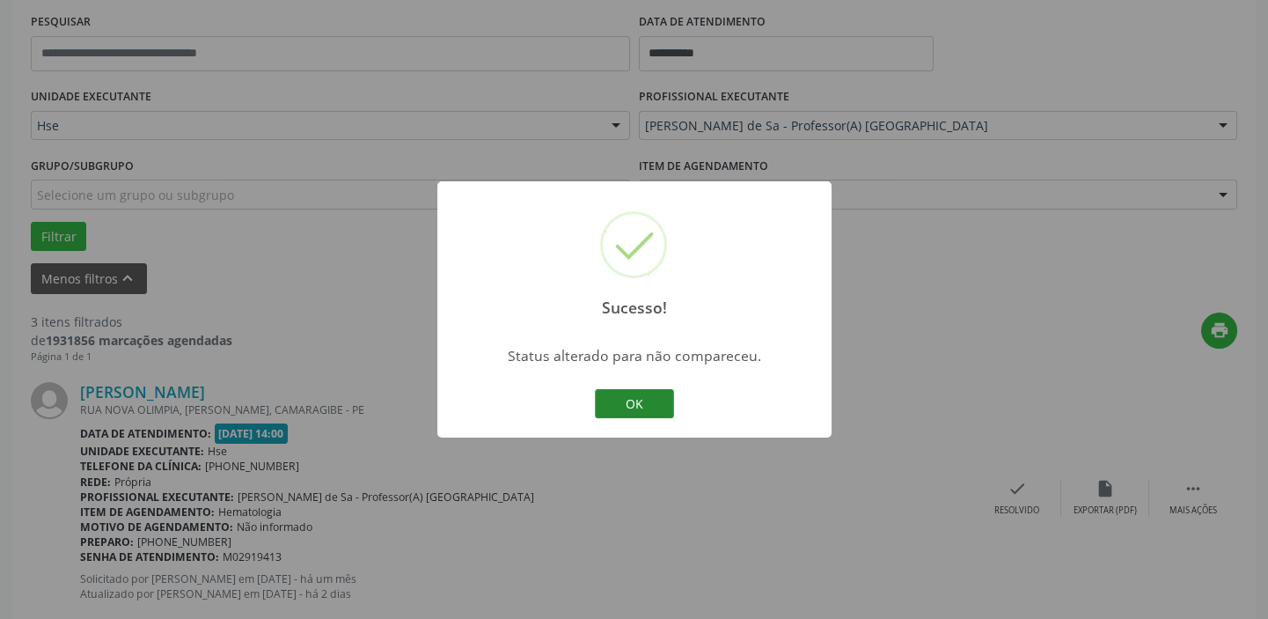
click at [668, 411] on button "OK" at bounding box center [634, 404] width 79 height 30
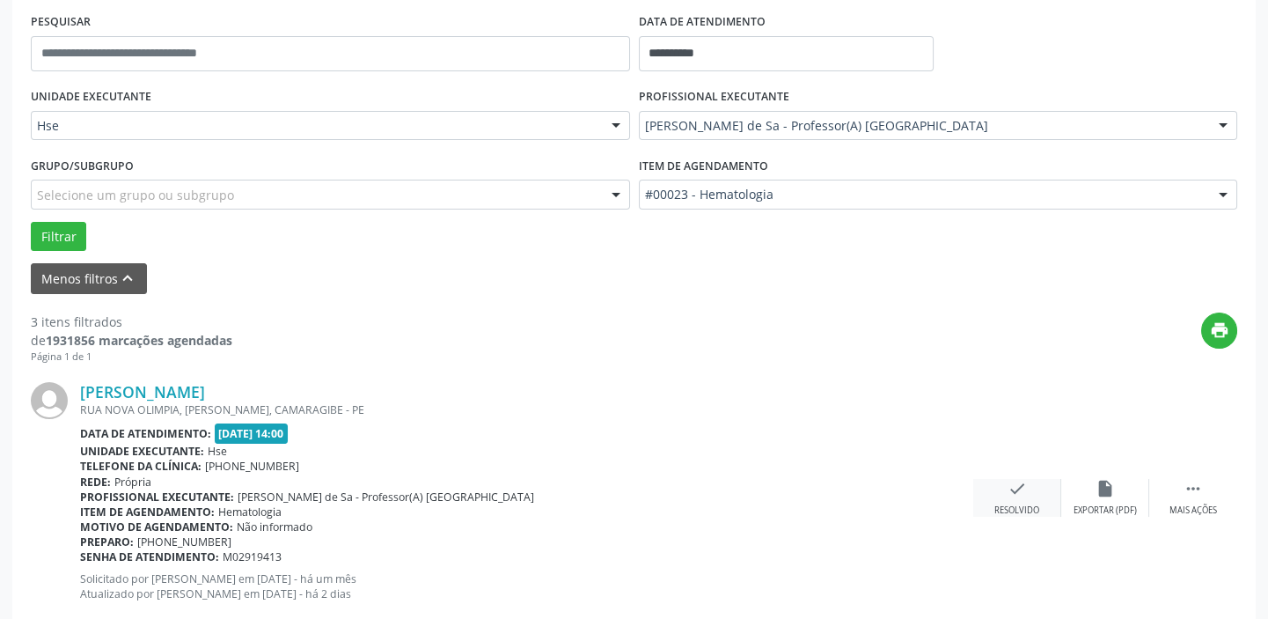
click at [1011, 493] on icon "check" at bounding box center [1017, 488] width 19 height 19
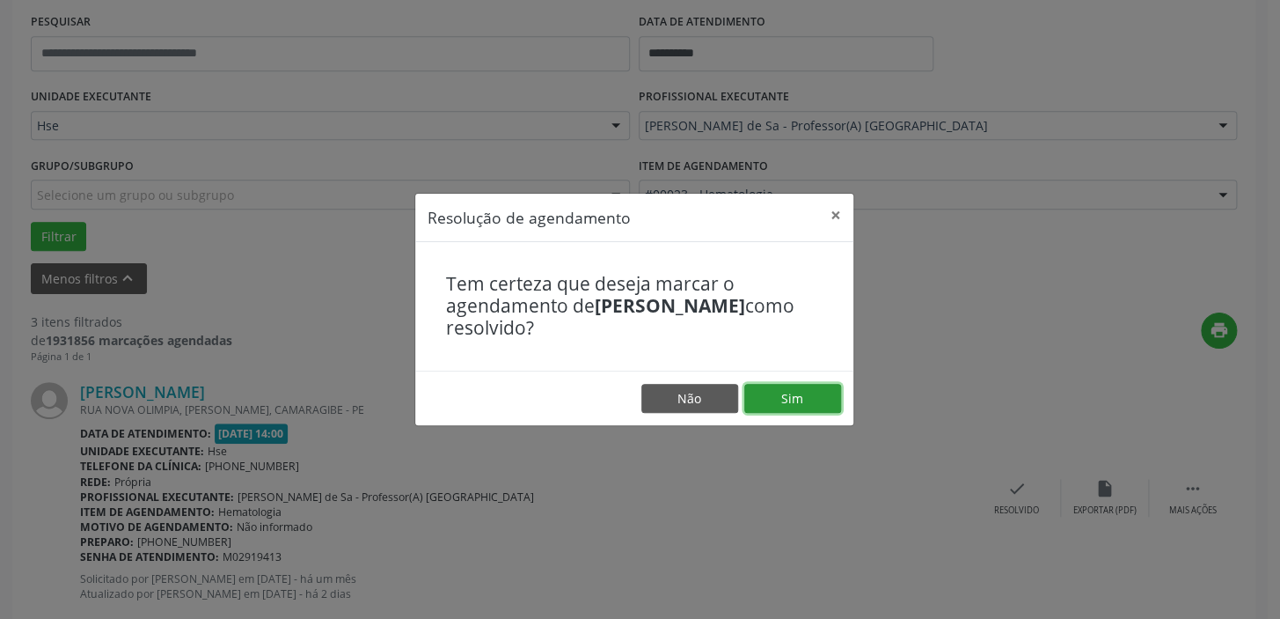
click at [795, 403] on button "Sim" at bounding box center [793, 399] width 97 height 30
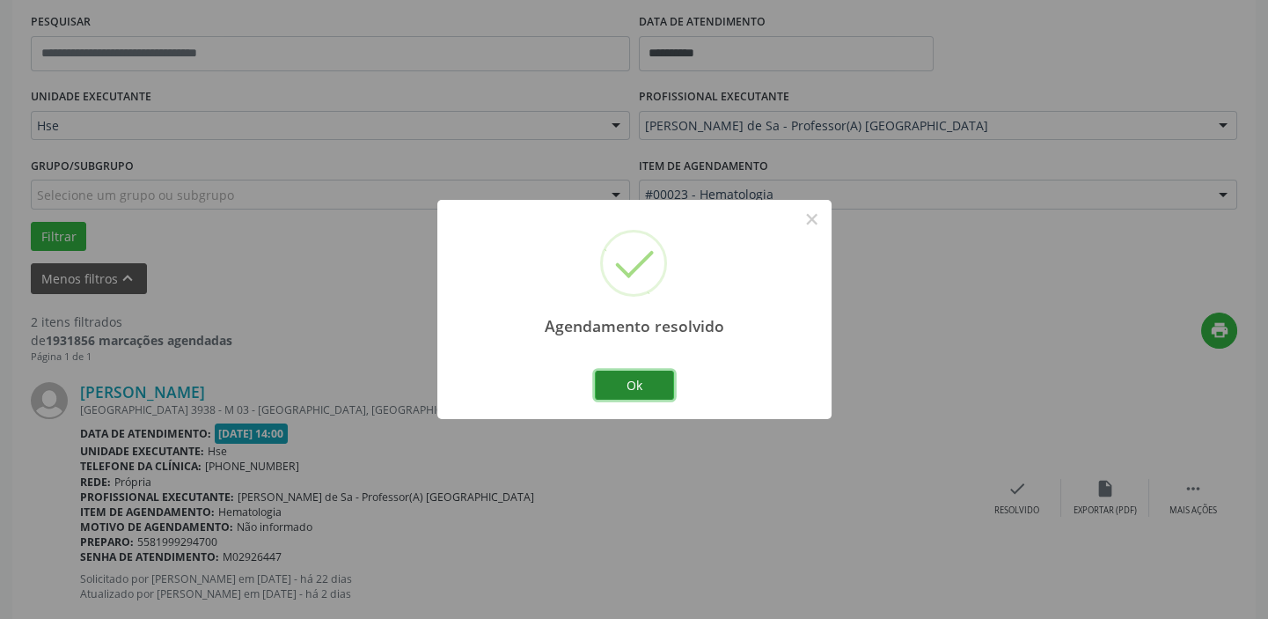
click at [622, 376] on button "Ok" at bounding box center [634, 385] width 79 height 30
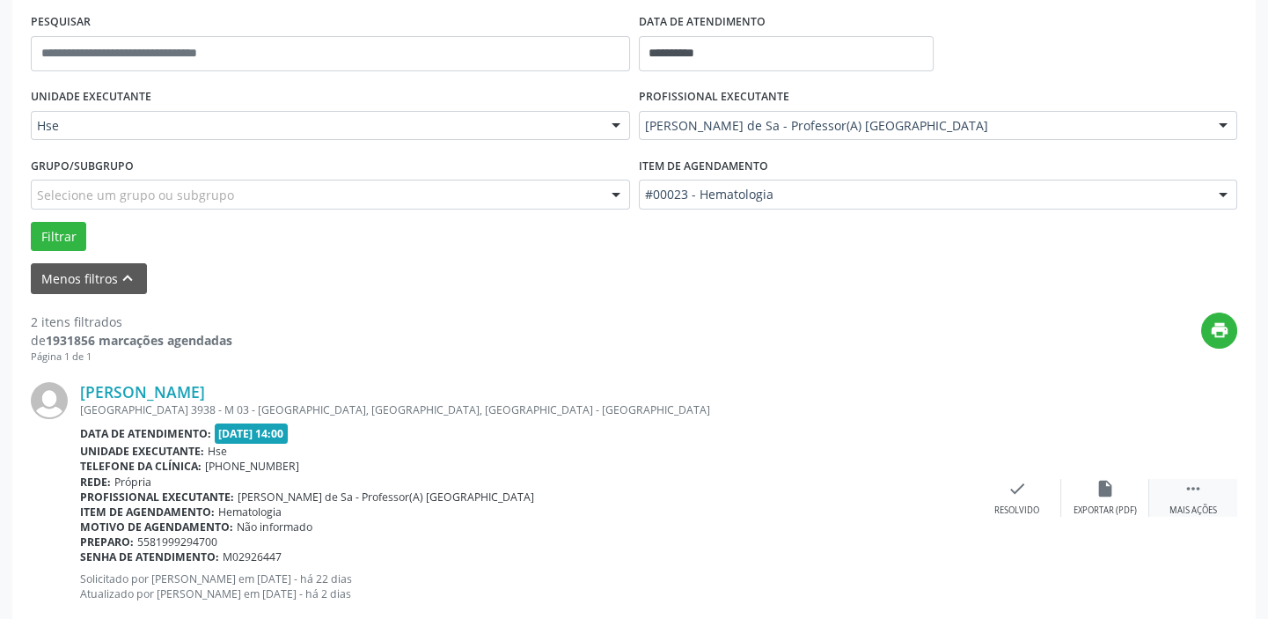
click at [1161, 502] on div " Mais ações" at bounding box center [1193, 498] width 88 height 38
click at [1100, 507] on div "Não compareceu" at bounding box center [1104, 510] width 75 height 12
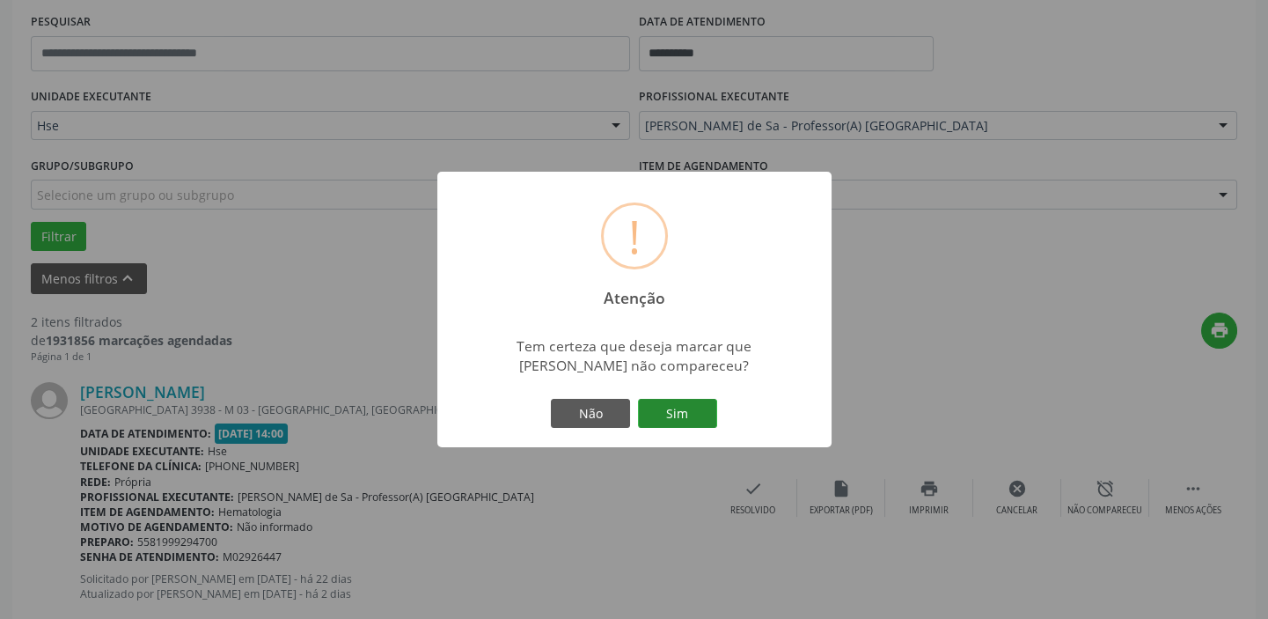
click at [685, 414] on button "Sim" at bounding box center [677, 414] width 79 height 30
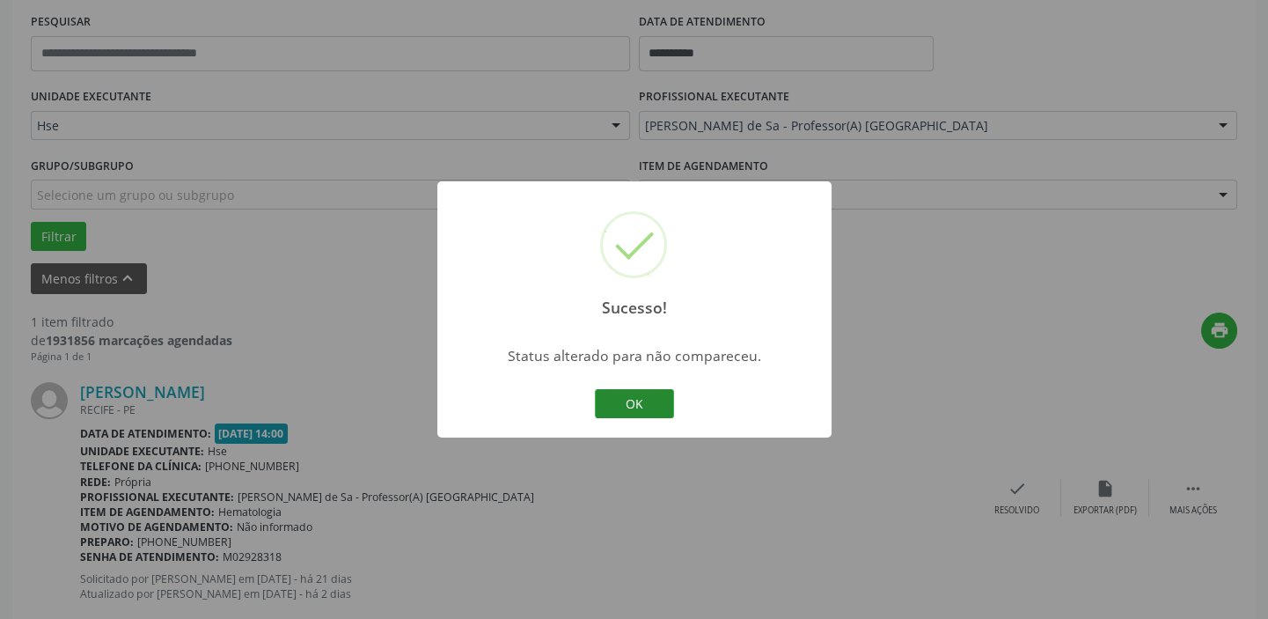
click at [644, 390] on button "OK" at bounding box center [634, 404] width 79 height 30
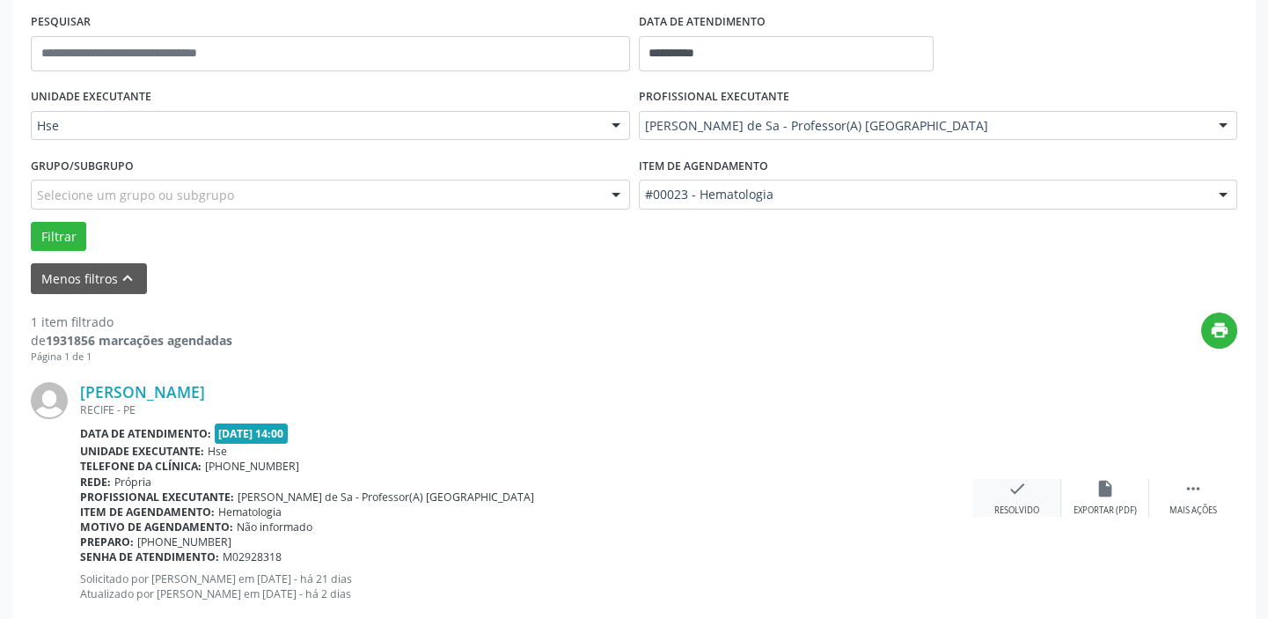
click at [1017, 493] on icon "check" at bounding box center [1017, 488] width 19 height 19
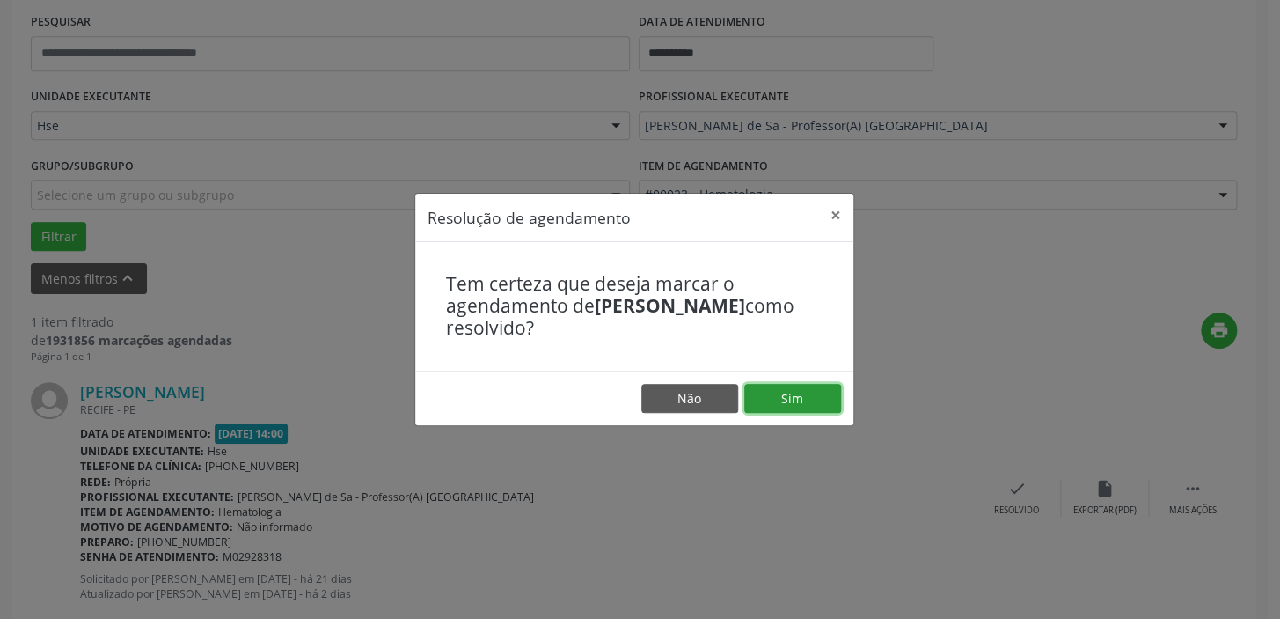
click at [789, 408] on button "Sim" at bounding box center [793, 399] width 97 height 30
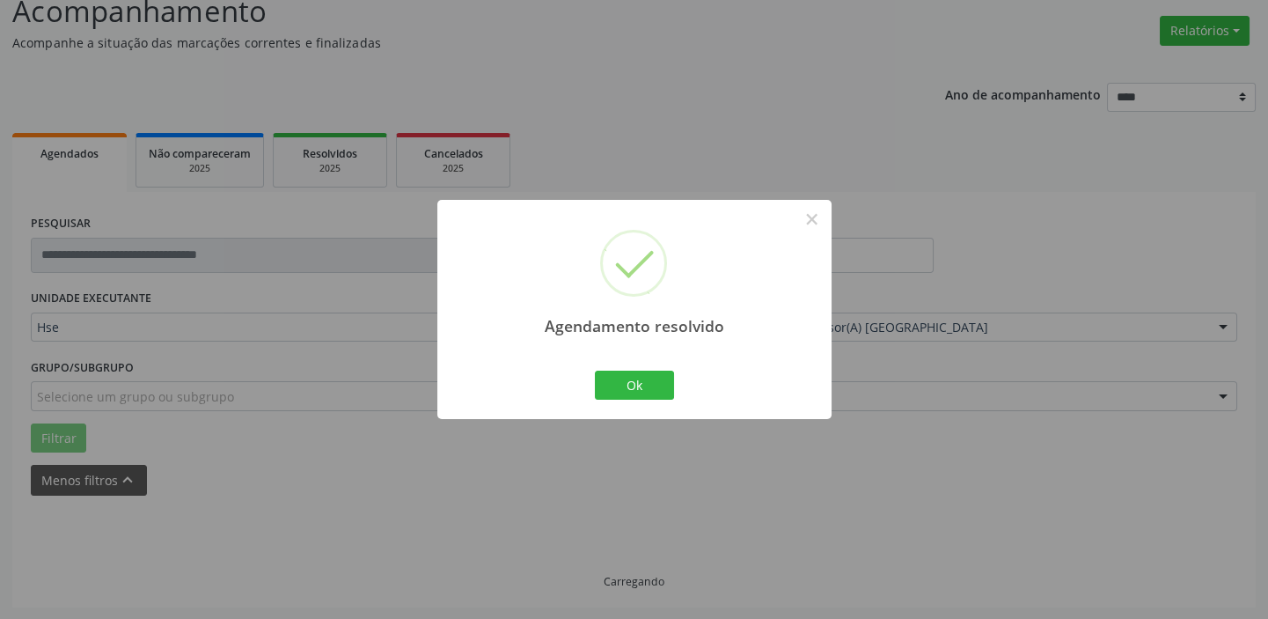
scroll to position [92, 0]
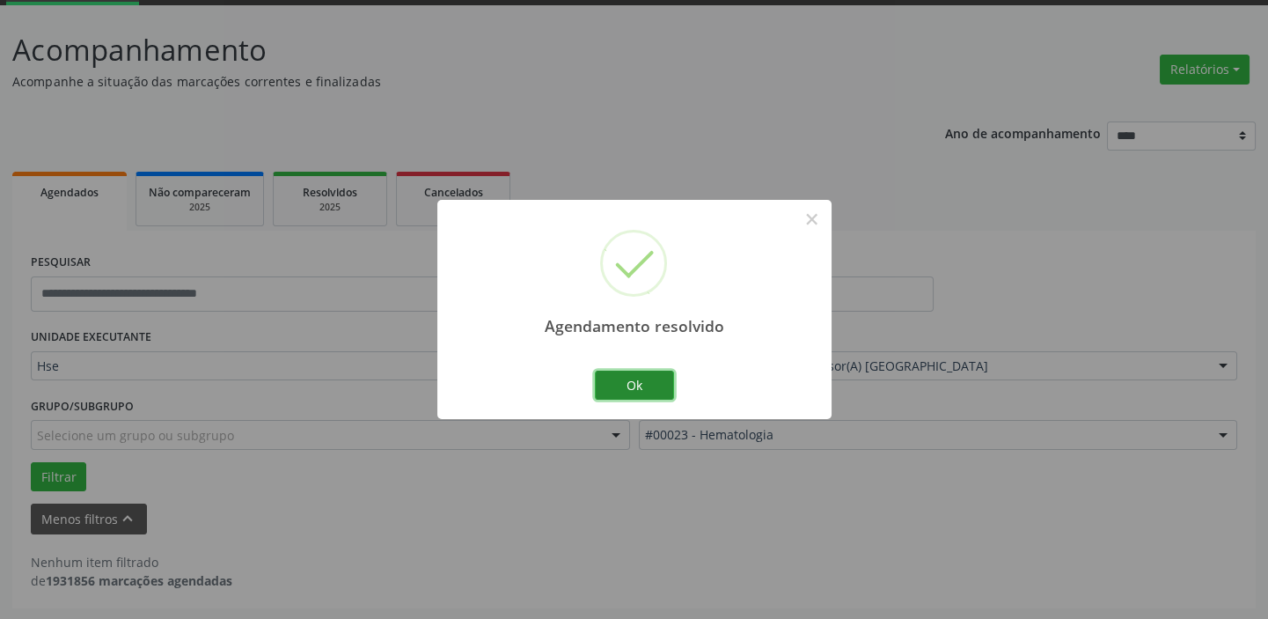
click at [619, 395] on button "Ok" at bounding box center [634, 385] width 79 height 30
